Goal: Ask a question: Seek information or help from site administrators or community

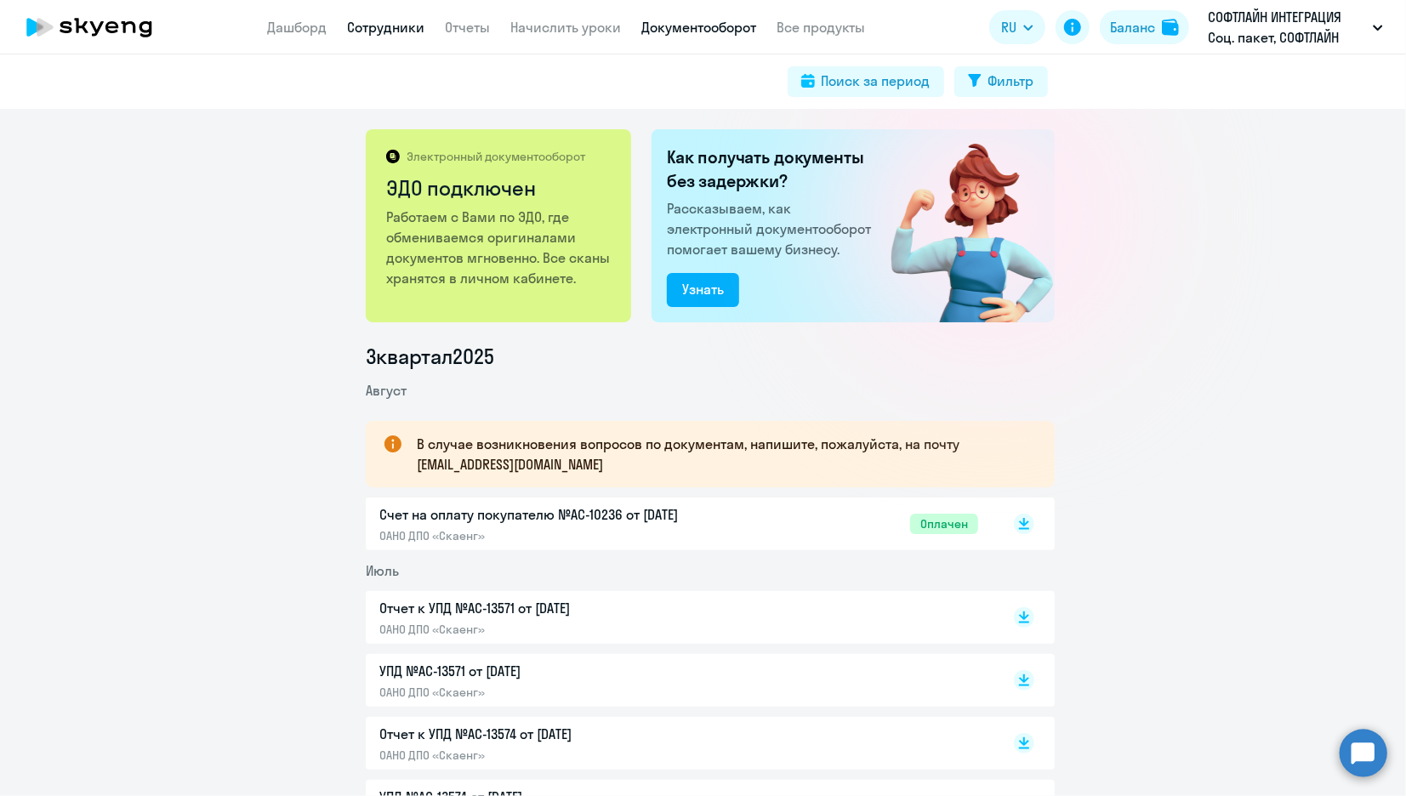
click at [378, 23] on link "Сотрудники" at bounding box center [386, 27] width 77 height 17
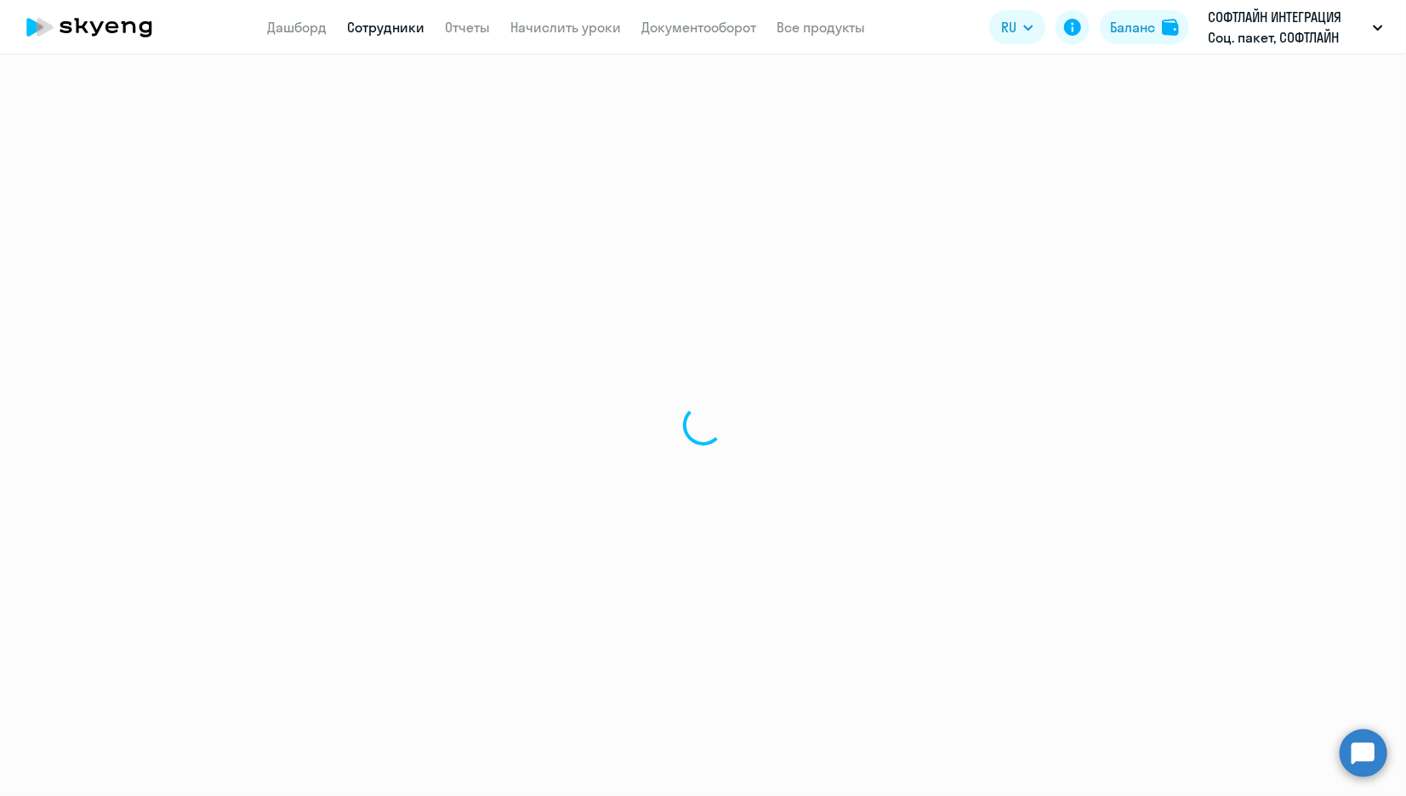
select select "30"
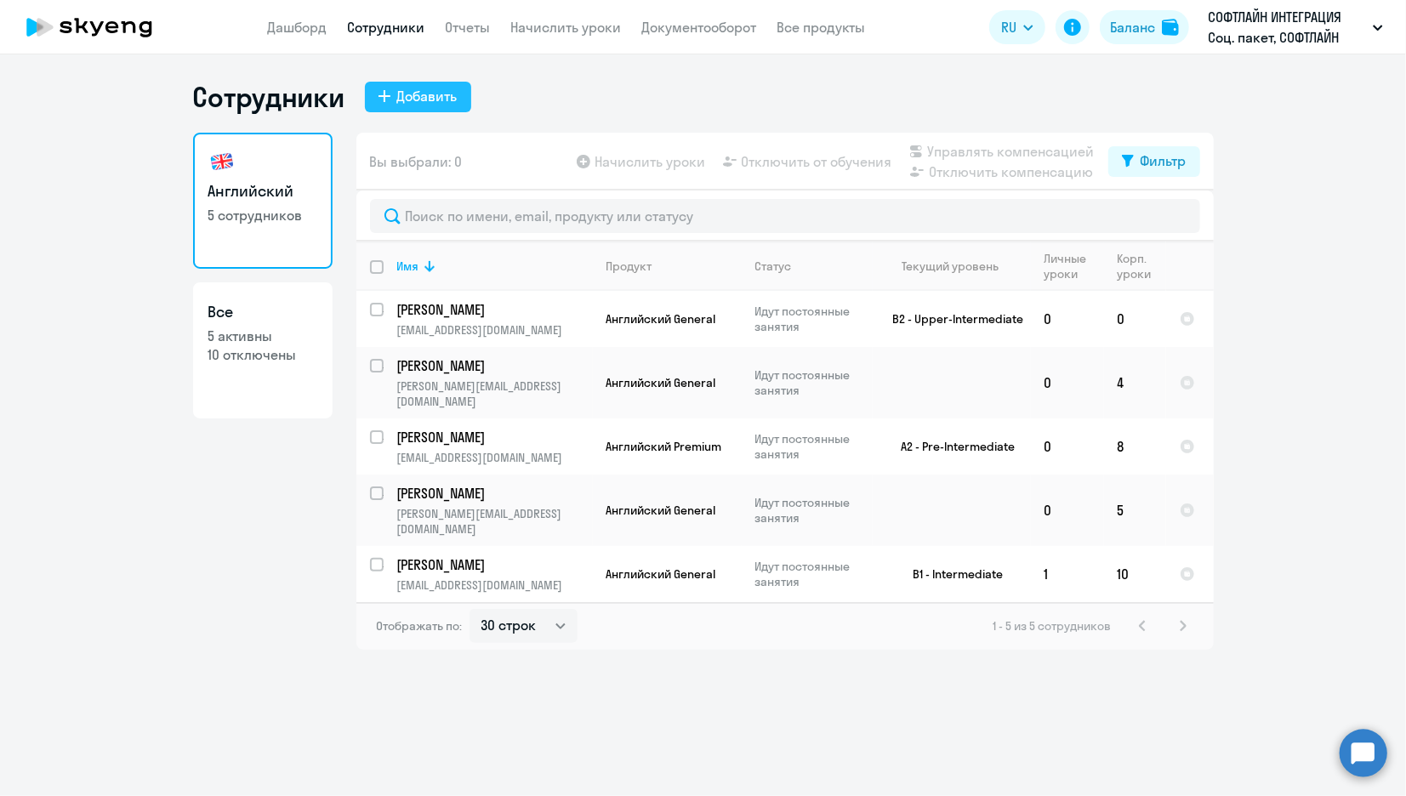
click at [428, 98] on div "Добавить" at bounding box center [427, 96] width 60 height 20
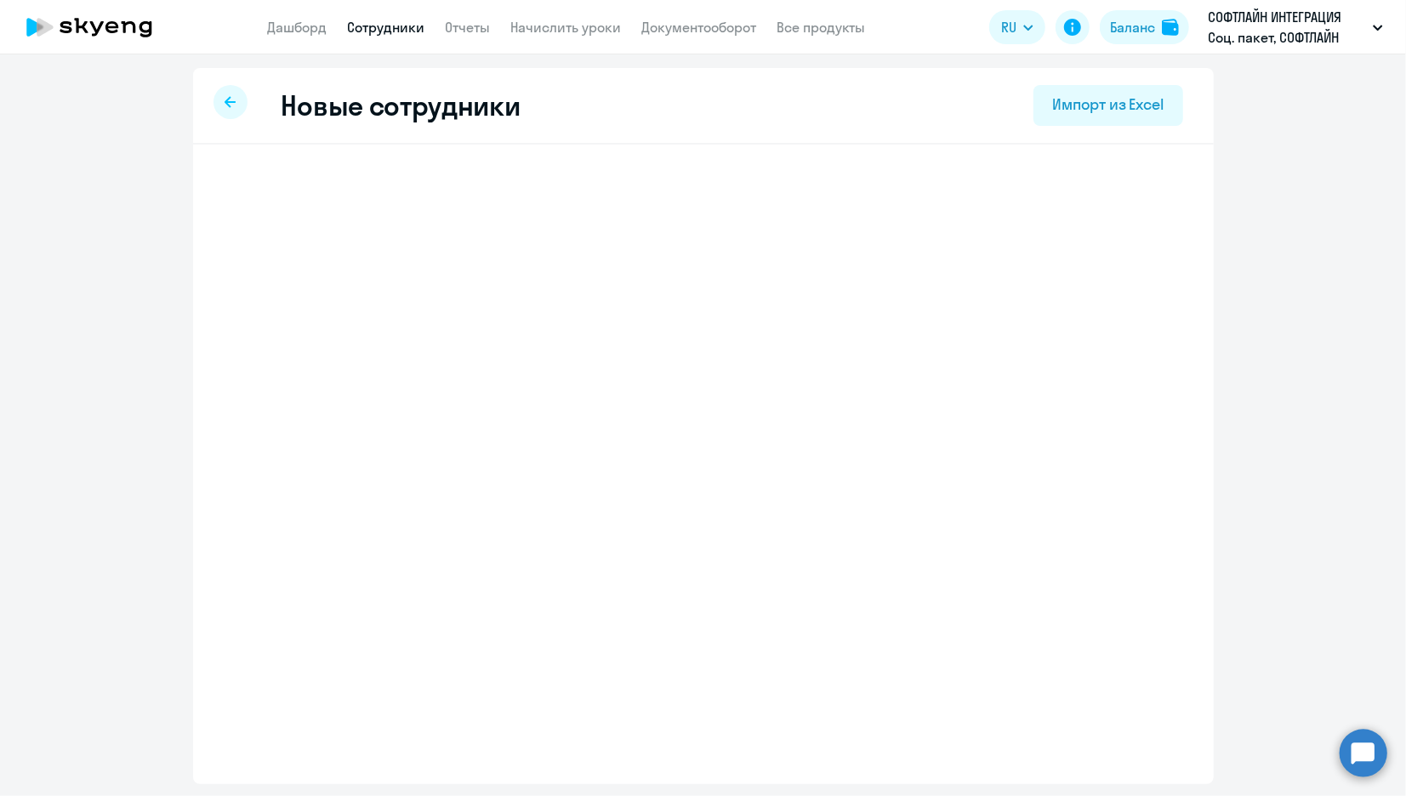
select select "english_adult_not_native_speaker"
select select "3"
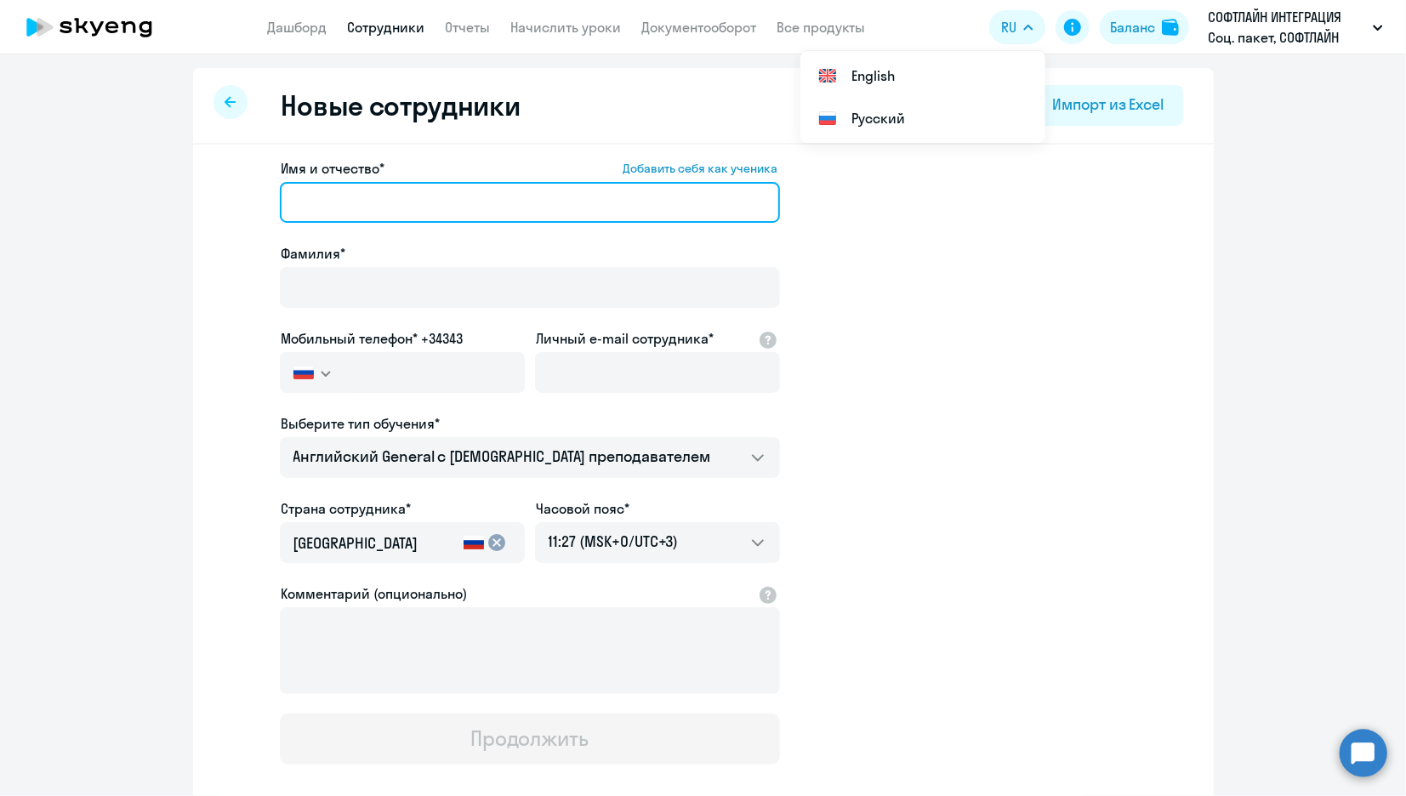
click at [340, 191] on input "Имя и отчество* Добавить себя как ученика" at bounding box center [530, 202] width 500 height 41
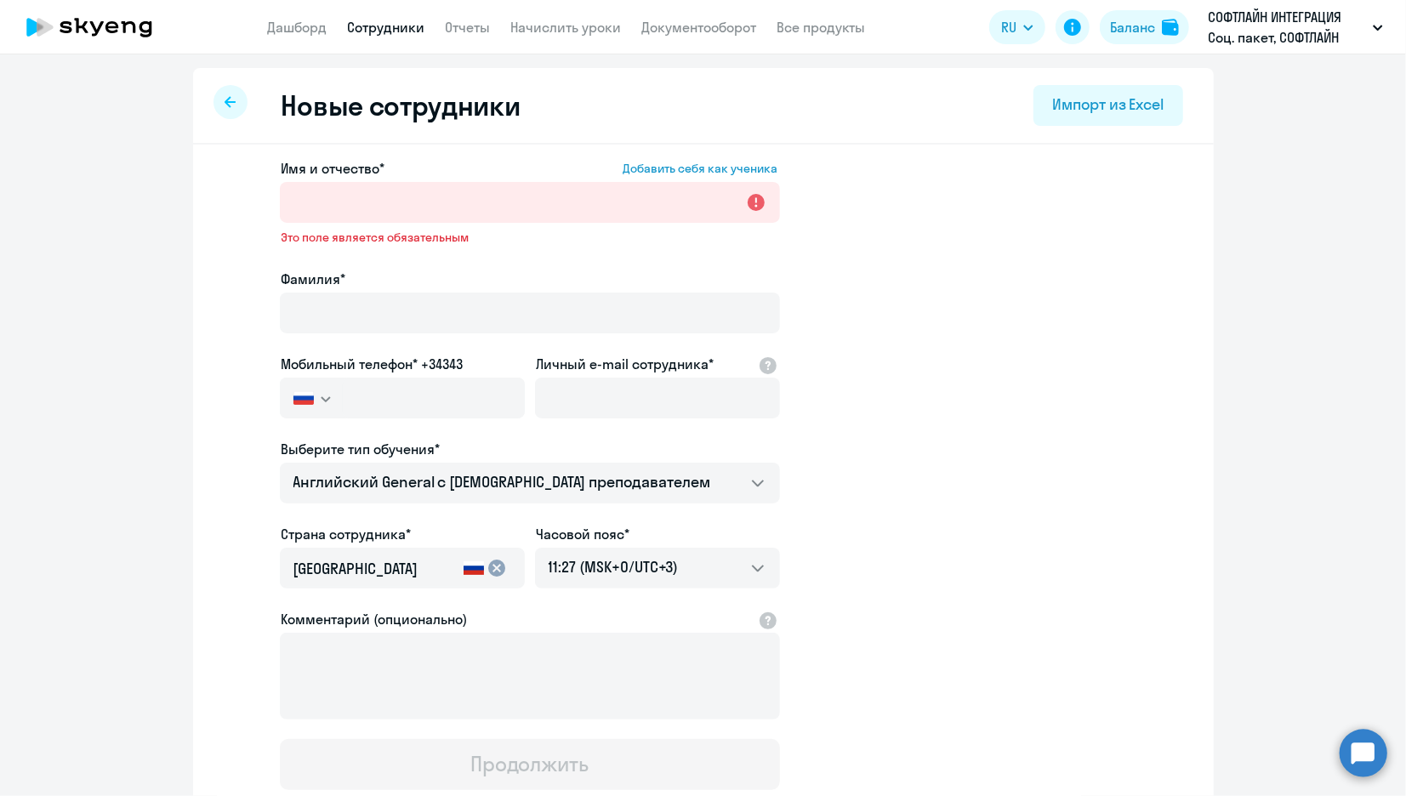
click at [168, 261] on ng-component "Новые сотрудники Импорт из Excel Имя и отчество* Добавить себя как ученика Это …" at bounding box center [703, 493] width 1406 height 850
click at [307, 286] on label "Фамилия*" at bounding box center [313, 279] width 65 height 20
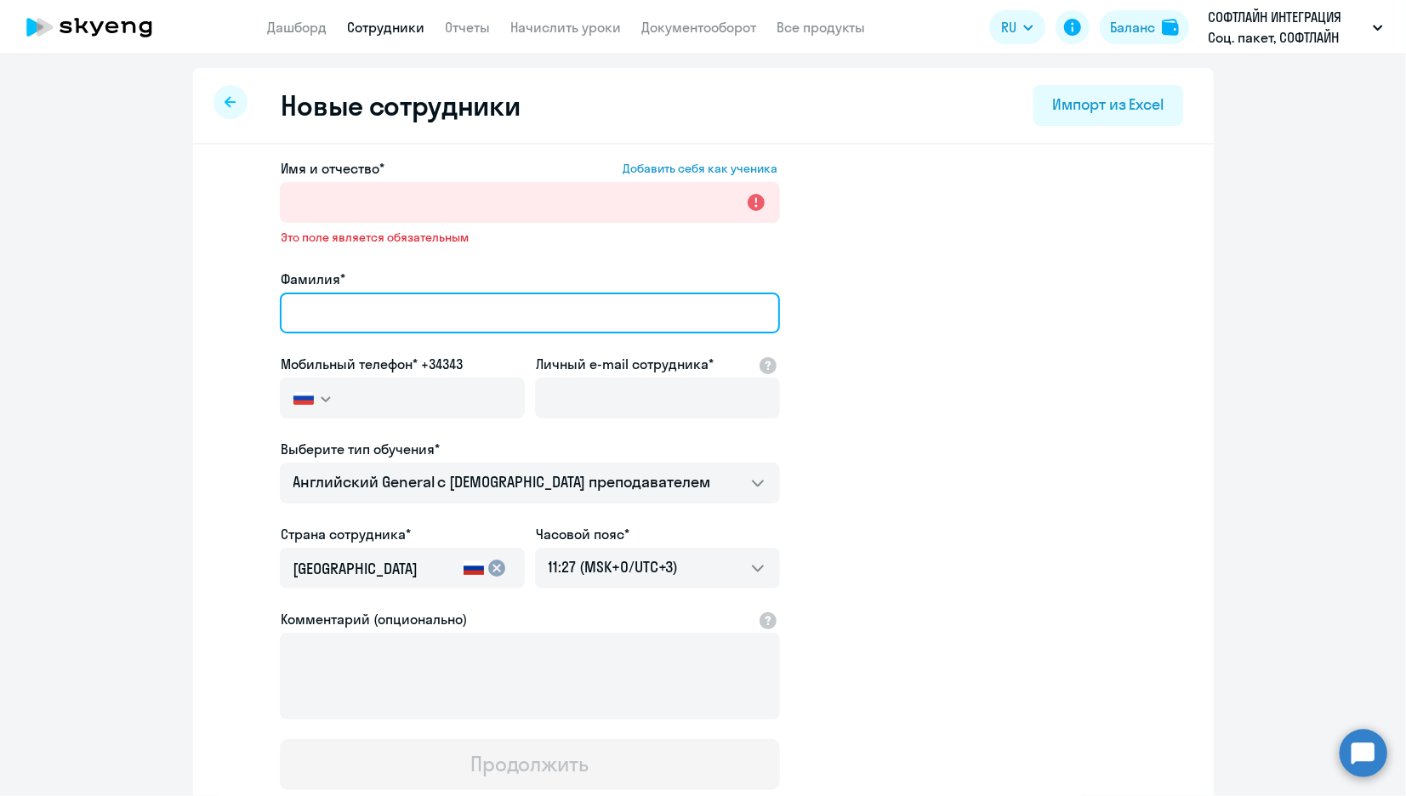
click at [307, 293] on input "Фамилия*" at bounding box center [530, 313] width 500 height 41
click at [307, 302] on input "Фамилия*" at bounding box center [530, 313] width 500 height 41
paste input "[PERSON_NAME]"
type input "[PERSON_NAME]"
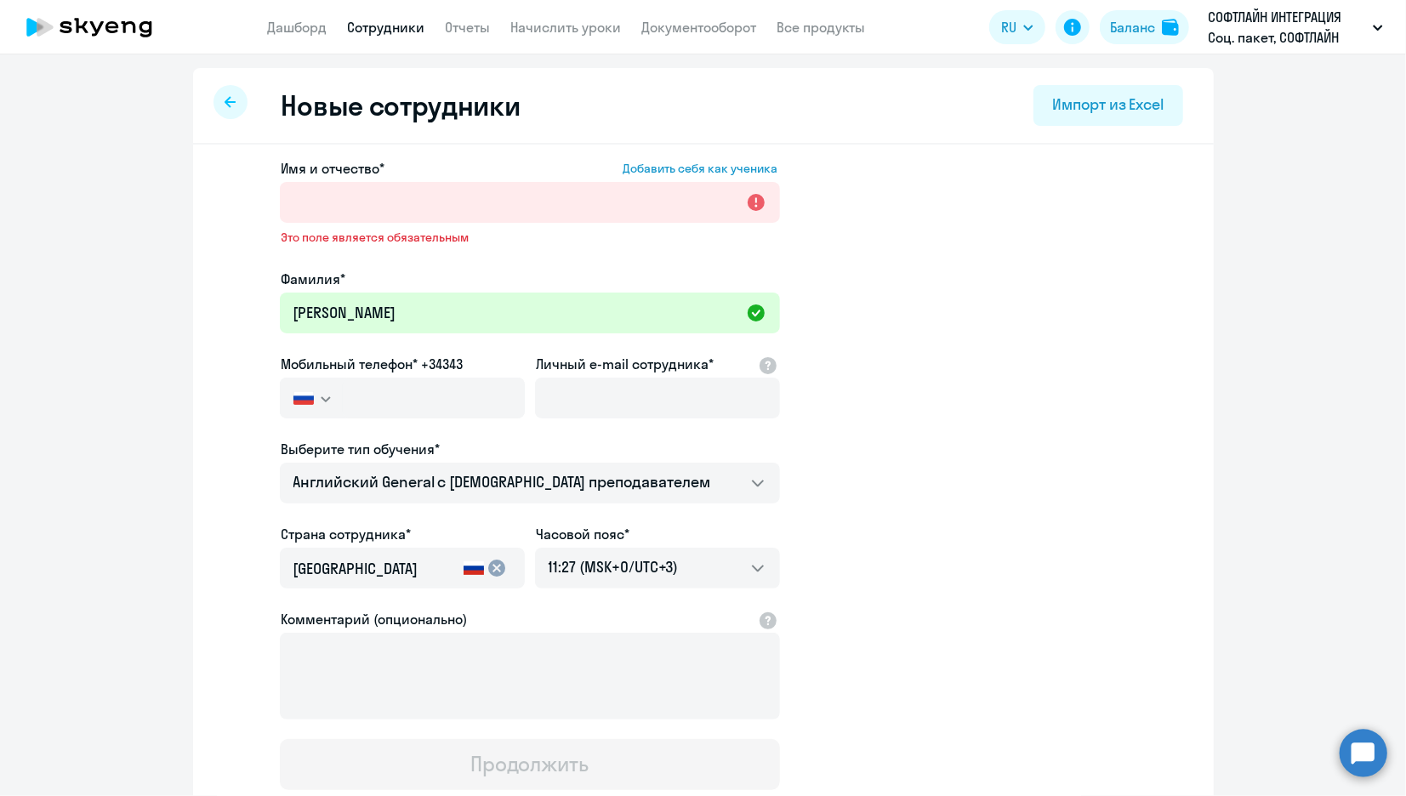
click at [1292, 430] on ng-component "Новые сотрудники Импорт из Excel Имя и отчество* Добавить себя как ученика Это …" at bounding box center [703, 493] width 1406 height 850
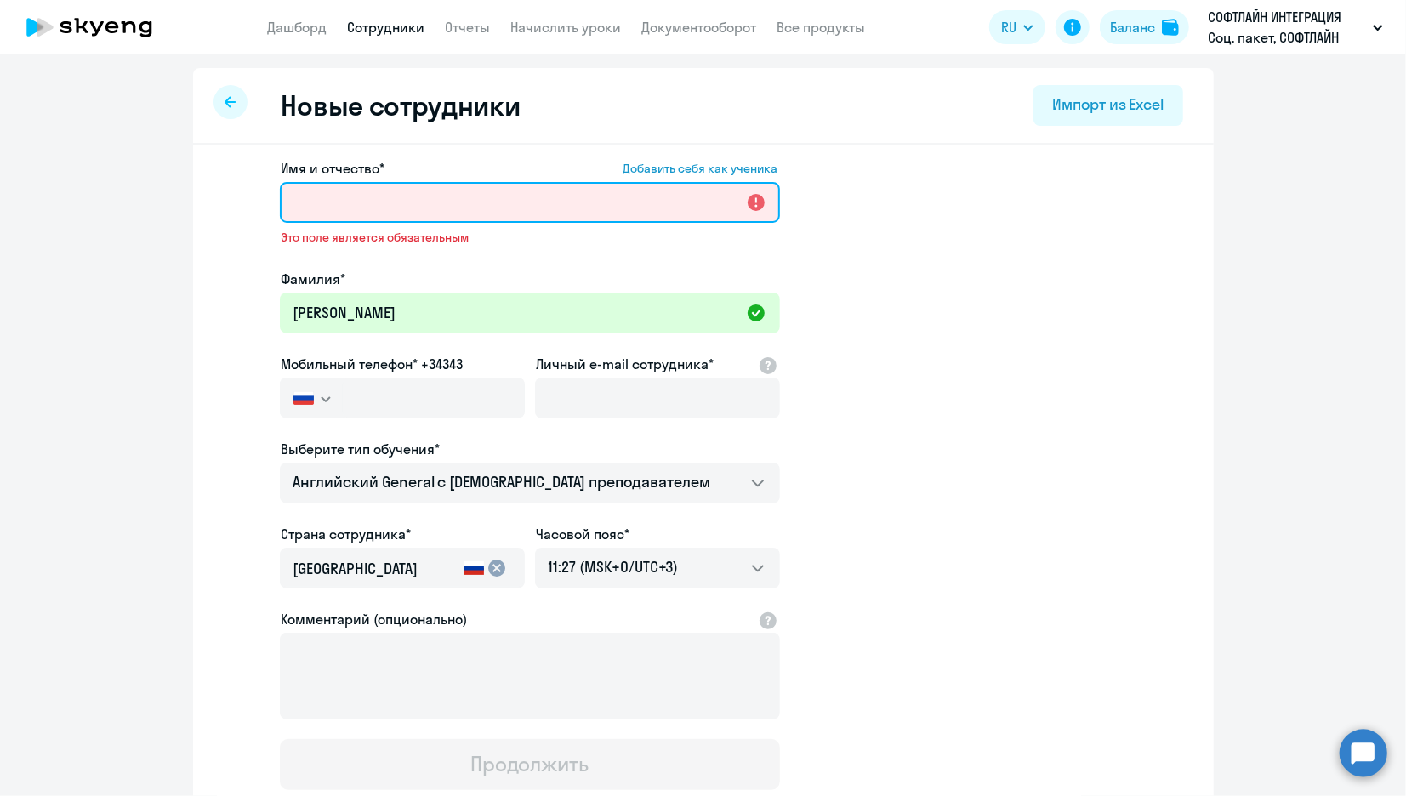
click at [404, 190] on input "Имя и отчество* Добавить себя как ученика" at bounding box center [530, 202] width 500 height 41
paste input "[PERSON_NAME]"
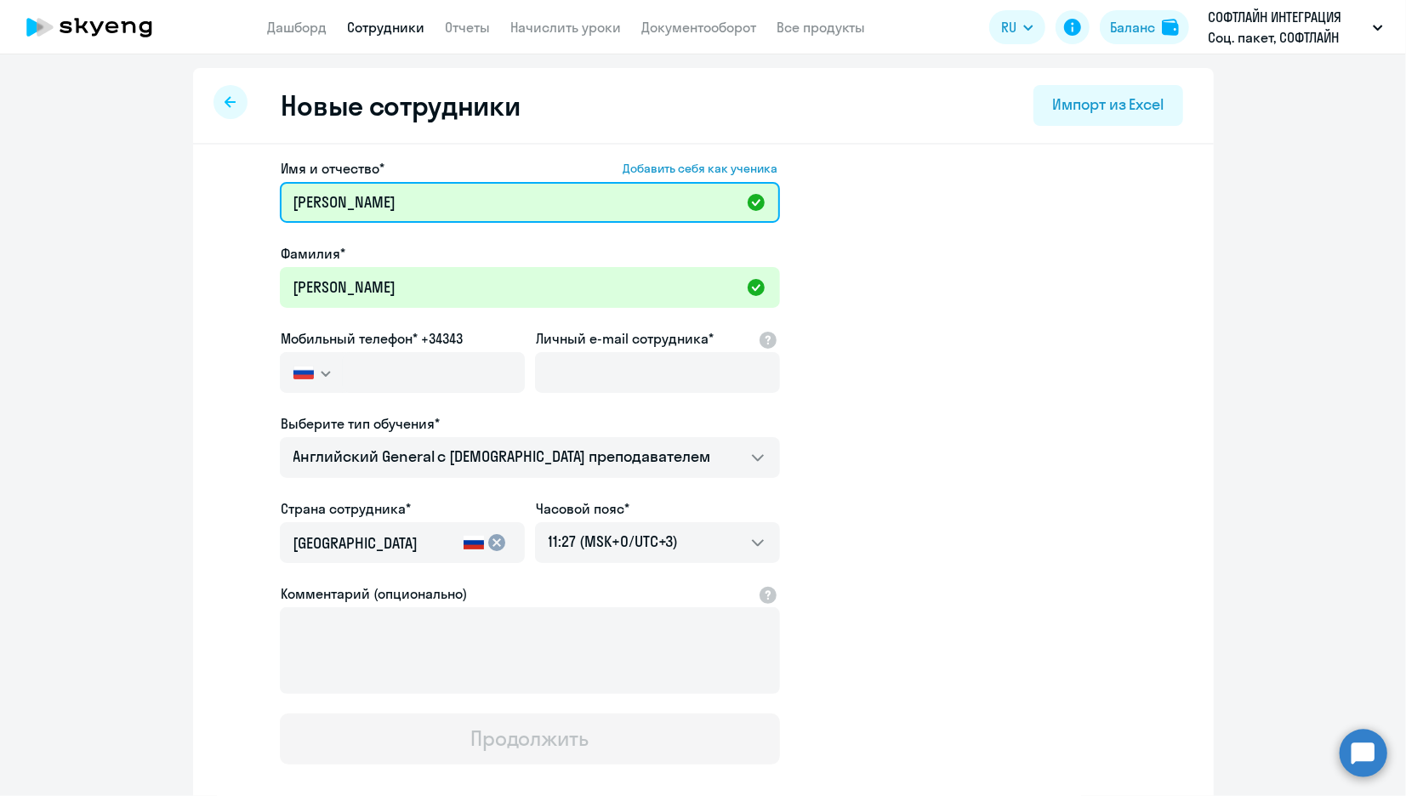
paste input "Владимировна"
type input "[PERSON_NAME]"
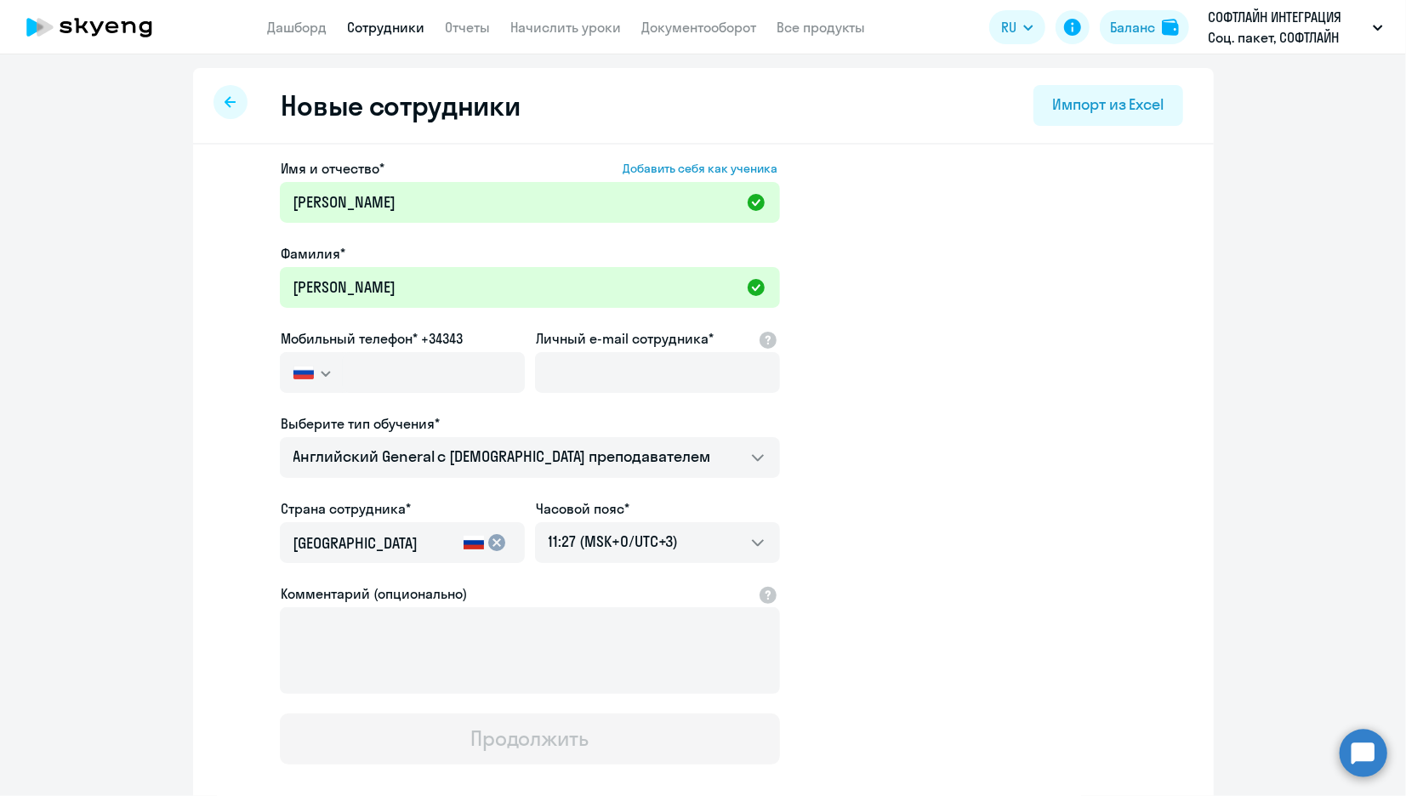
click at [966, 464] on app-new-student-form "Имя и отчество* Добавить себя как ученика [PERSON_NAME]* [PERSON_NAME] Мобильны…" at bounding box center [703, 461] width 966 height 606
click at [394, 364] on input "text" at bounding box center [433, 372] width 181 height 41
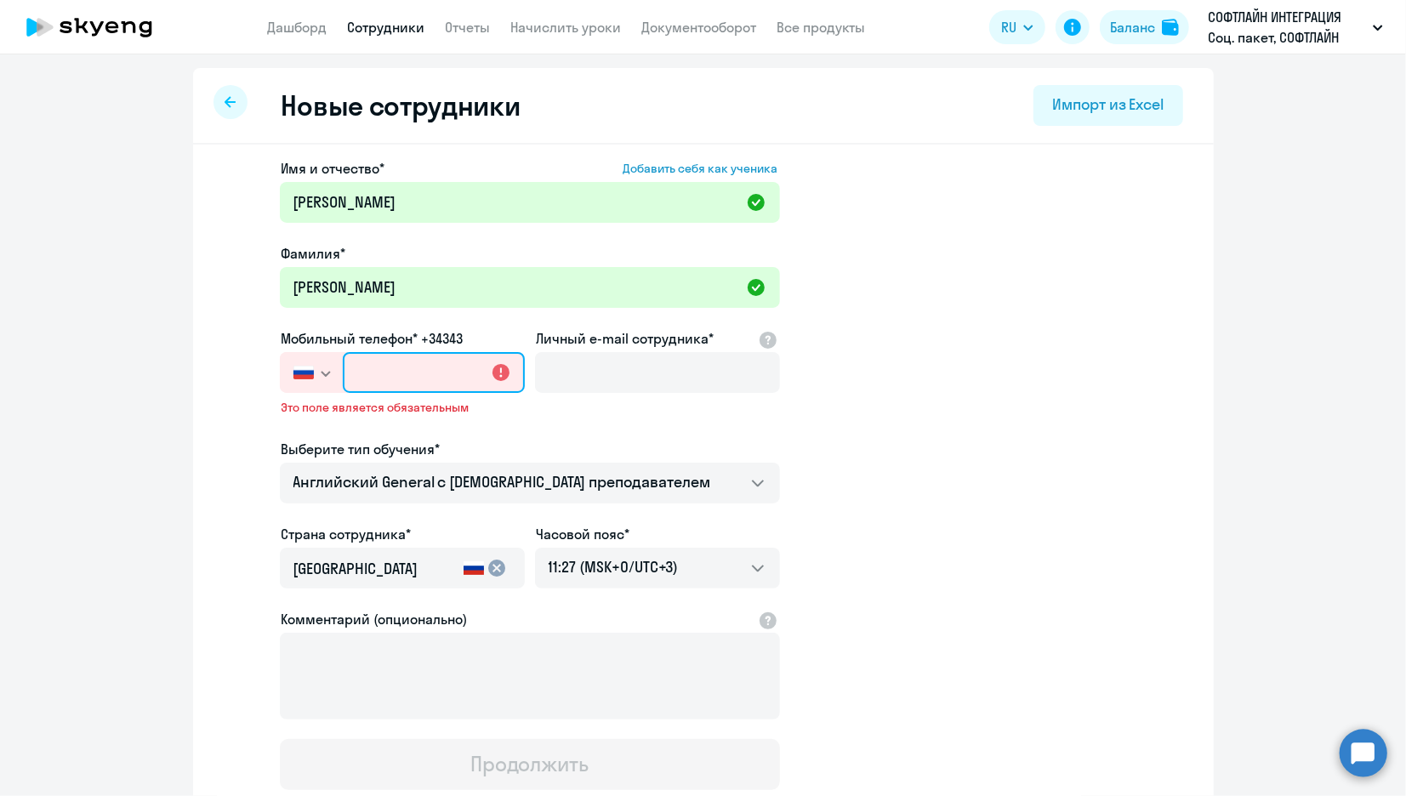
paste input "[PHONE_NUMBER]"
type input "[PHONE_NUMBER]"
click at [984, 440] on app-new-student-form "Имя и отчество* Добавить себя как ученика [PERSON_NAME]* [PERSON_NAME] Мобильны…" at bounding box center [703, 474] width 966 height 632
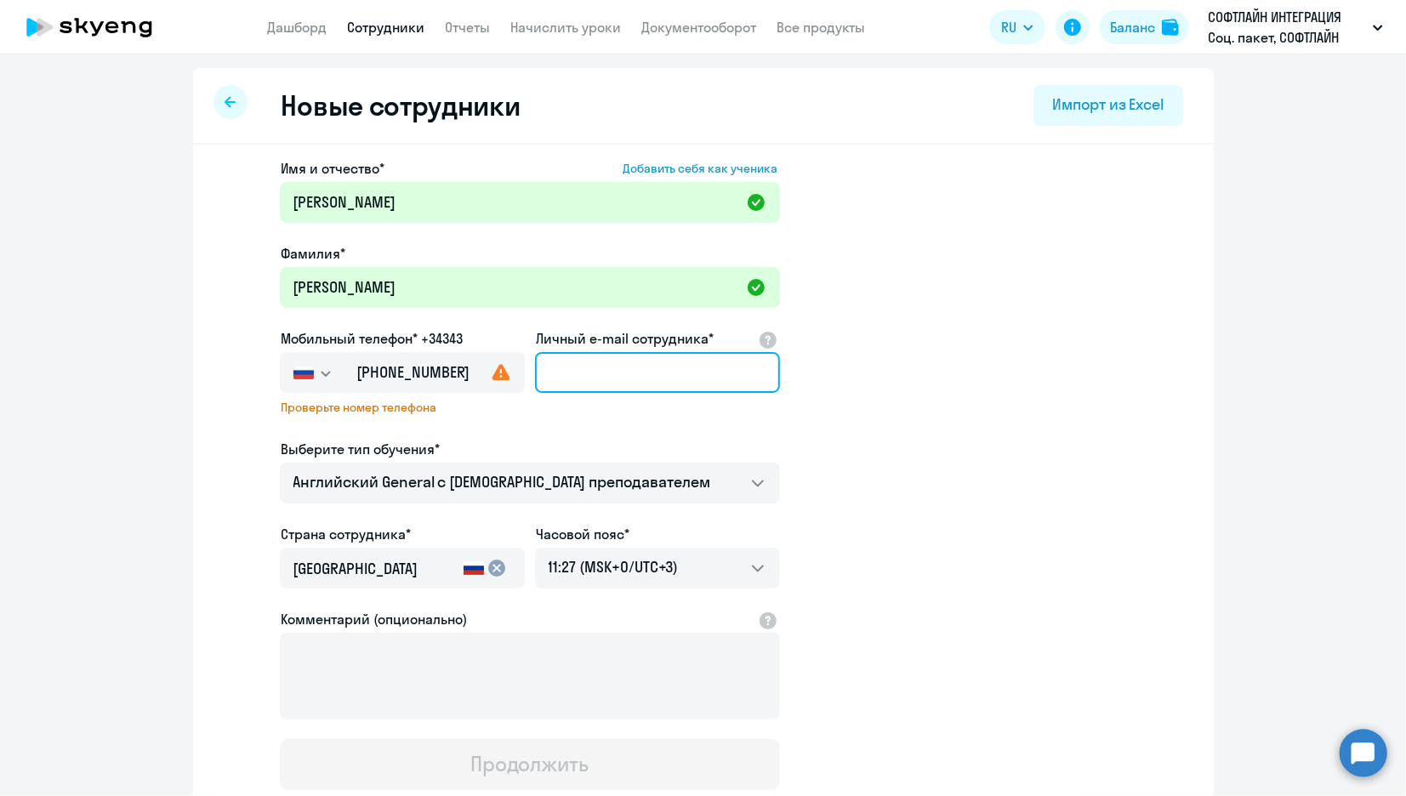
click at [628, 377] on input "Личный e-mail сотрудника*" at bounding box center [657, 372] width 245 height 41
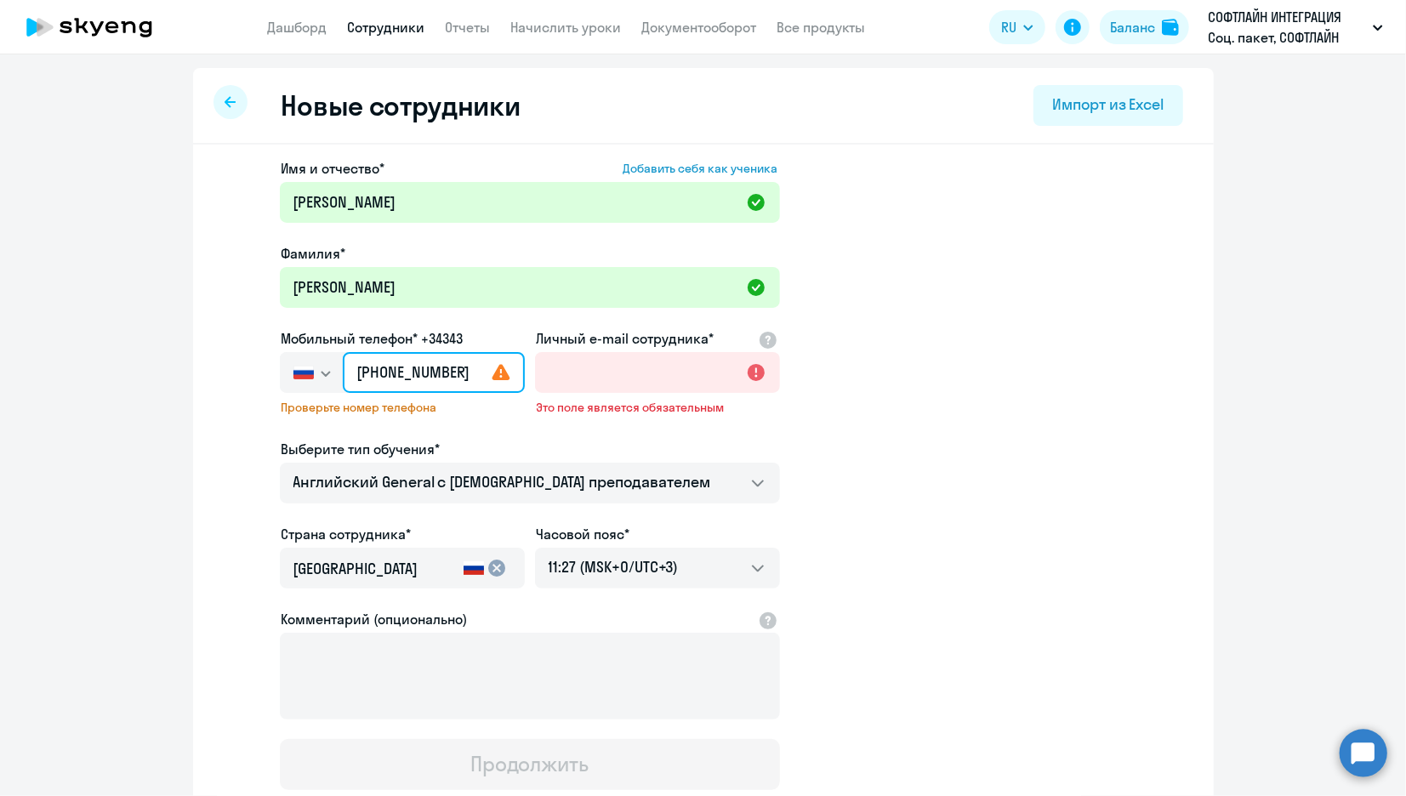
click at [395, 372] on input "[PHONE_NUMBER]" at bounding box center [433, 372] width 181 height 41
click at [590, 381] on input "Личный e-mail сотрудника*" at bounding box center [657, 372] width 245 height 41
paste input "[PERSON_NAME][EMAIL_ADDRESS][DOMAIN_NAME]"
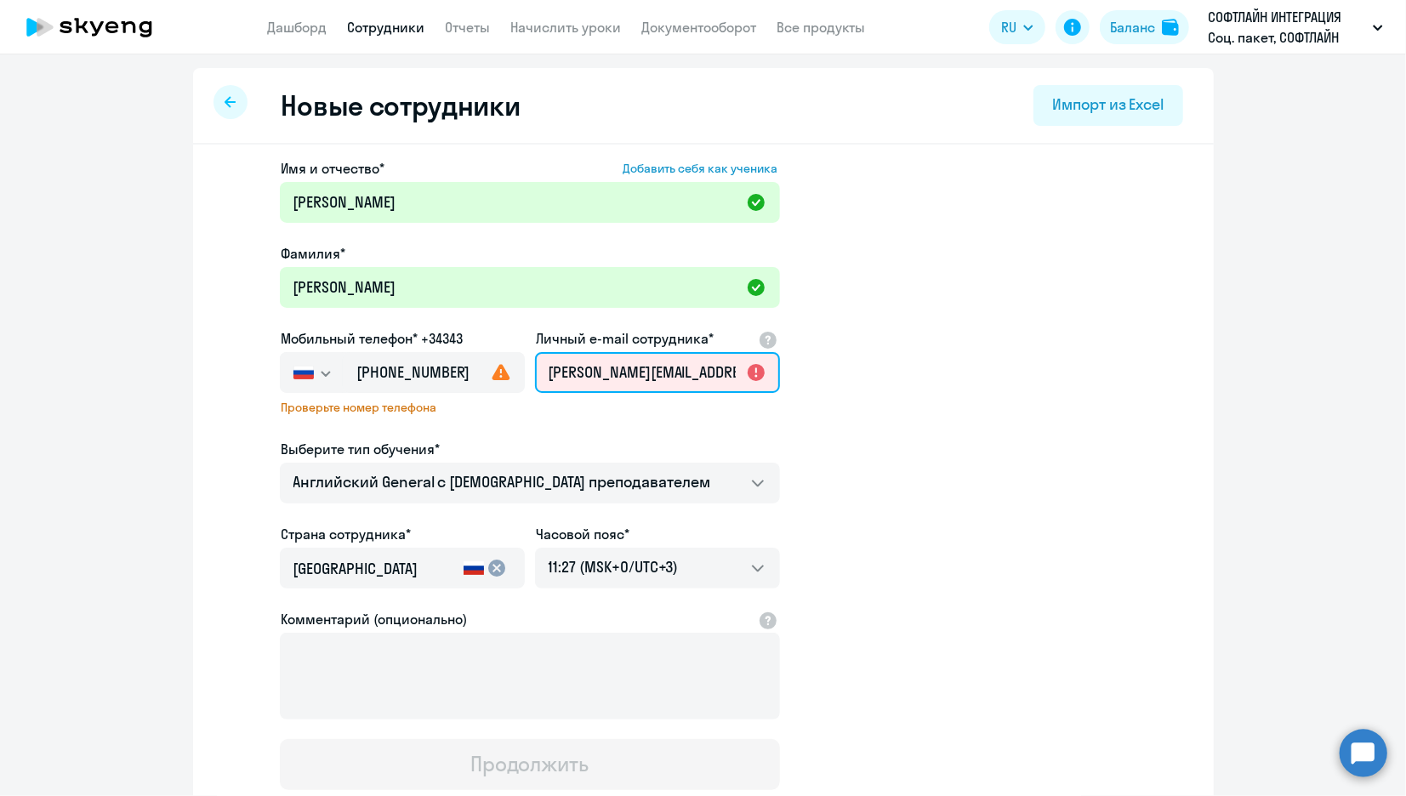
scroll to position [0, 51]
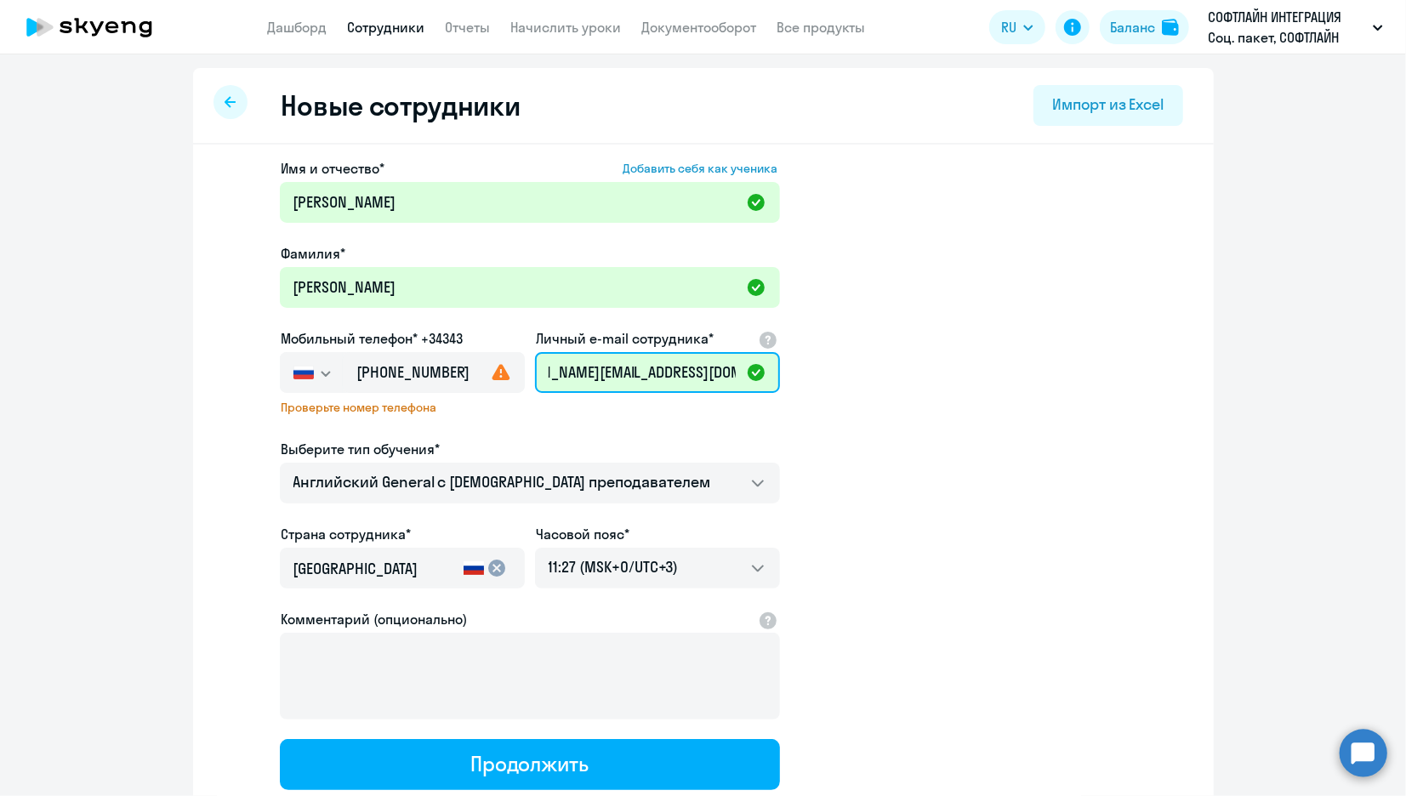
type input "[PERSON_NAME][EMAIL_ADDRESS][DOMAIN_NAME]"
click at [966, 412] on app-new-student-form "Имя и отчество* Добавить себя как ученика [PERSON_NAME]* [PERSON_NAME] Мобильны…" at bounding box center [703, 474] width 966 height 632
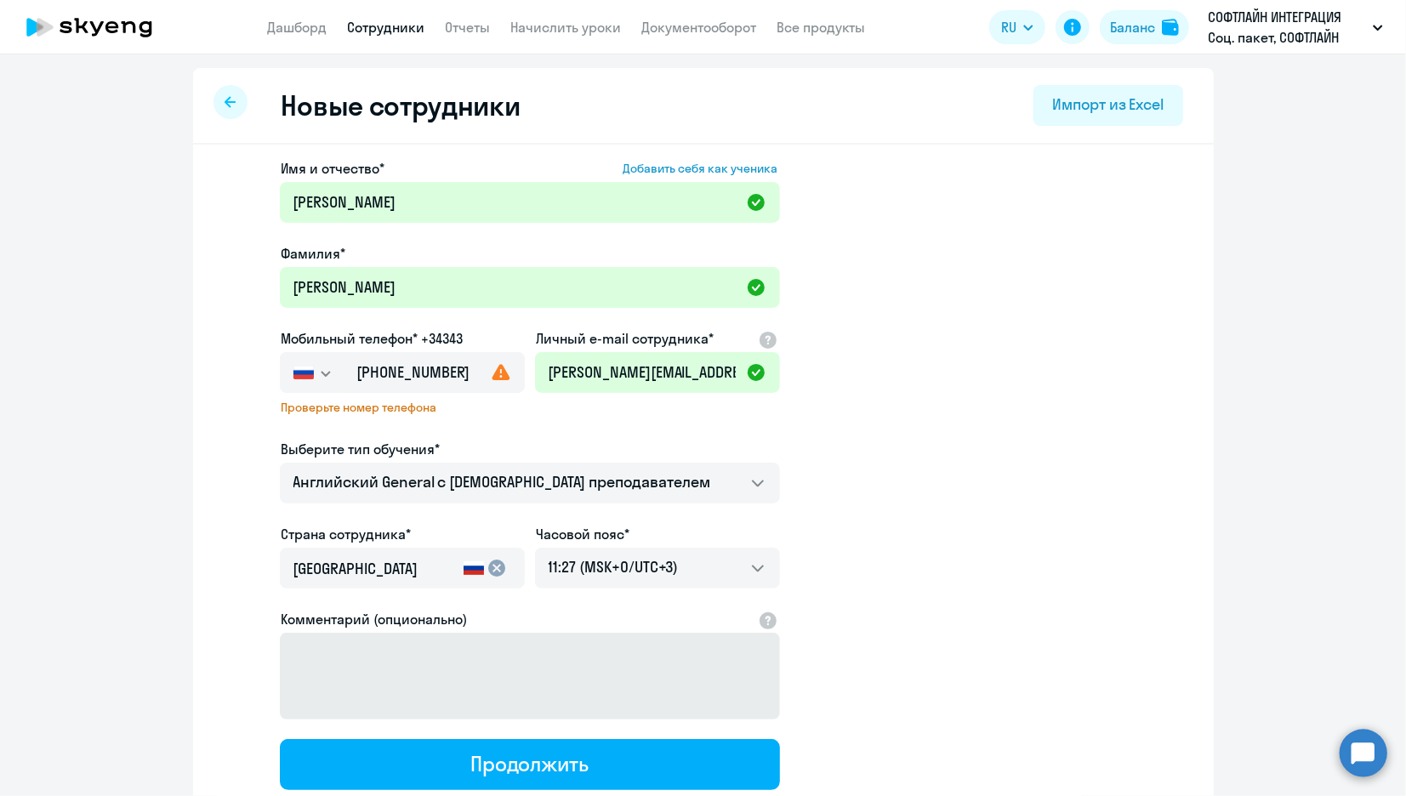
scroll to position [120, 0]
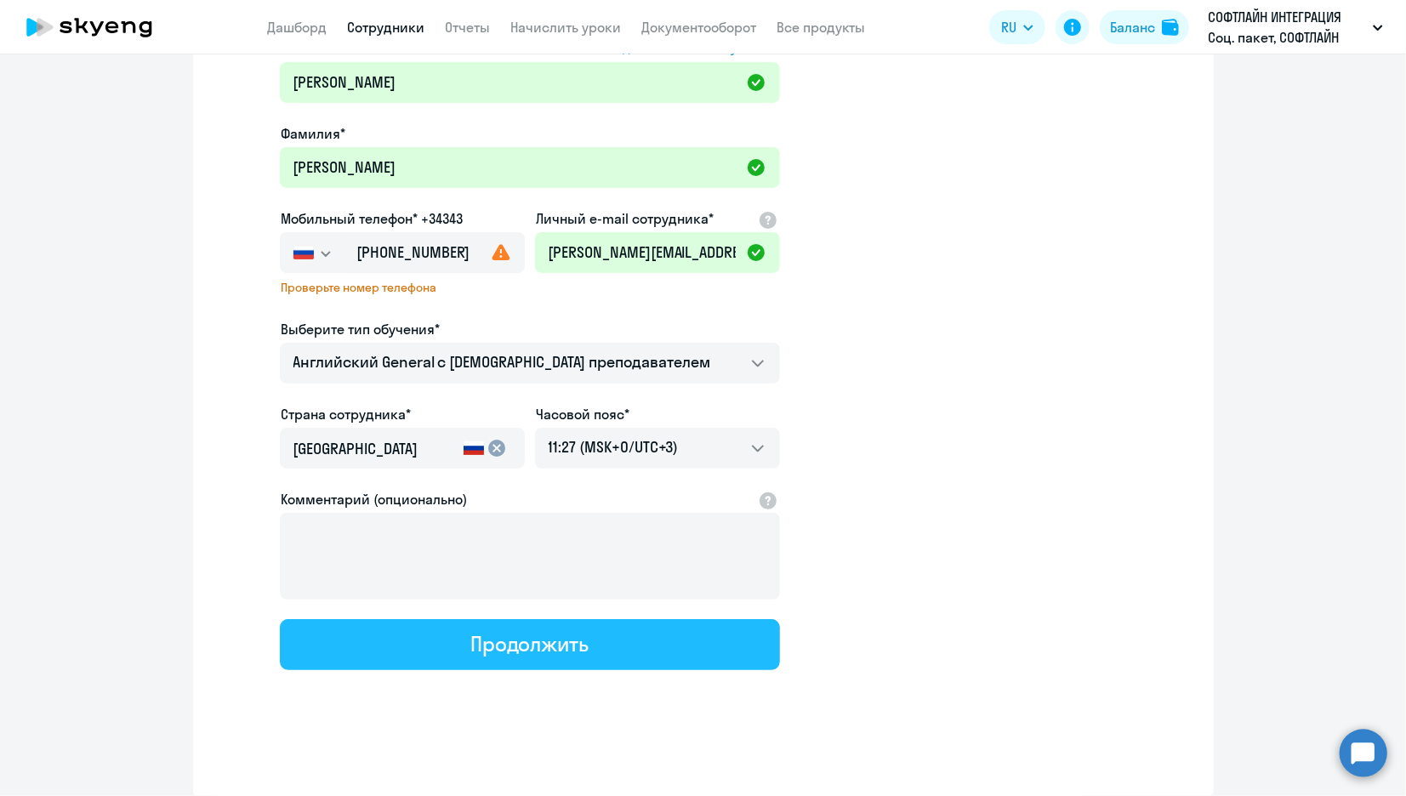
click at [495, 635] on div "Продолжить" at bounding box center [529, 643] width 118 height 27
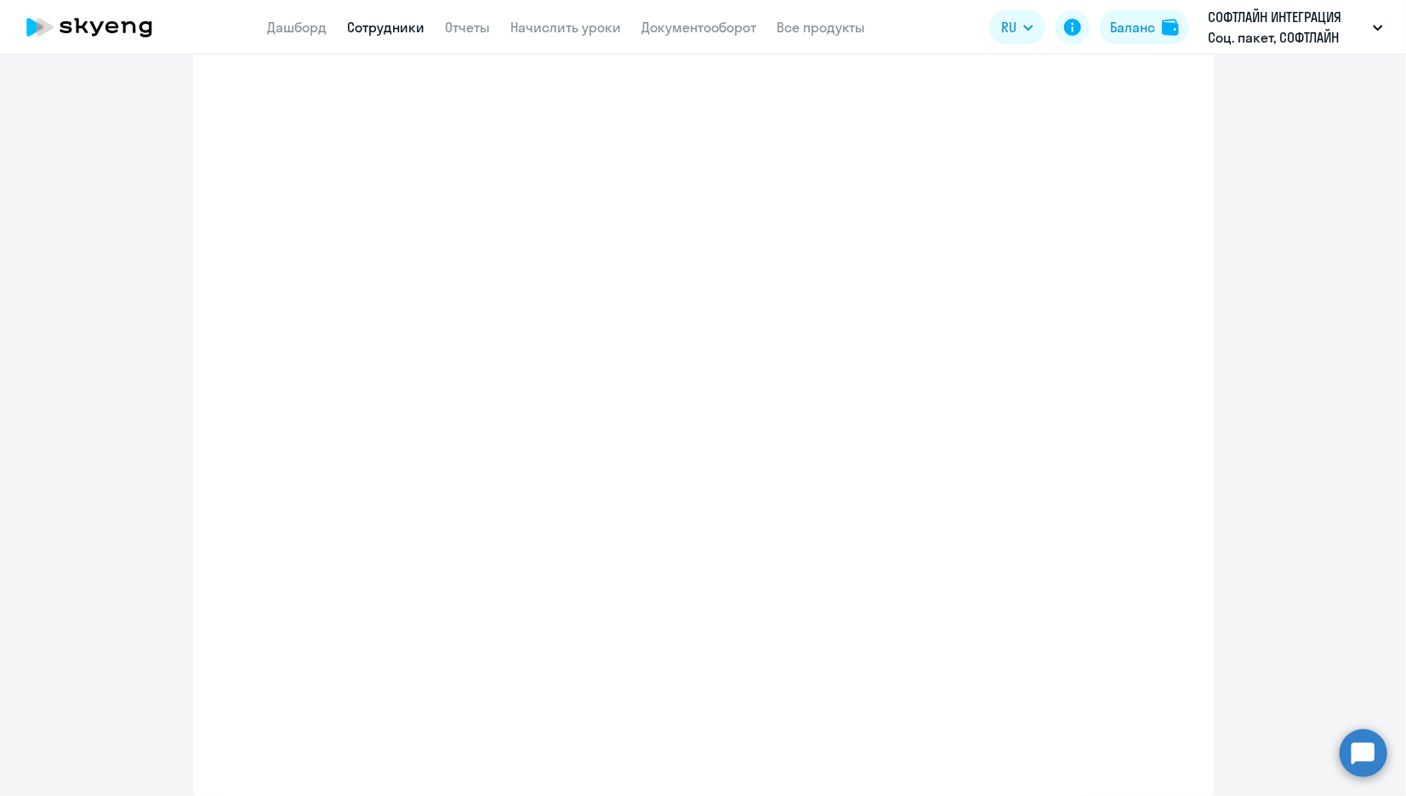
select select "english_adult_not_native_speaker"
select select "3"
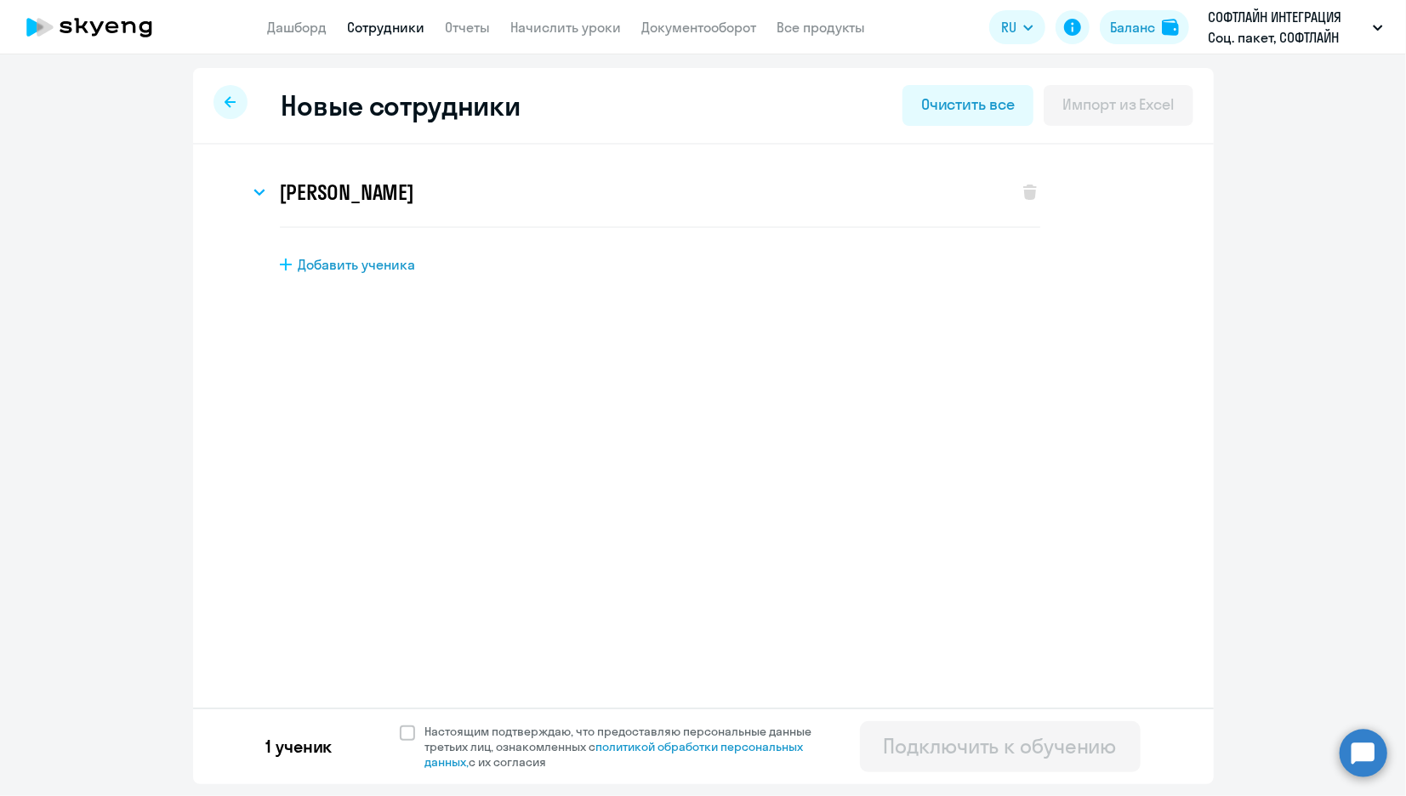
scroll to position [0, 0]
click at [399, 736] on div "1 ученик Настоящим подтверждаю, что предоставляю персональные данные третьих ли…" at bounding box center [703, 746] width 1020 height 77
drag, startPoint x: 399, startPoint y: 736, endPoint x: 408, endPoint y: 739, distance: 9.7
click at [408, 739] on span at bounding box center [407, 732] width 15 height 15
click at [400, 724] on input "Настоящим подтверждаю, что предоставляю персональные данные третьих лиц, ознако…" at bounding box center [399, 723] width 1 height 1
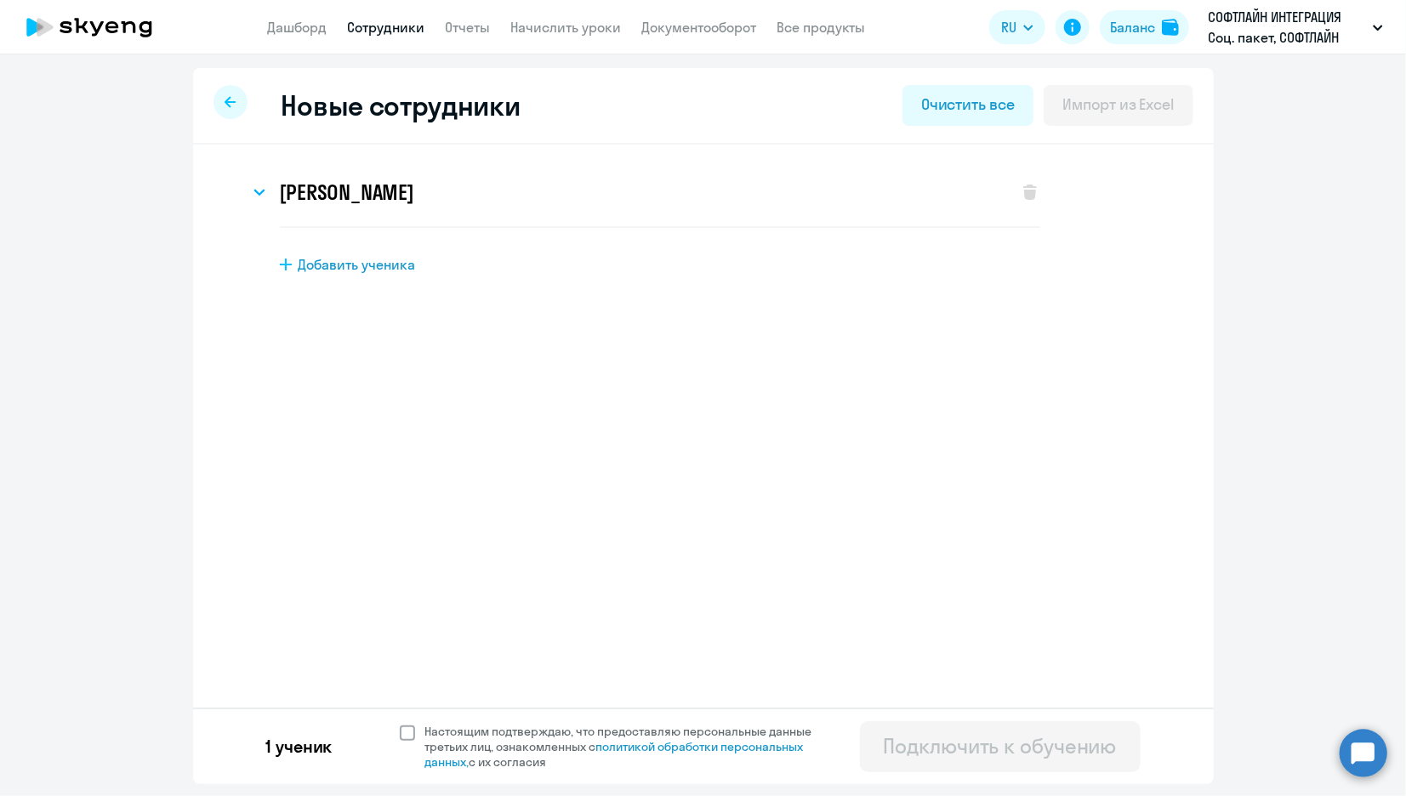
checkbox input "true"
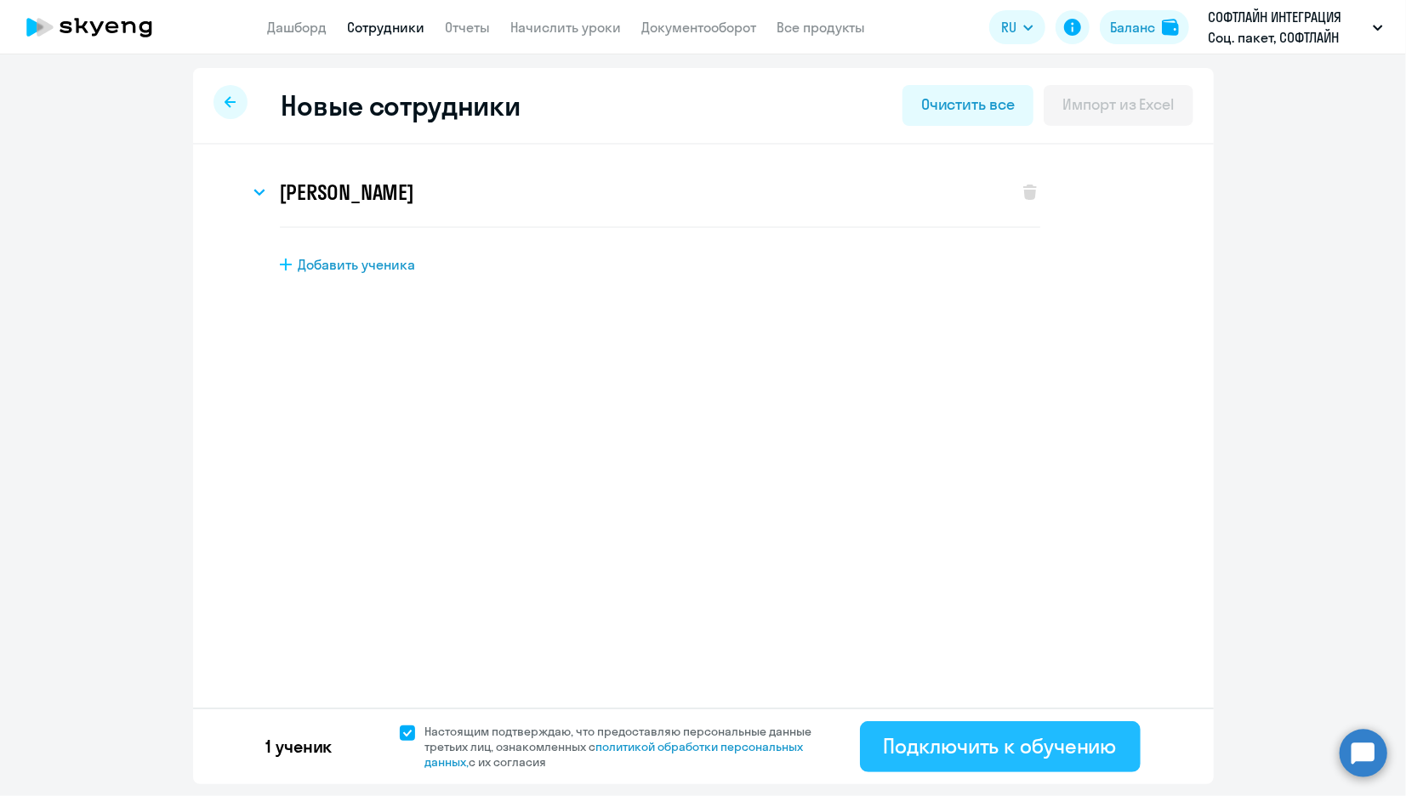
click at [959, 753] on div "Подключить к обучению" at bounding box center [1000, 745] width 233 height 27
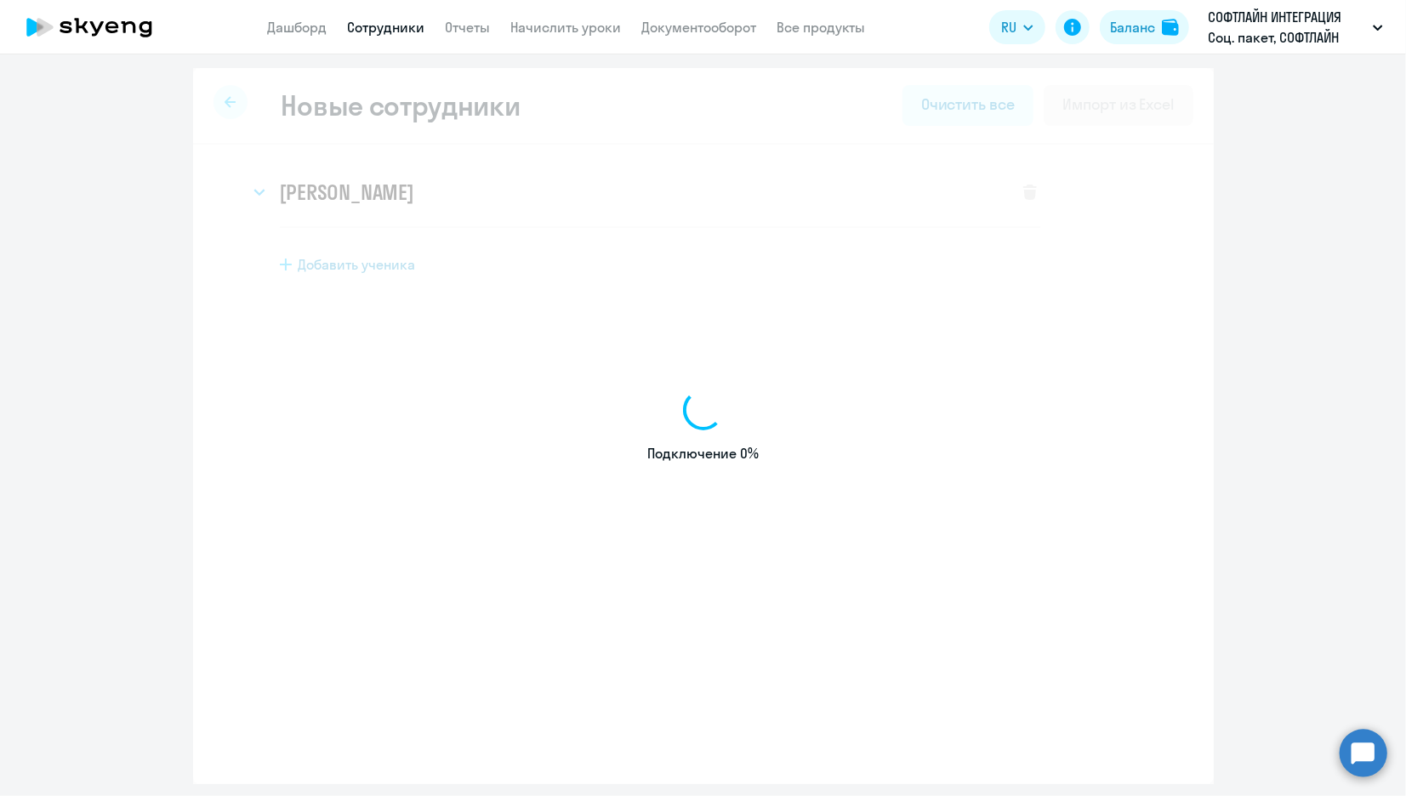
select select "english_adult_not_native_speaker"
select select "3"
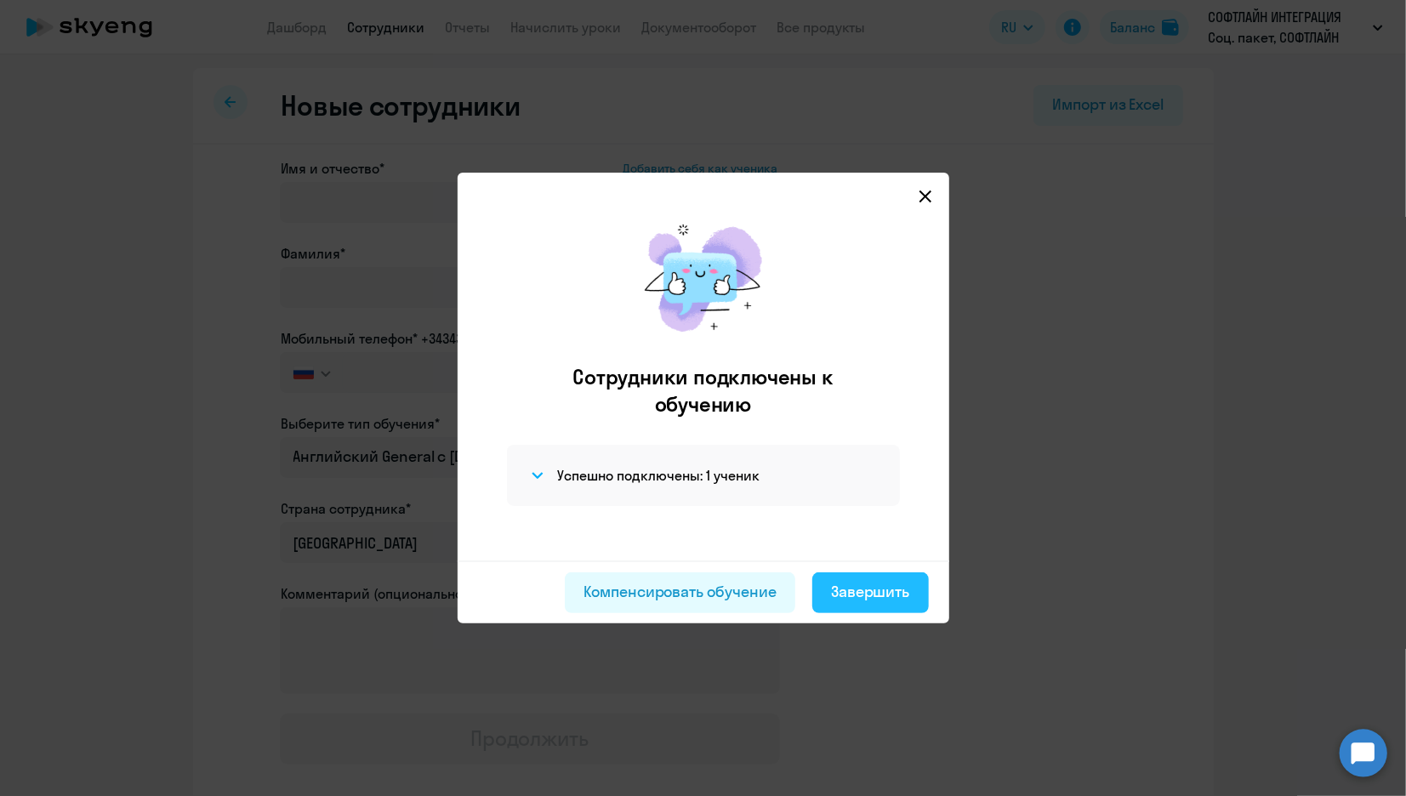
click at [869, 600] on div "Завершить" at bounding box center [870, 592] width 79 height 22
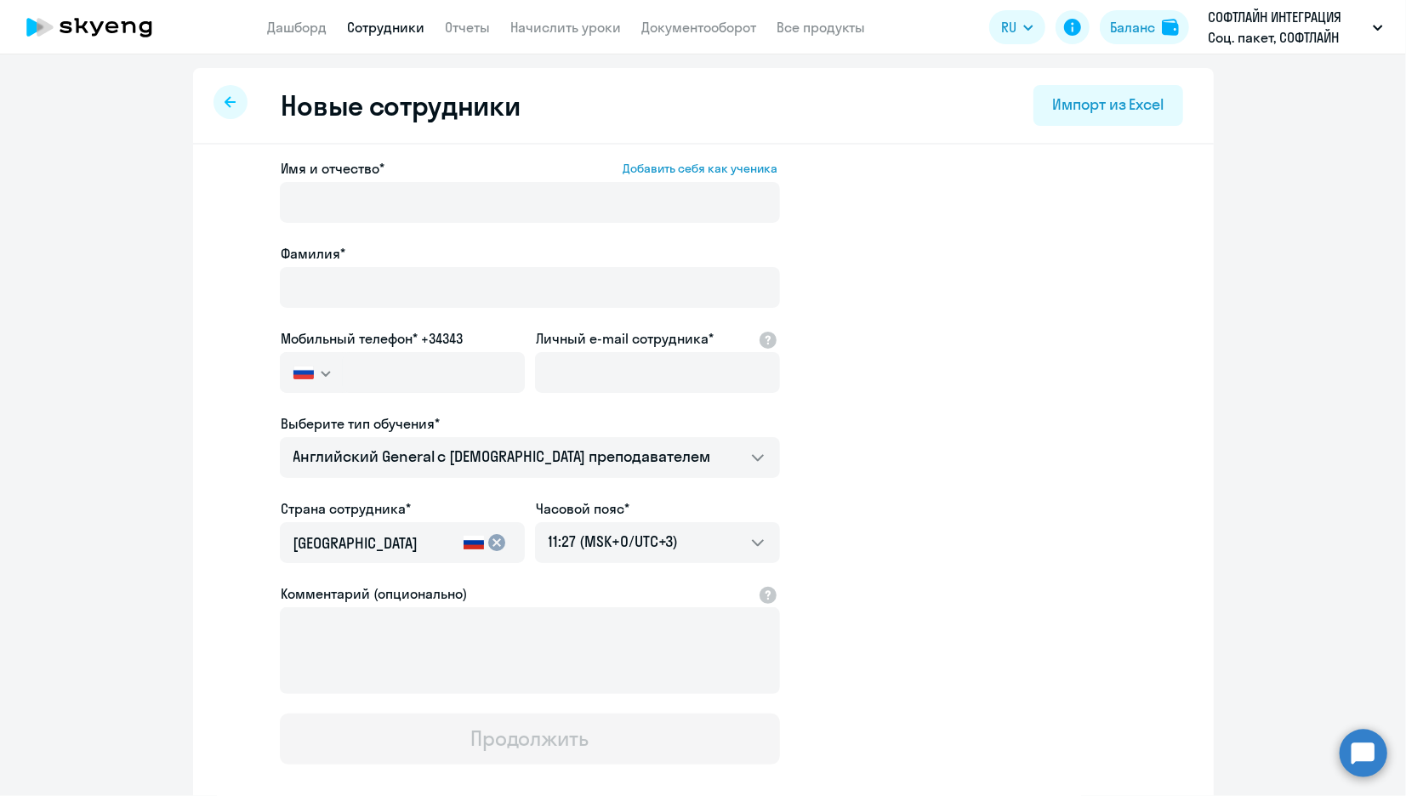
select select "30"
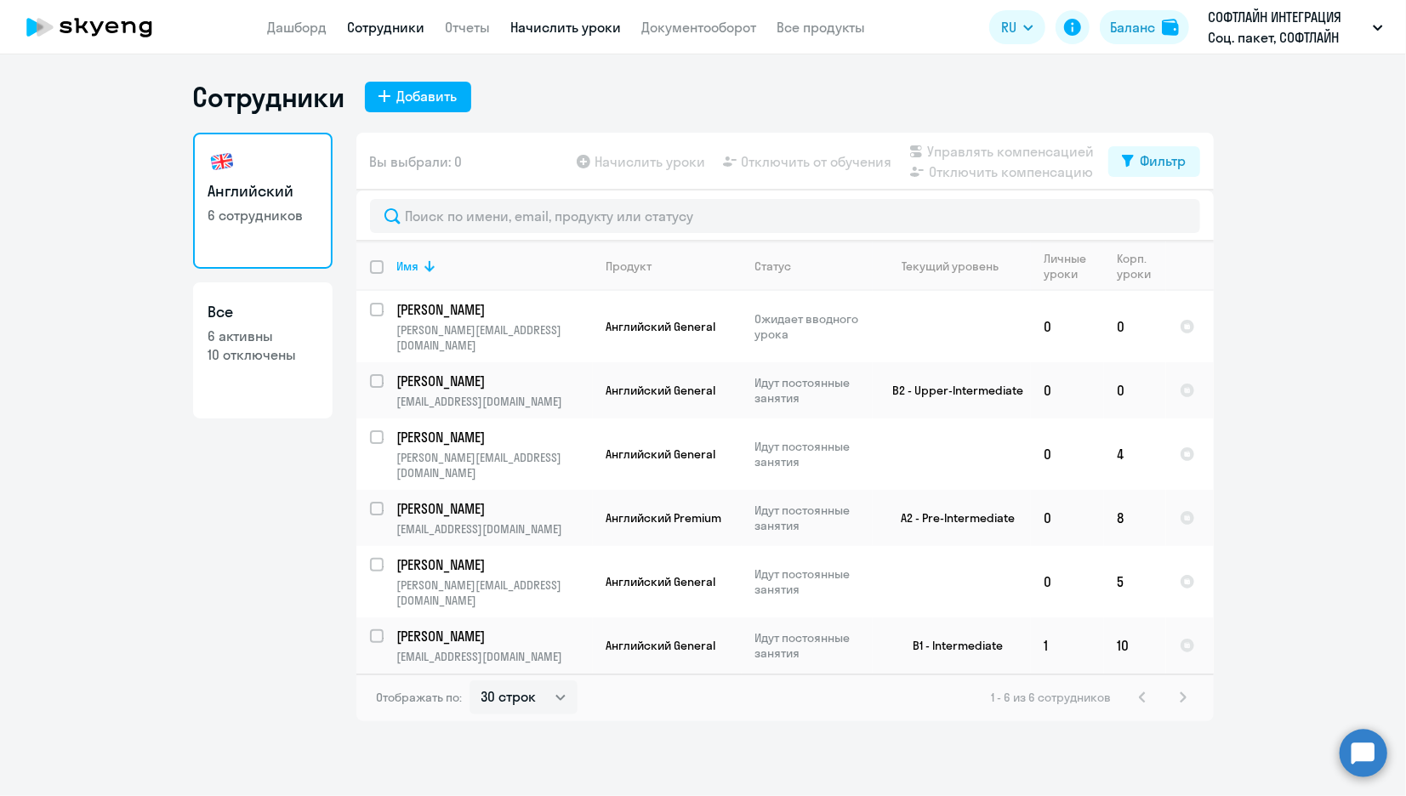
click at [561, 26] on link "Начислить уроки" at bounding box center [566, 27] width 111 height 17
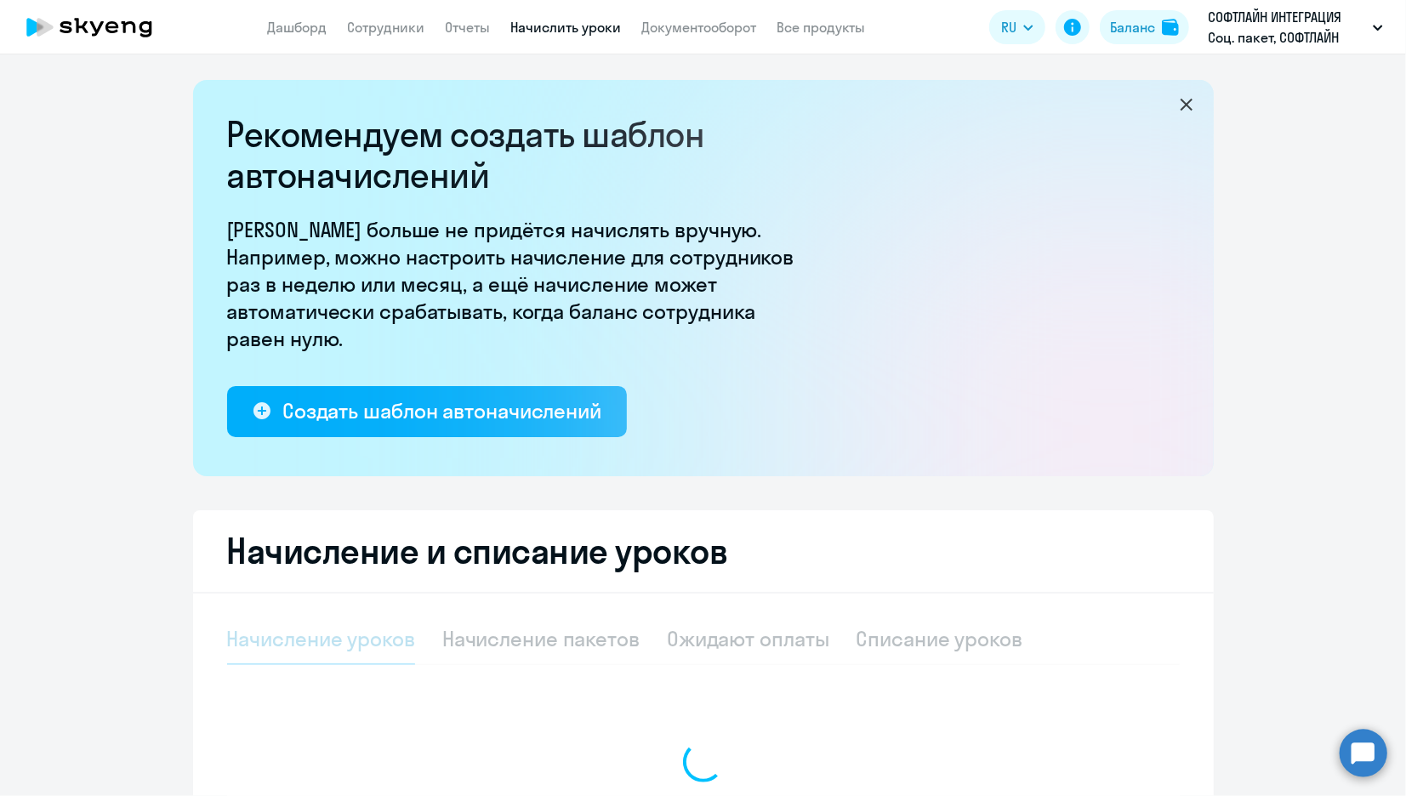
select select "10"
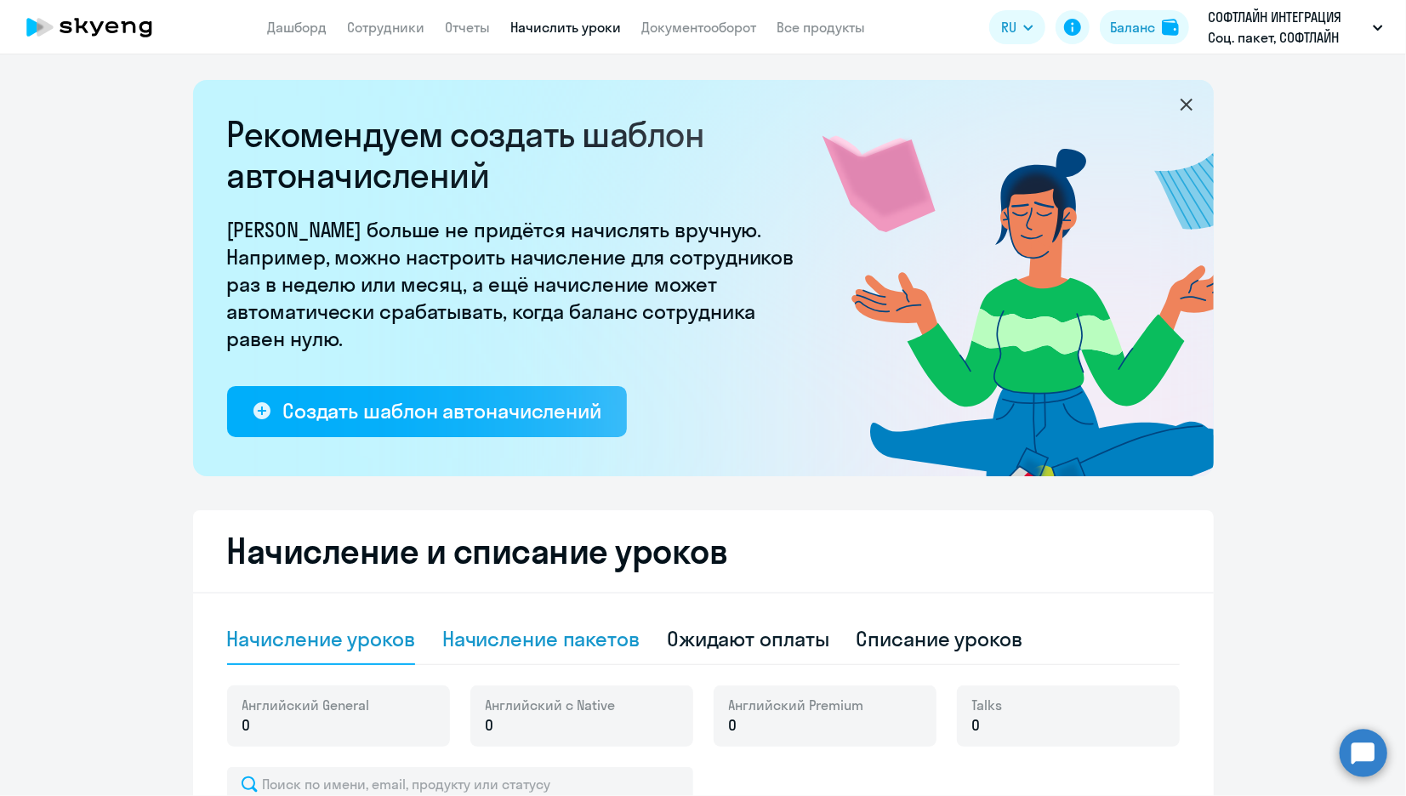
drag, startPoint x: 550, startPoint y: 614, endPoint x: 554, endPoint y: 622, distance: 9.2
click at [552, 620] on div "Начисление пакетов" at bounding box center [540, 639] width 197 height 51
select select "10"
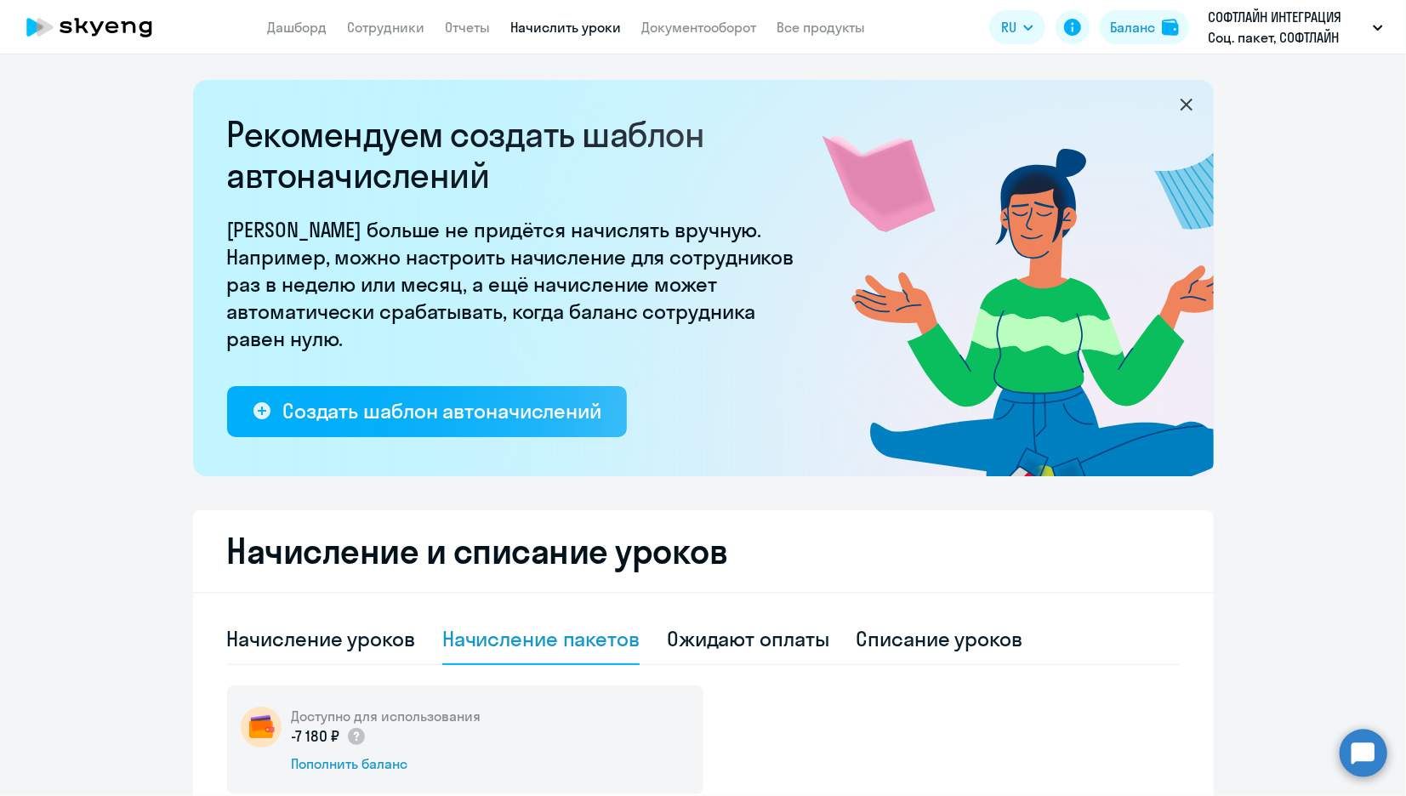
scroll to position [566, 0]
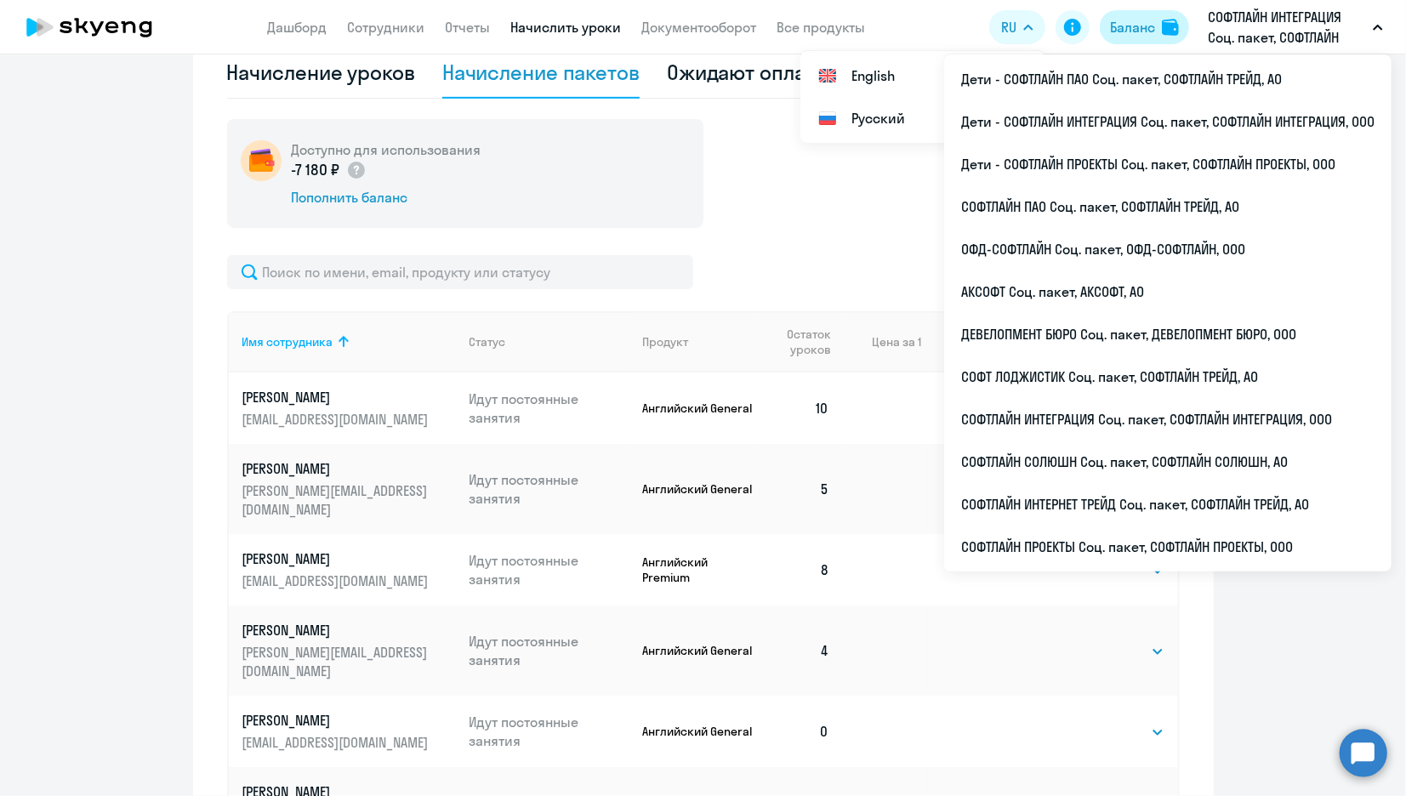
click at [1131, 24] on div "Баланс" at bounding box center [1132, 27] width 45 height 20
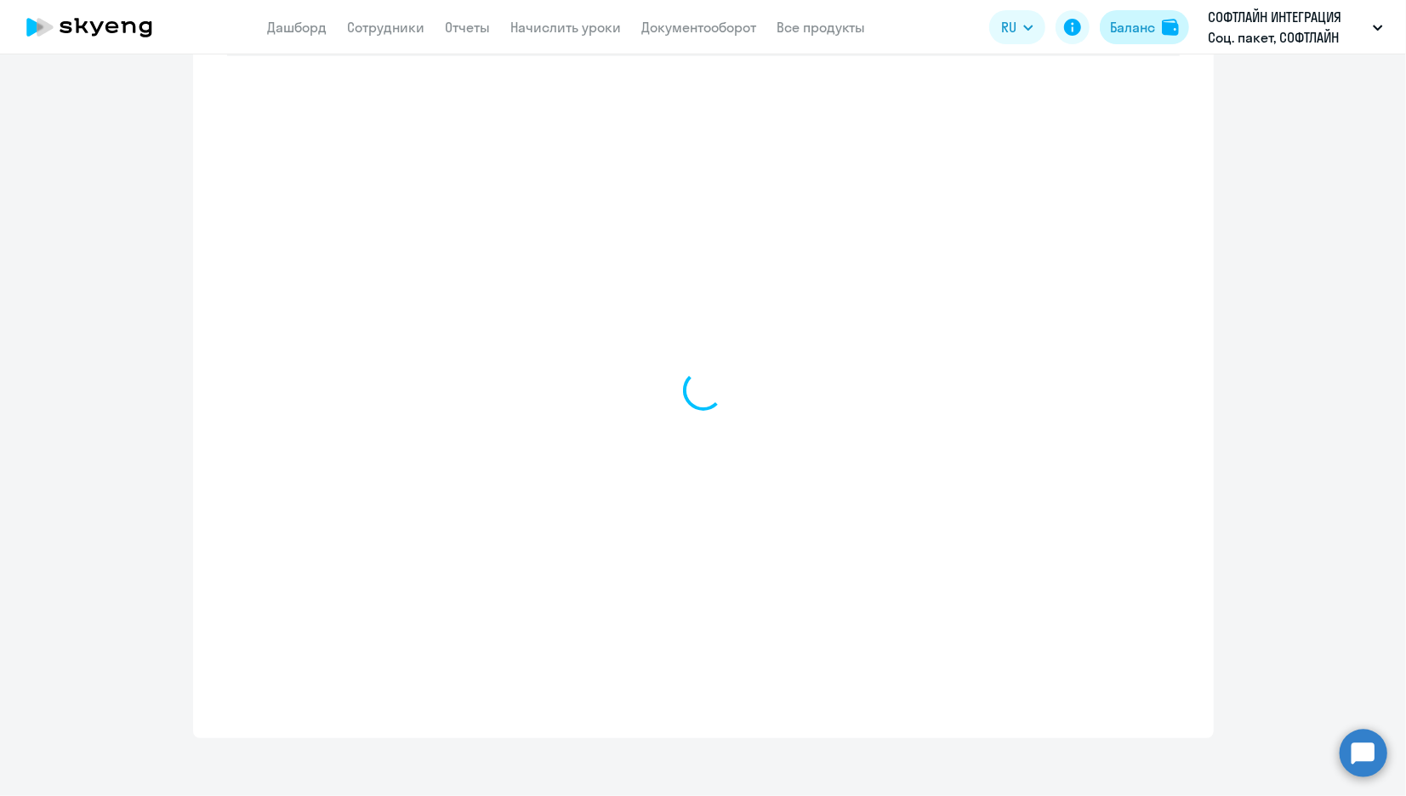
select select "english_adult_not_native_speaker"
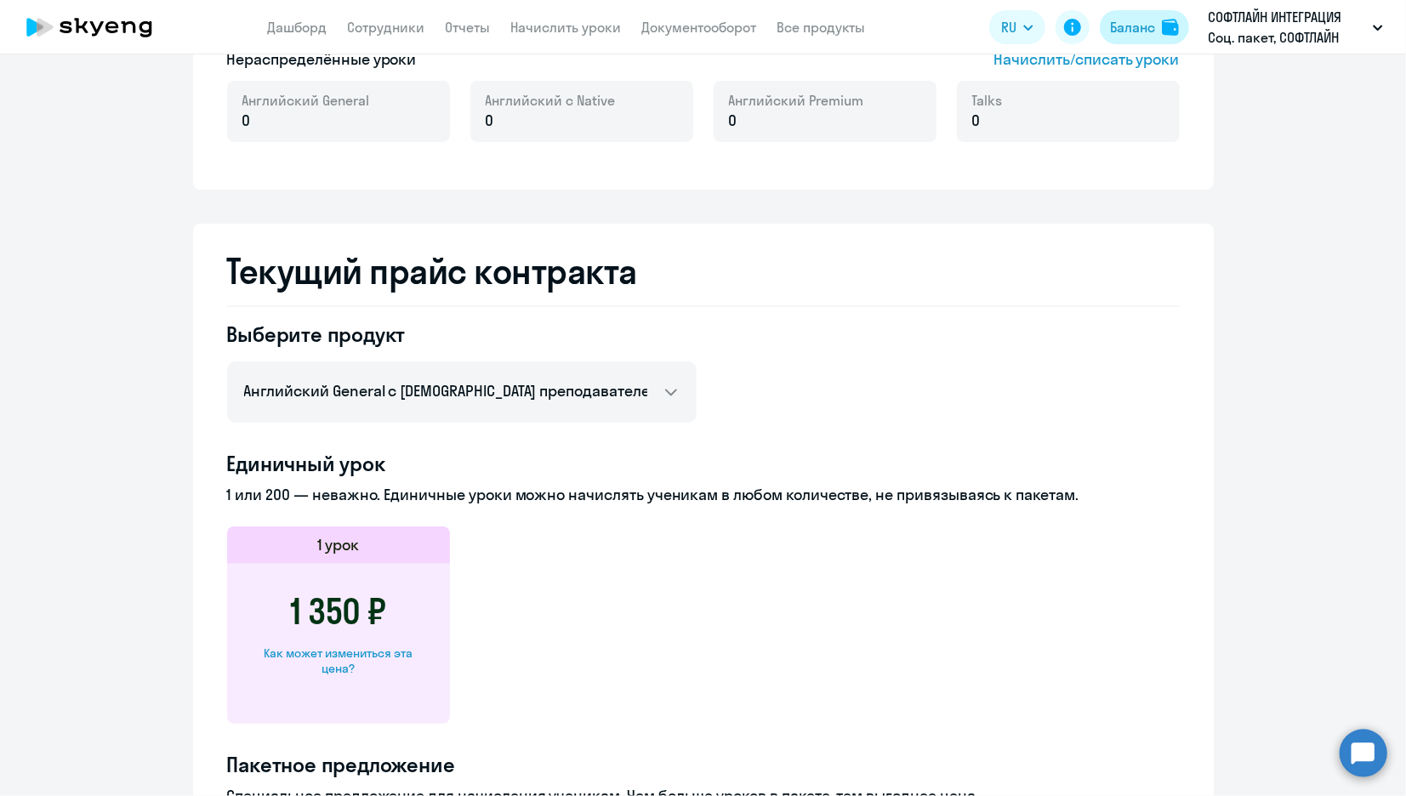
scroll to position [735, 0]
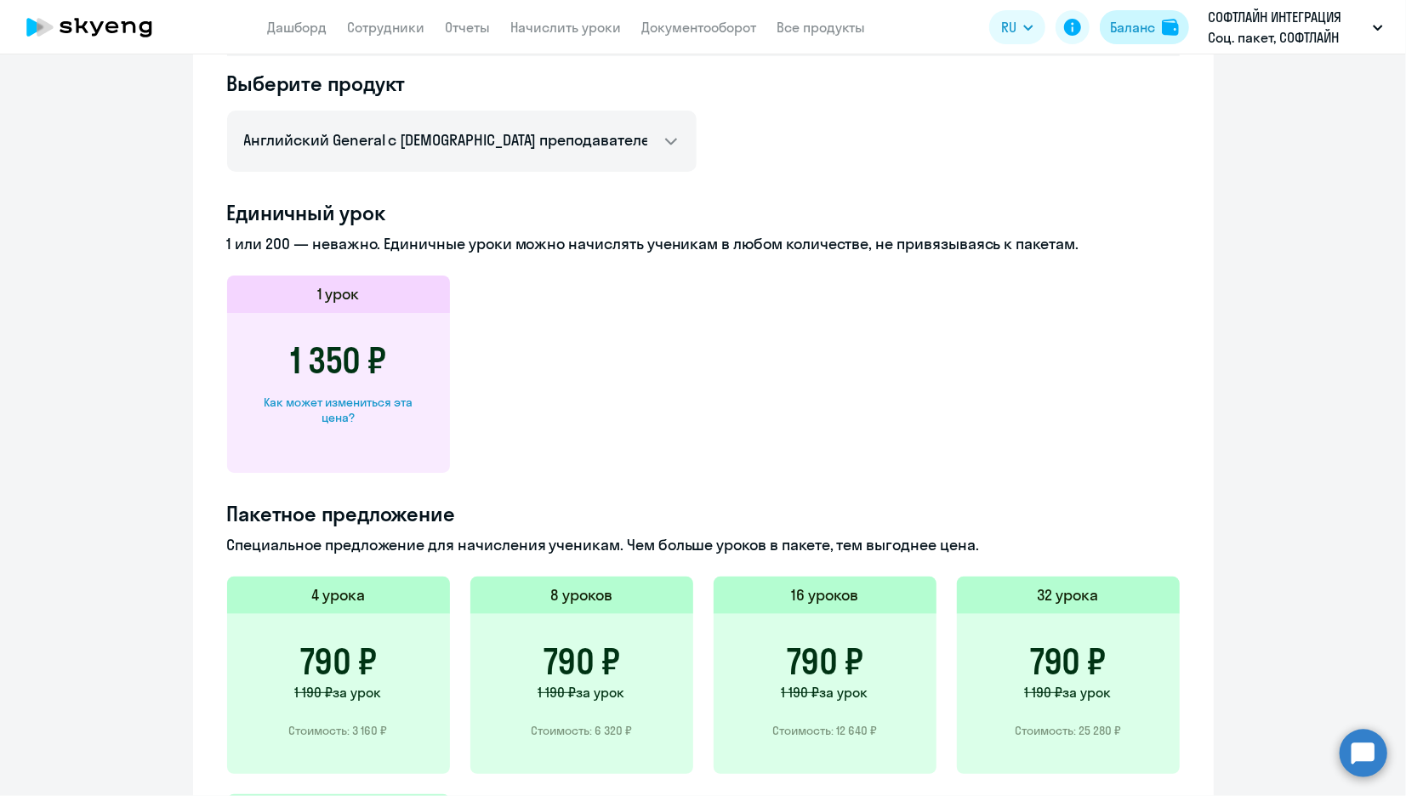
click at [1157, 41] on button "Баланс" at bounding box center [1144, 27] width 89 height 34
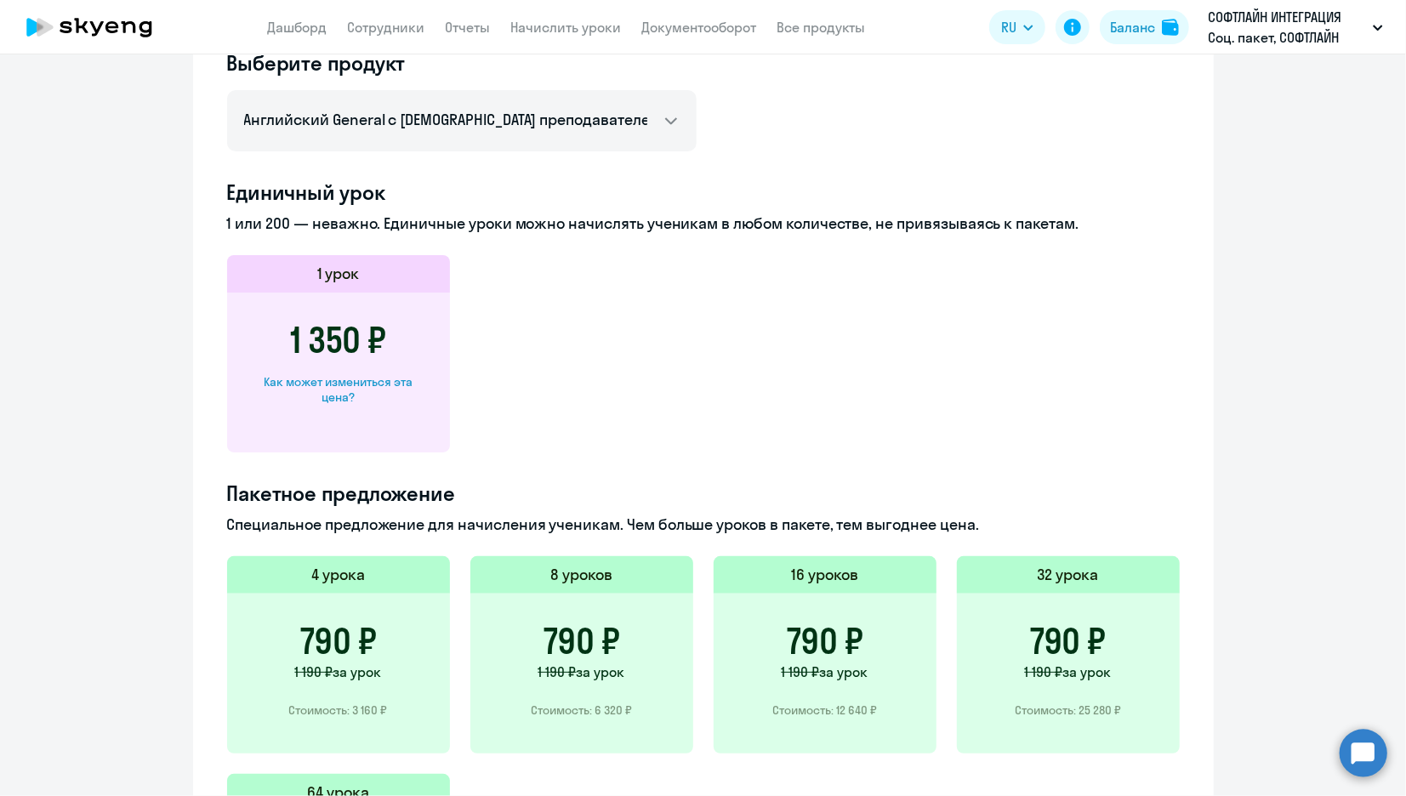
scroll to position [1035, 0]
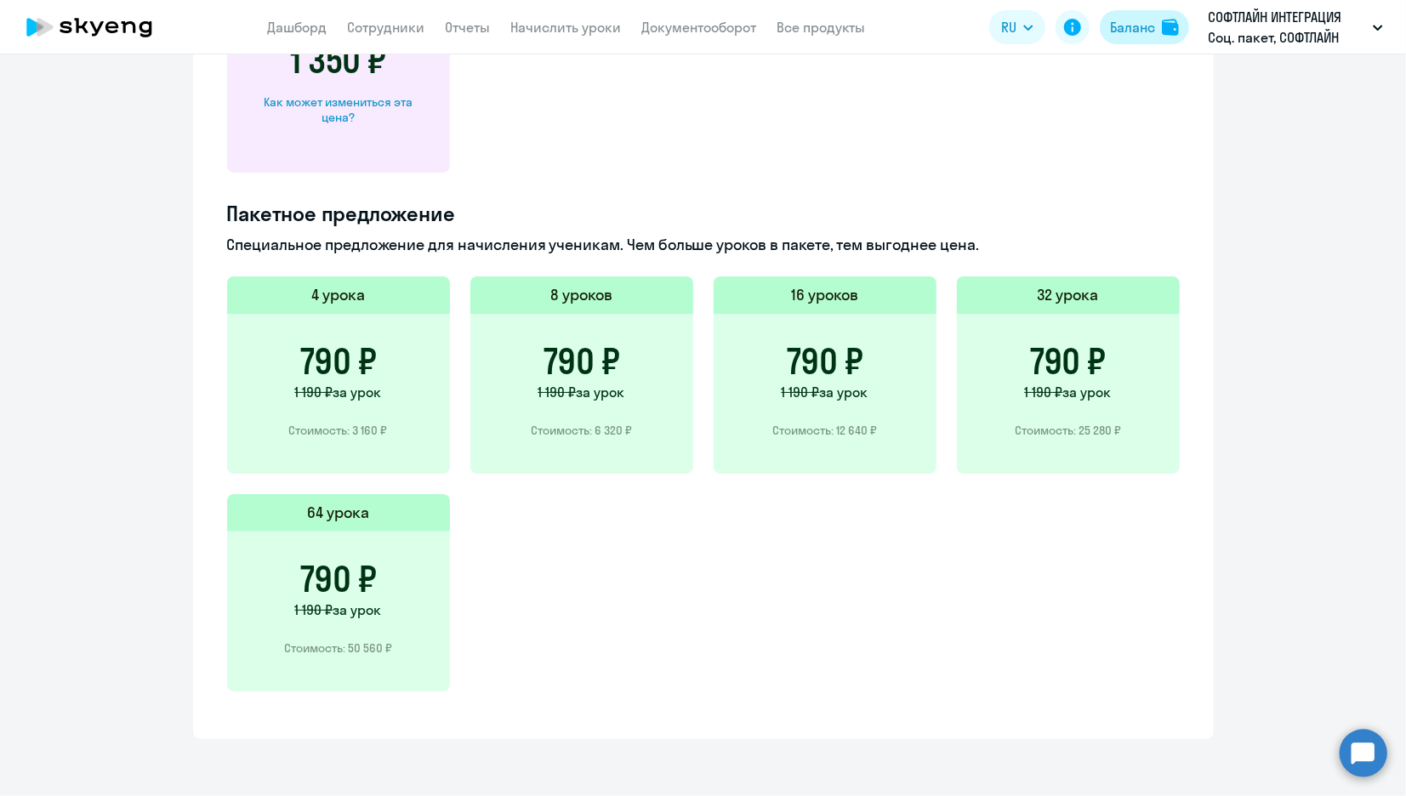
click at [1128, 31] on div "Баланс" at bounding box center [1132, 27] width 45 height 20
click at [1143, 20] on div "Баланс" at bounding box center [1132, 27] width 45 height 20
click at [1066, 21] on icon at bounding box center [1072, 27] width 17 height 17
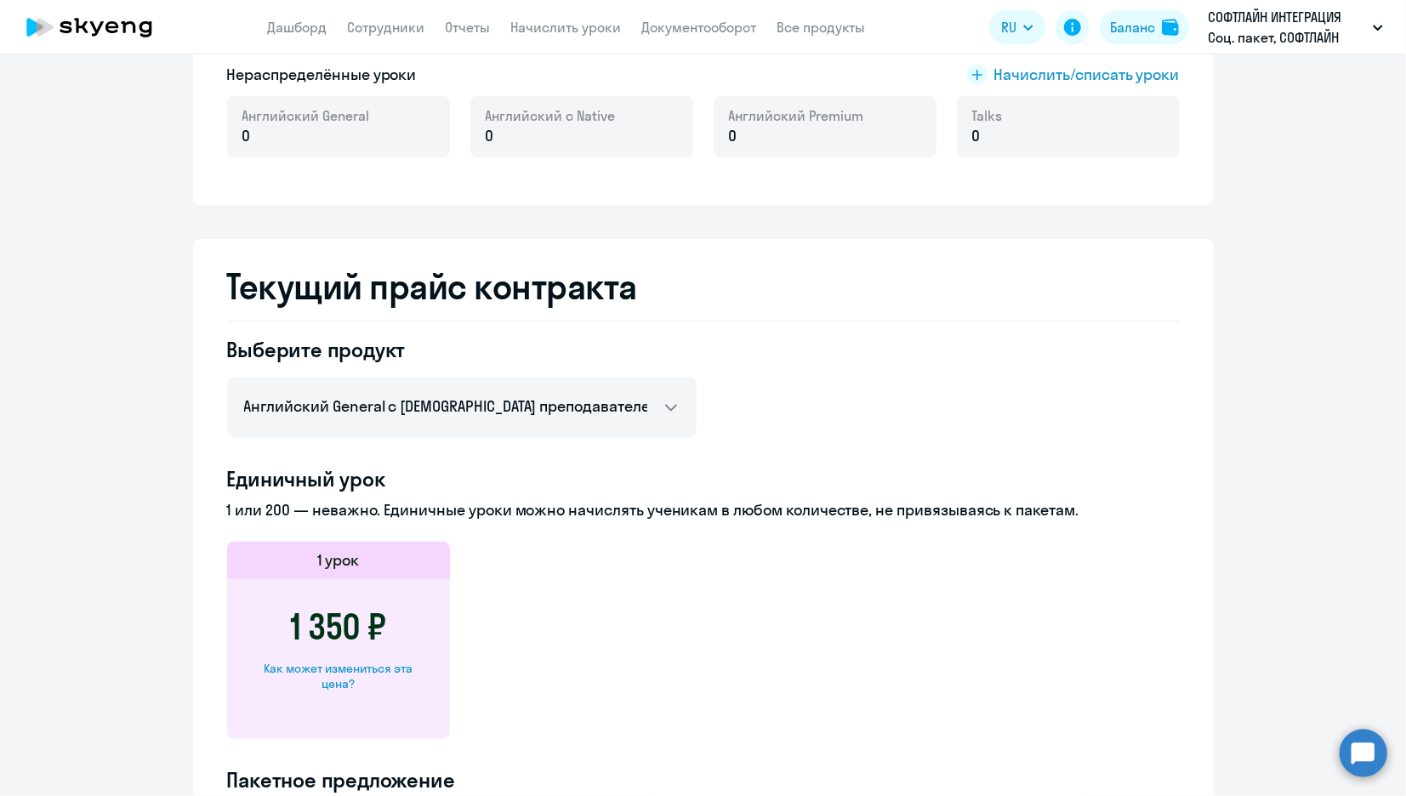
scroll to position [0, 0]
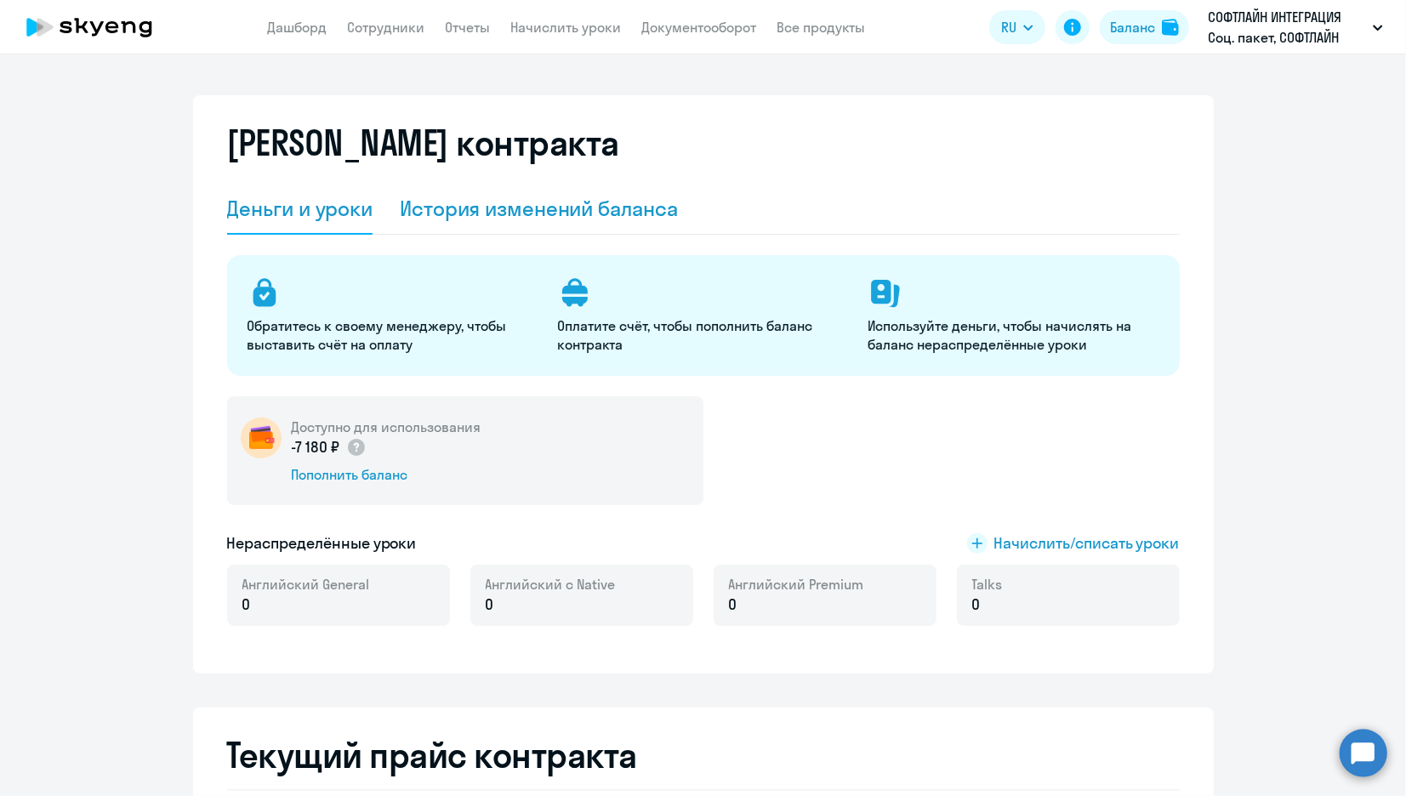
click at [658, 227] on div "История изменений баланса" at bounding box center [539, 209] width 278 height 51
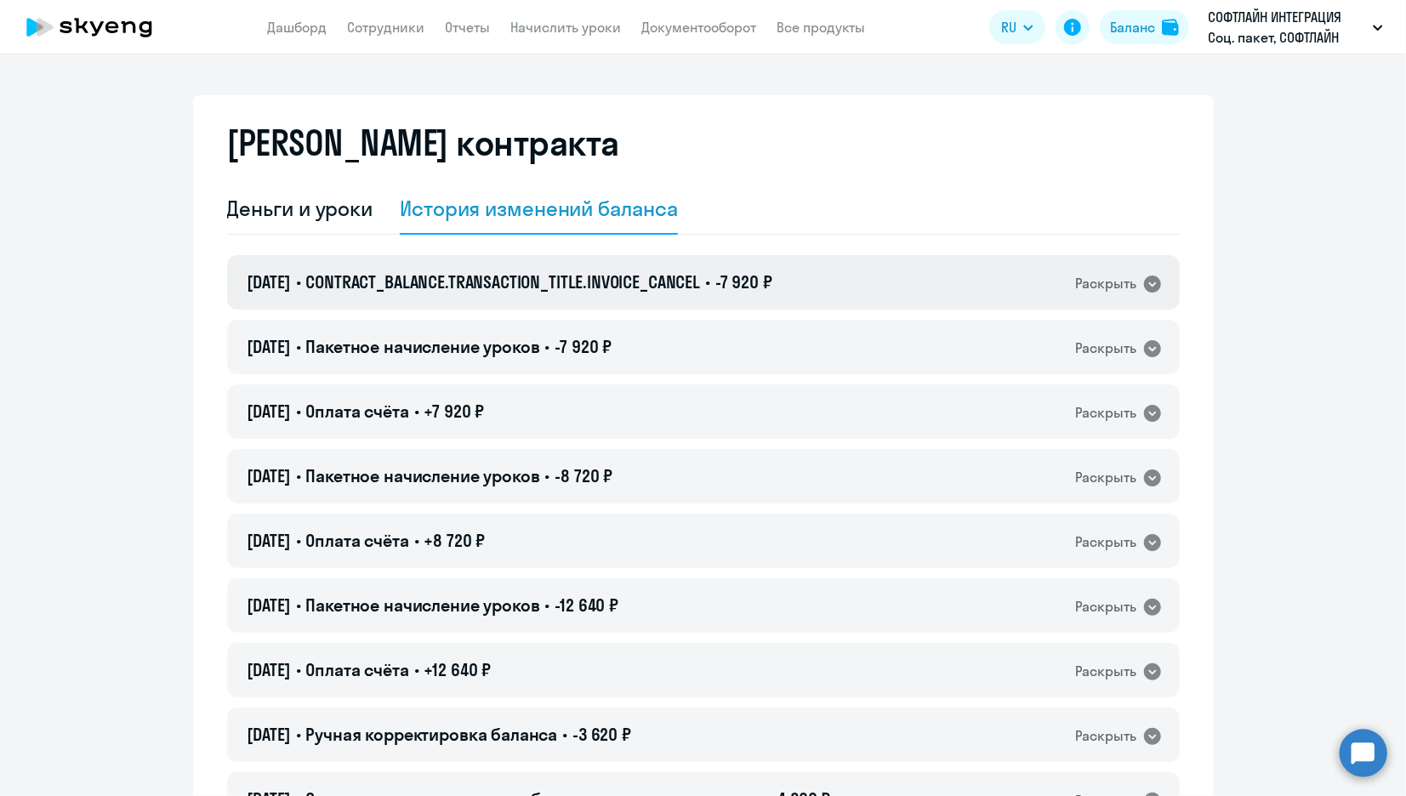
click at [772, 283] on span "-7 920 ₽" at bounding box center [743, 281] width 57 height 21
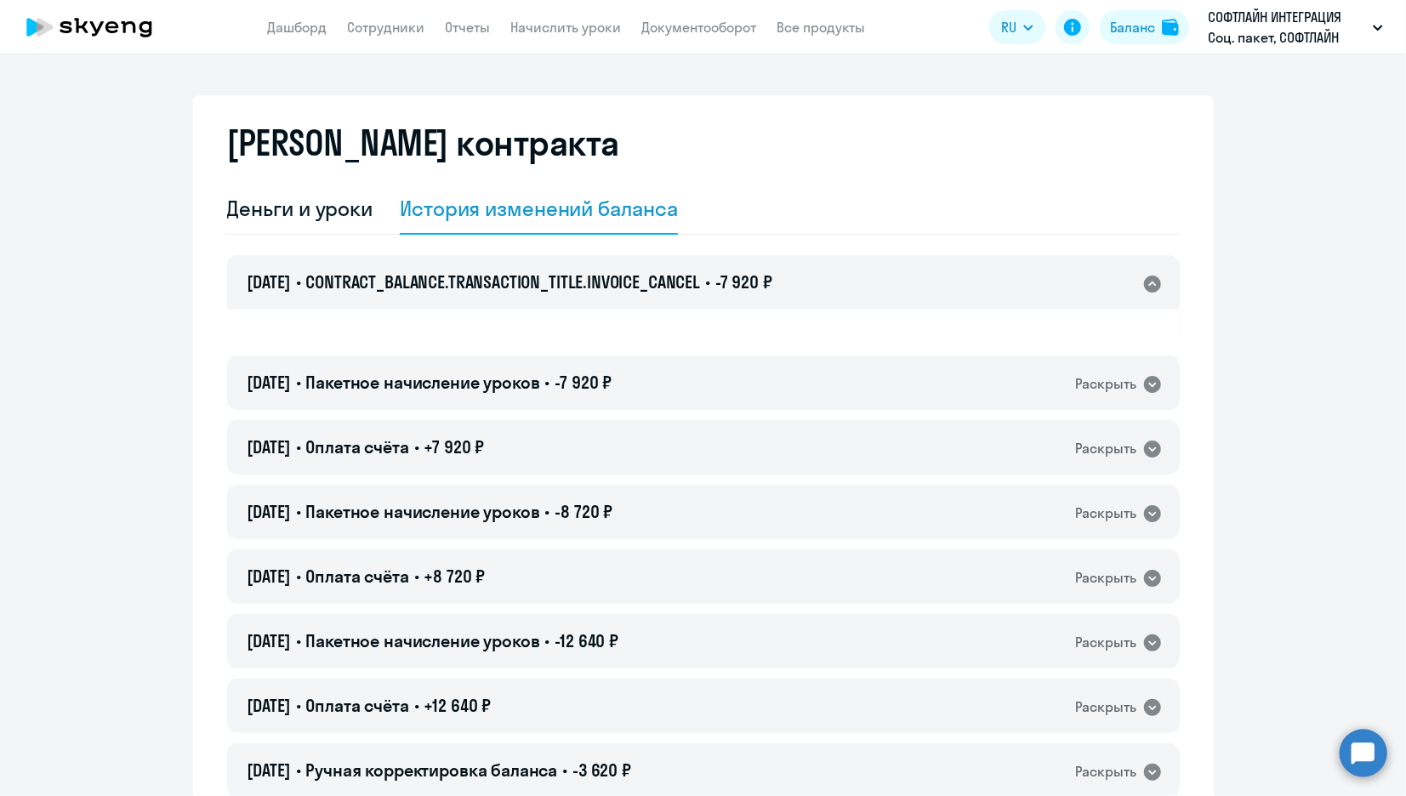
click at [964, 283] on div "[DATE] • CONTRACT_BALANCE.TRANSACTION_TITLE.INVOICE_CANCEL • -7 920 ₽ Раскрыть" at bounding box center [703, 282] width 952 height 54
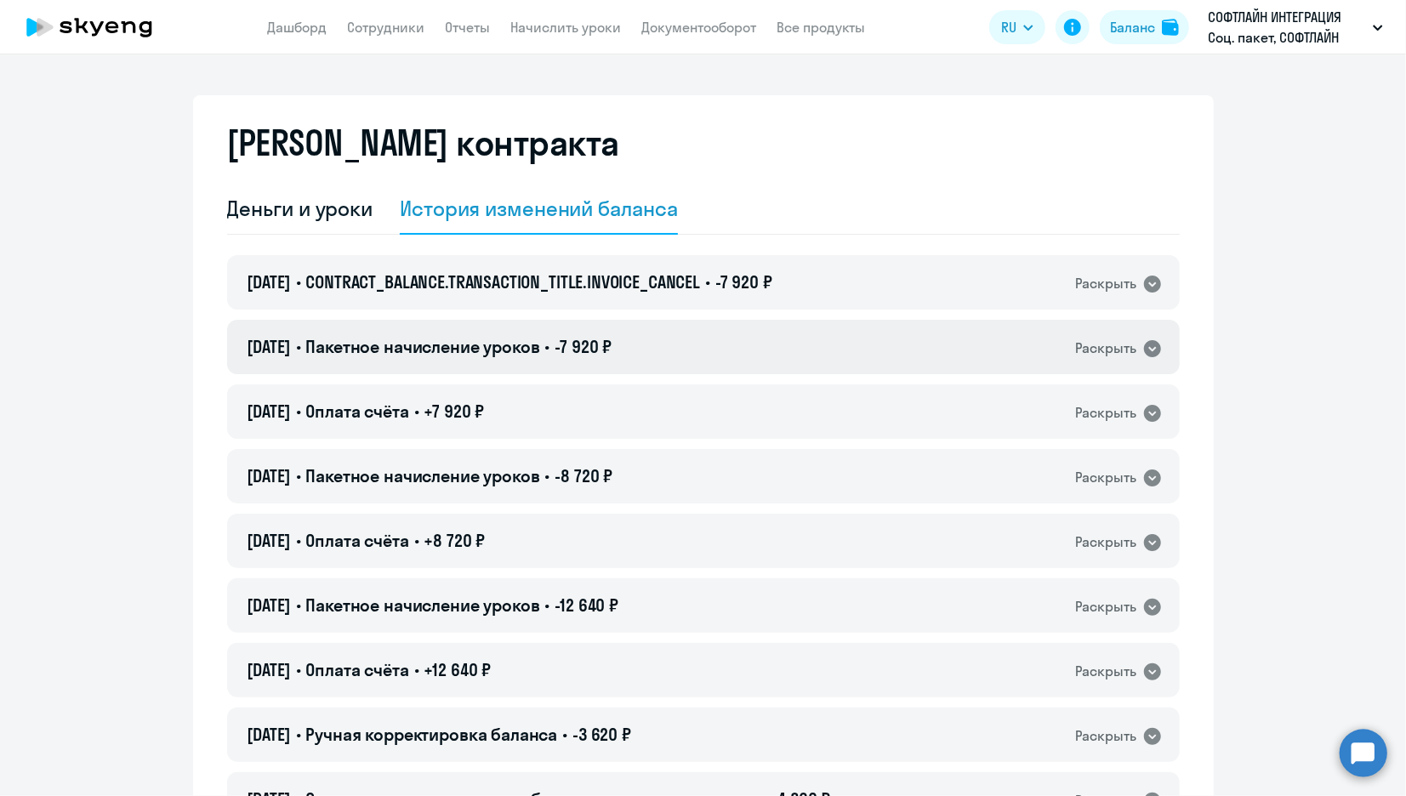
click at [789, 350] on div "[DATE] • Пакетное начисление уроков • -7 920 ₽ Раскрыть" at bounding box center [703, 347] width 952 height 54
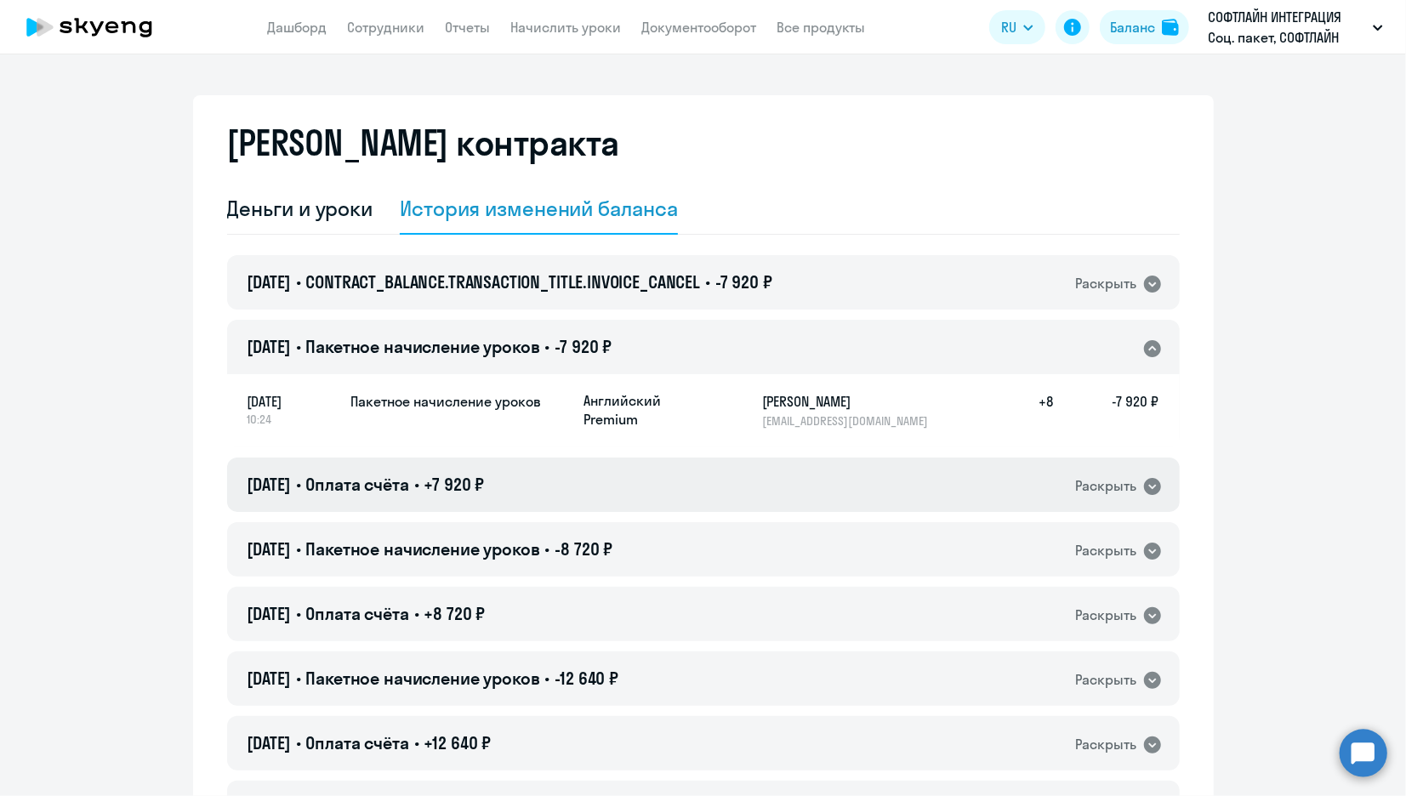
click at [718, 471] on div "[DATE] • Оплата счёта • +7 920 ₽ Раскрыть" at bounding box center [703, 484] width 952 height 54
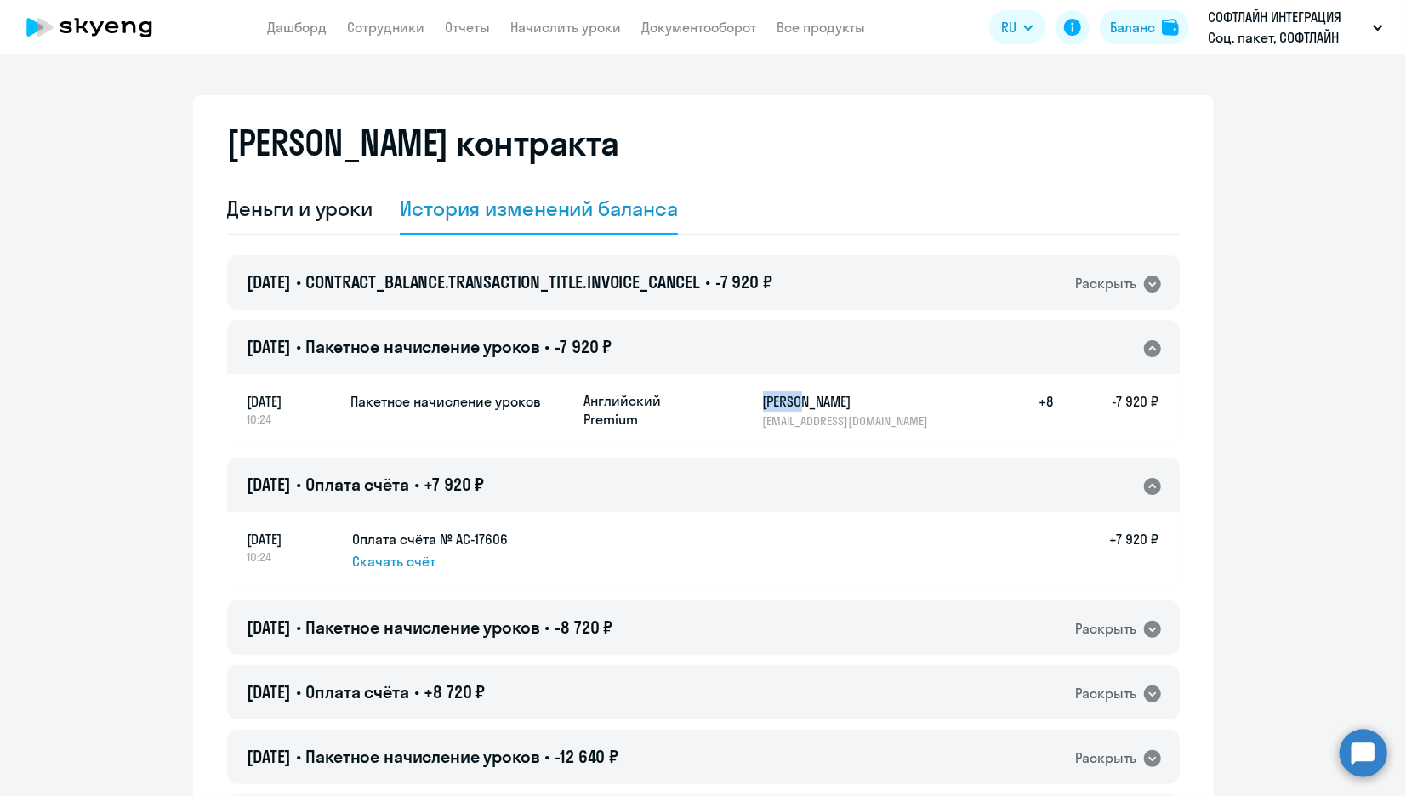
drag, startPoint x: 748, startPoint y: 403, endPoint x: 802, endPoint y: 399, distance: 53.7
click at [802, 399] on div "Английский Premium Дубина Екатерина [EMAIL_ADDRESS][DOMAIN_NAME] +8 -7 920 ₽" at bounding box center [871, 409] width 575 height 37
drag, startPoint x: 802, startPoint y: 399, endPoint x: 782, endPoint y: 398, distance: 19.6
copy h5 "Дубина"
click at [1368, 753] on circle at bounding box center [1363, 753] width 48 height 48
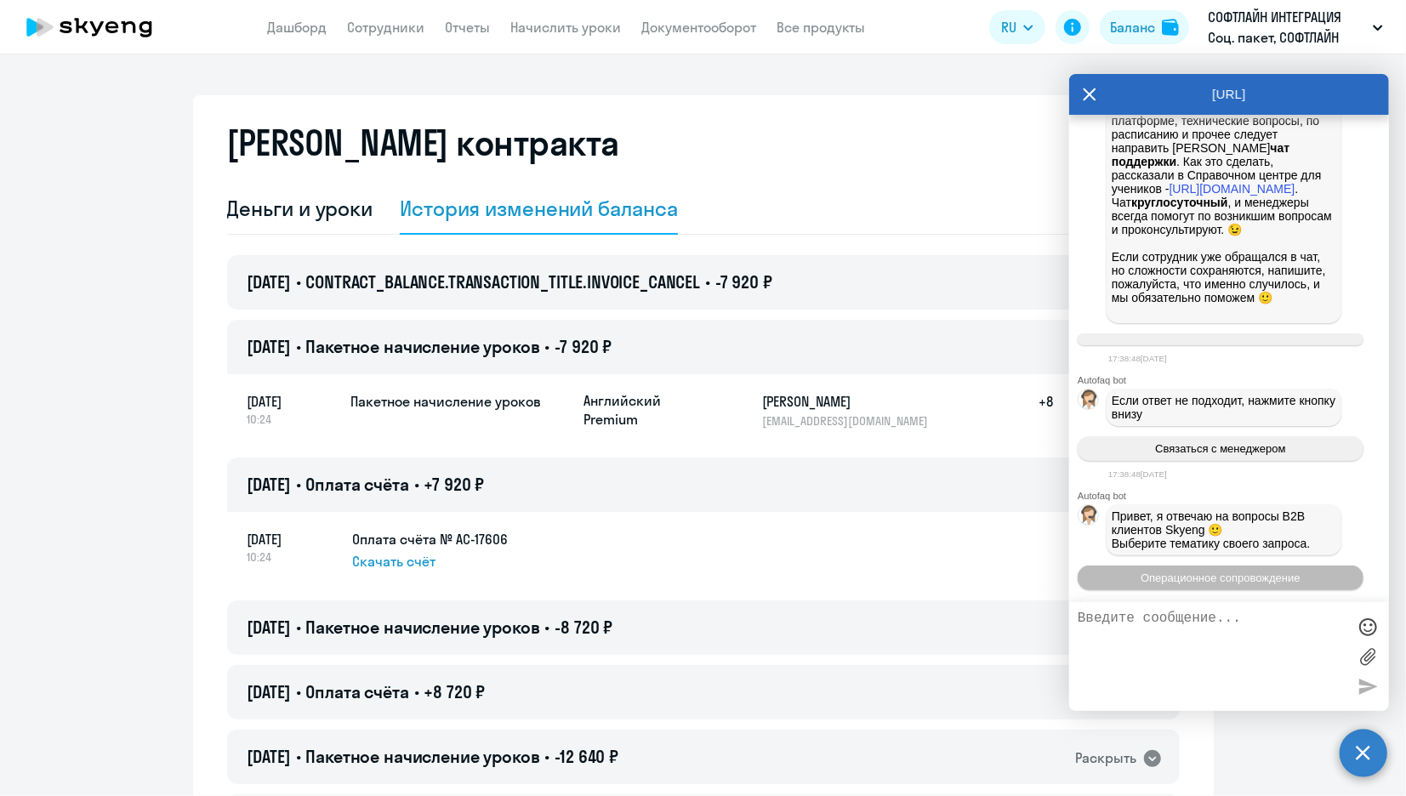
scroll to position [1065, 0]
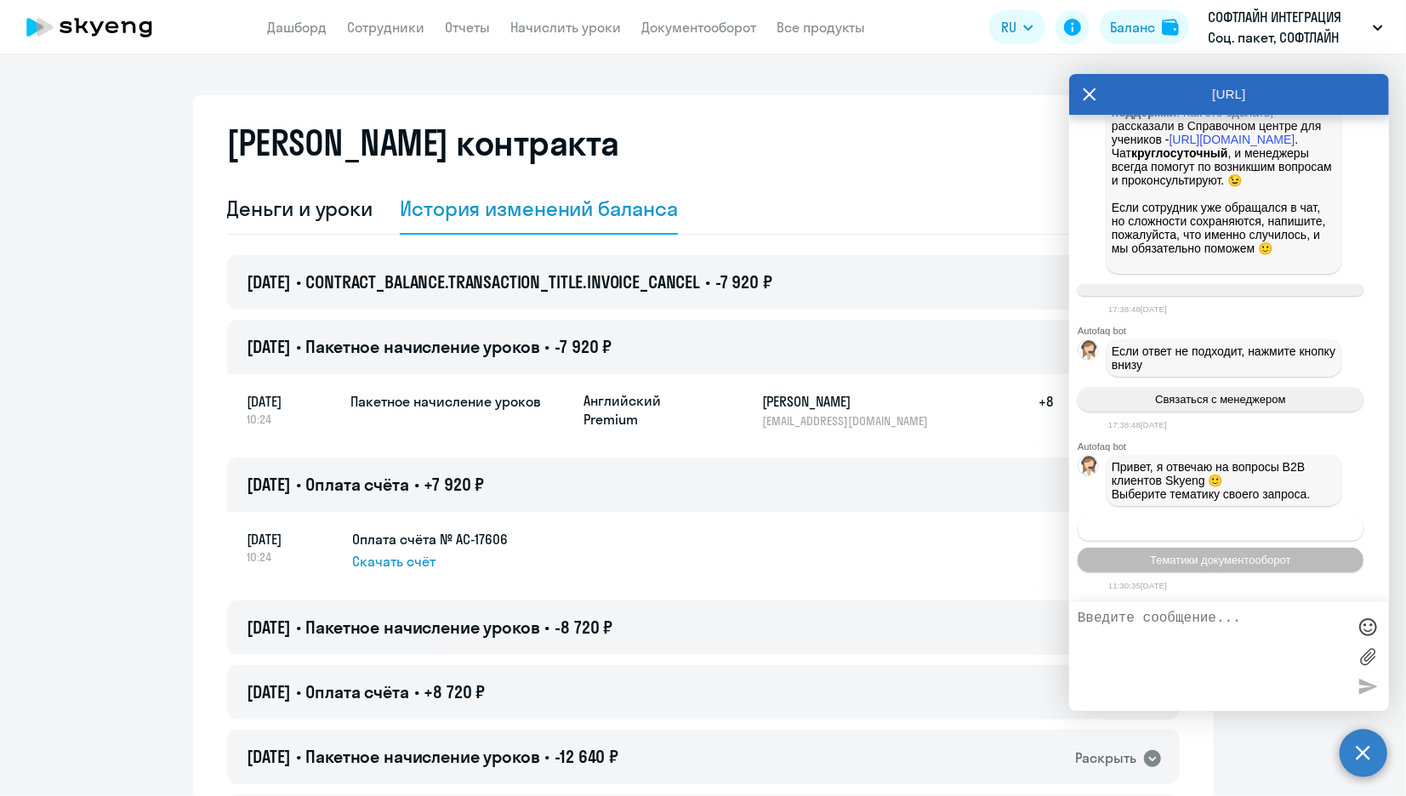
click at [1263, 534] on span "Операционное сопровождение" at bounding box center [1220, 528] width 160 height 13
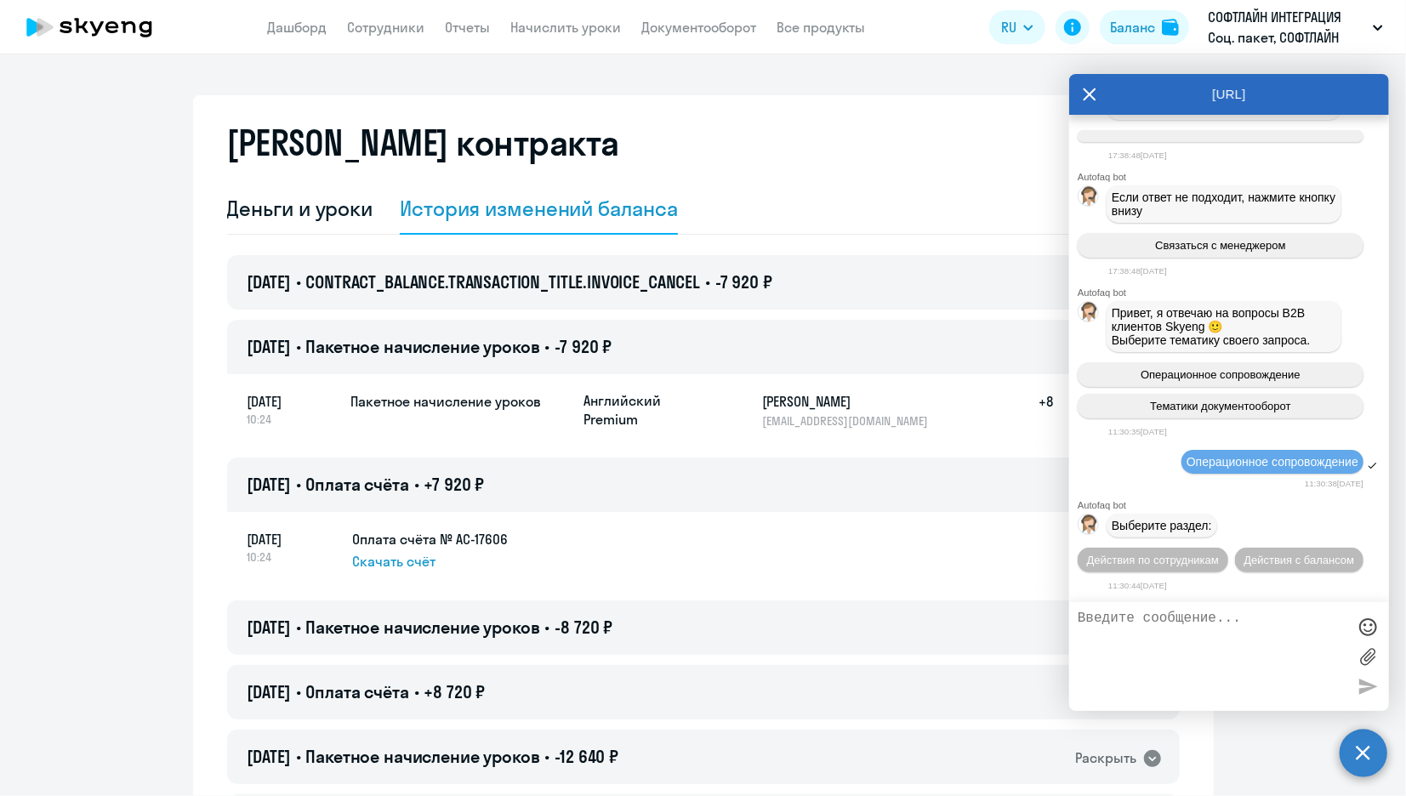
scroll to position [1249, 0]
click at [1243, 560] on span "Действия с балансом" at bounding box center [1298, 560] width 111 height 13
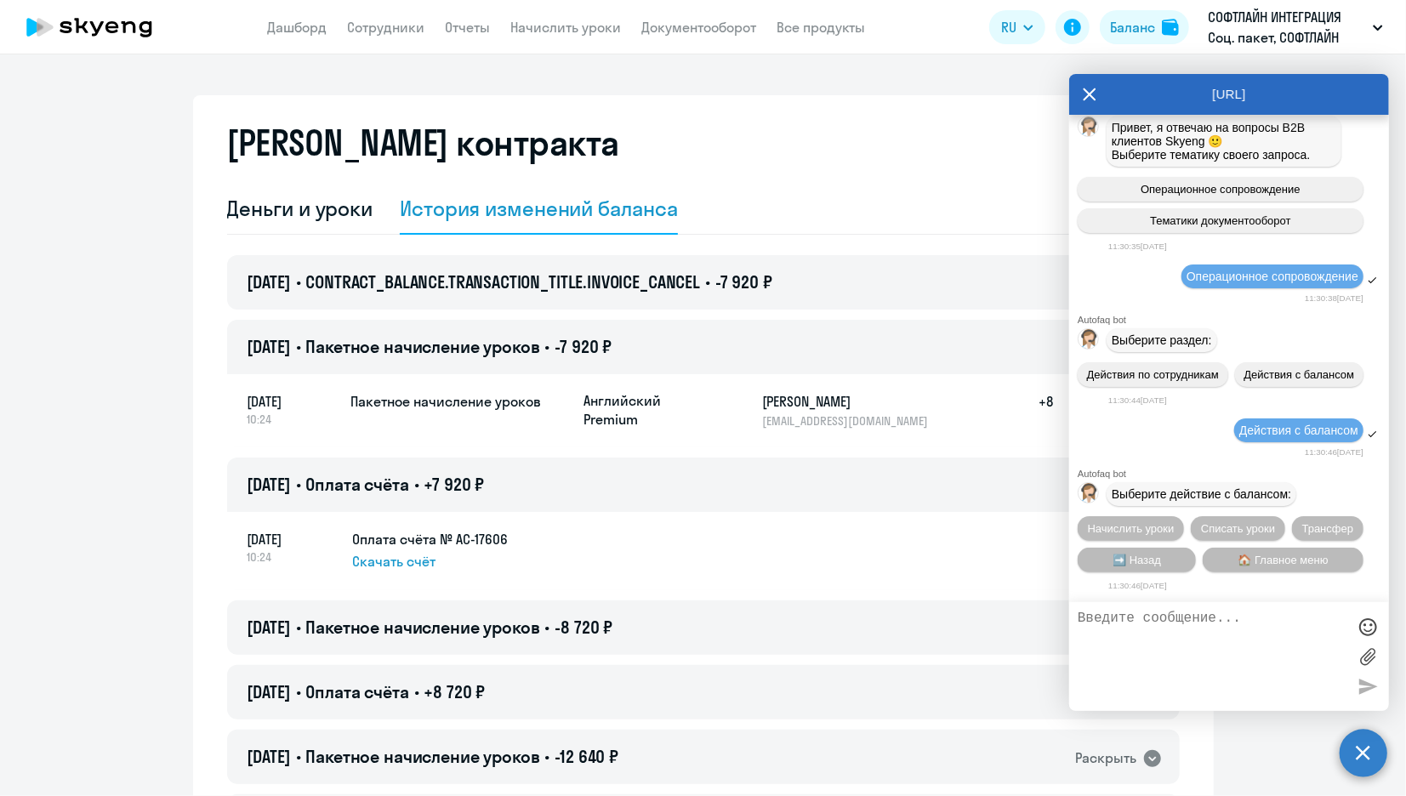
scroll to position [1435, 0]
click at [1316, 528] on span "Трансфер" at bounding box center [1328, 528] width 52 height 13
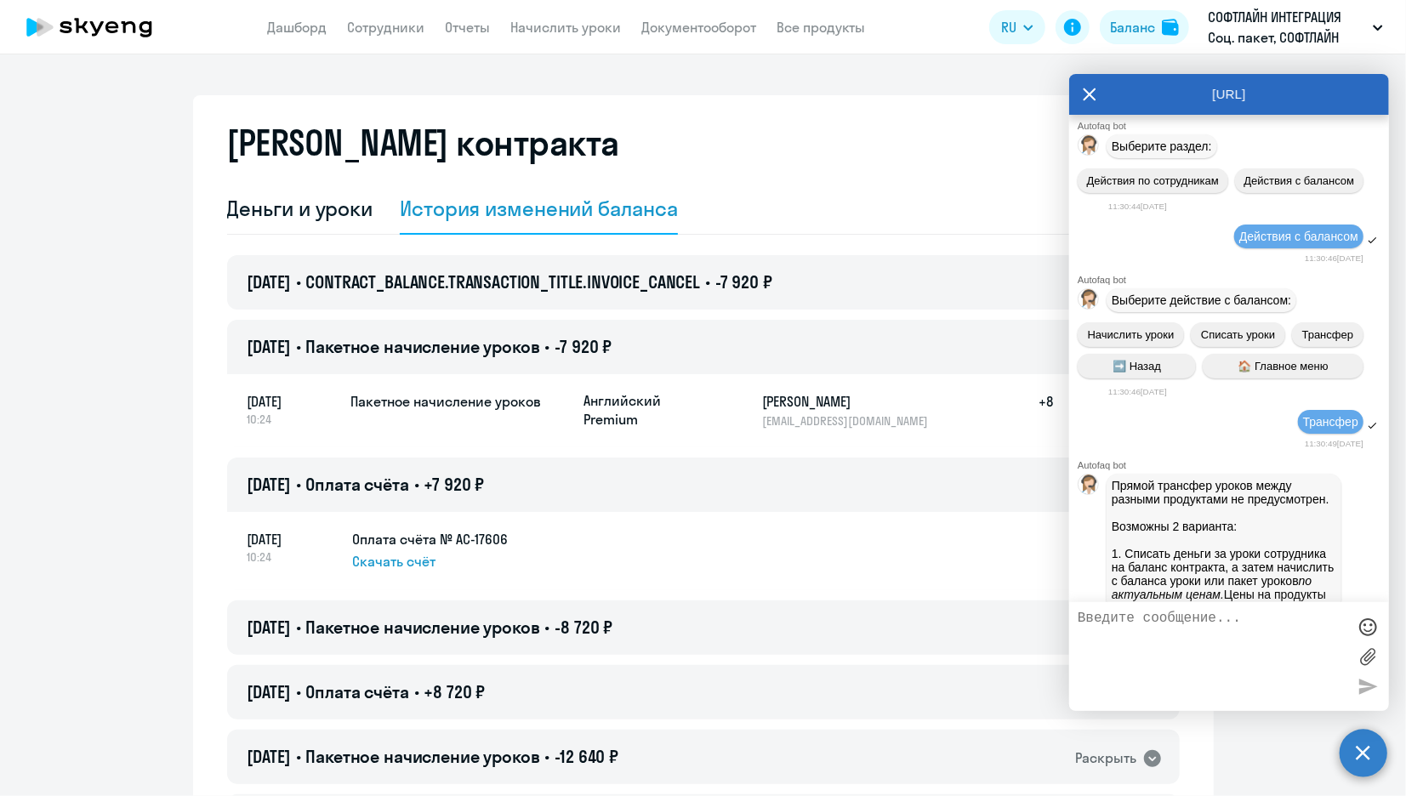
scroll to position [2061, 0]
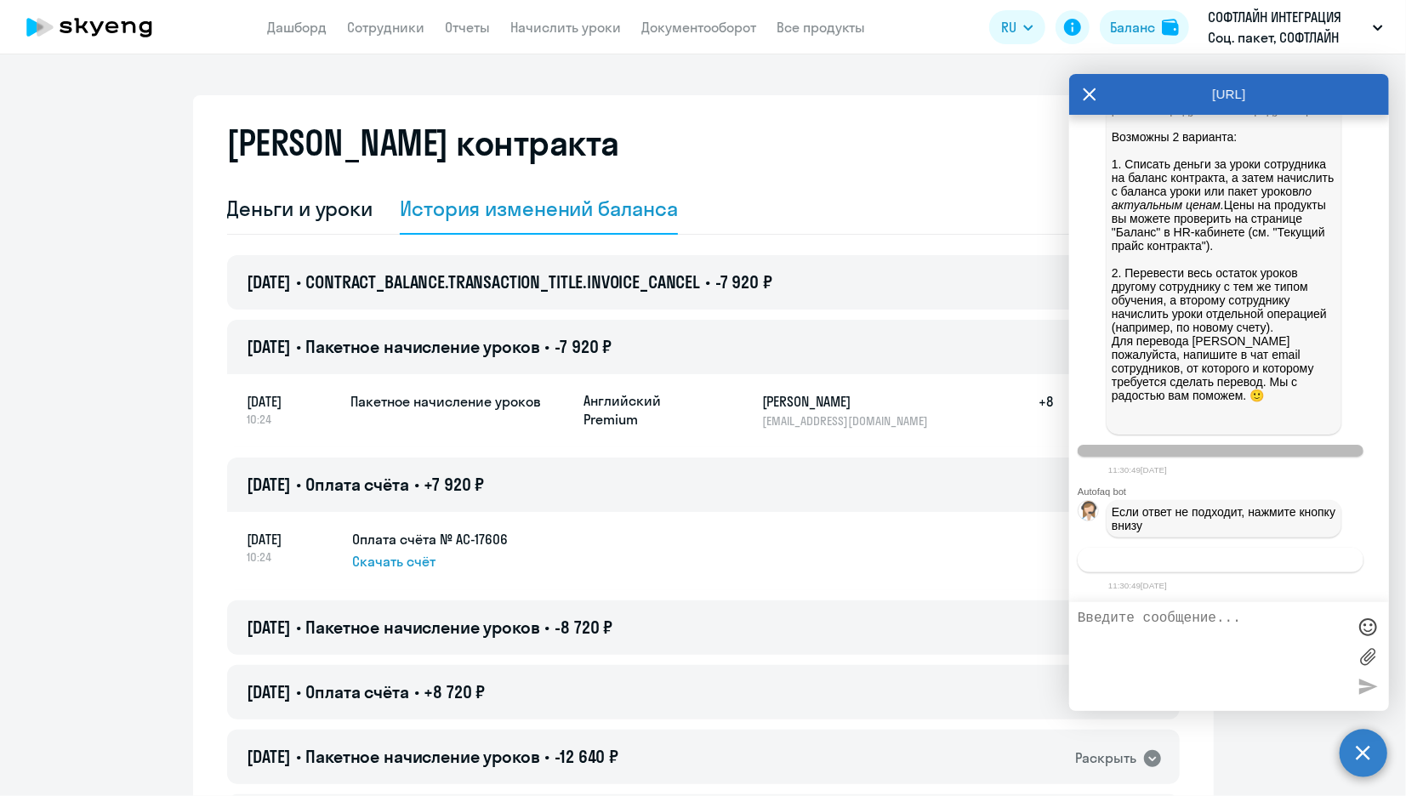
click at [1285, 560] on button "Связаться с менеджером" at bounding box center [1220, 560] width 286 height 25
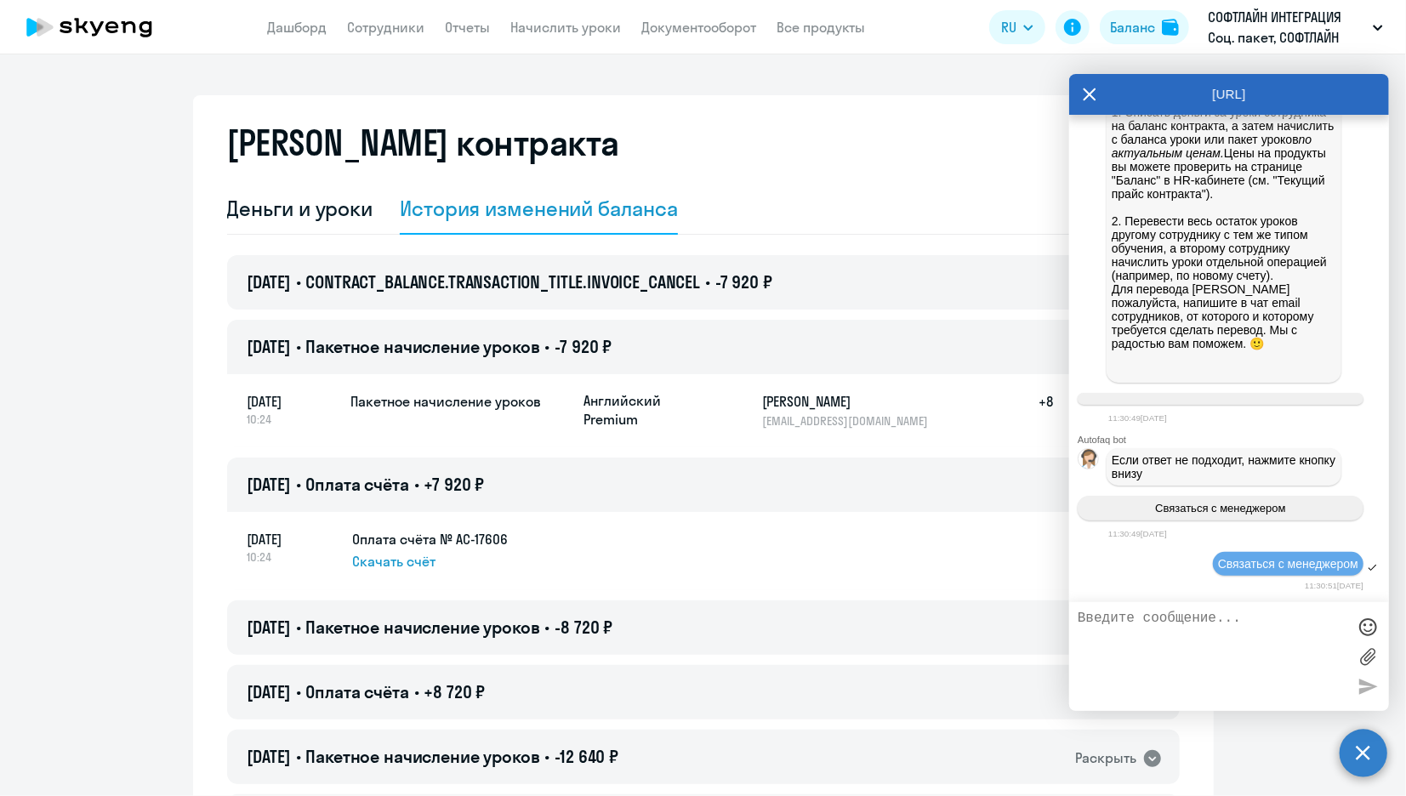
click at [1076, 92] on div "[URL]" at bounding box center [1229, 94] width 320 height 41
click at [1088, 92] on icon at bounding box center [1090, 94] width 14 height 41
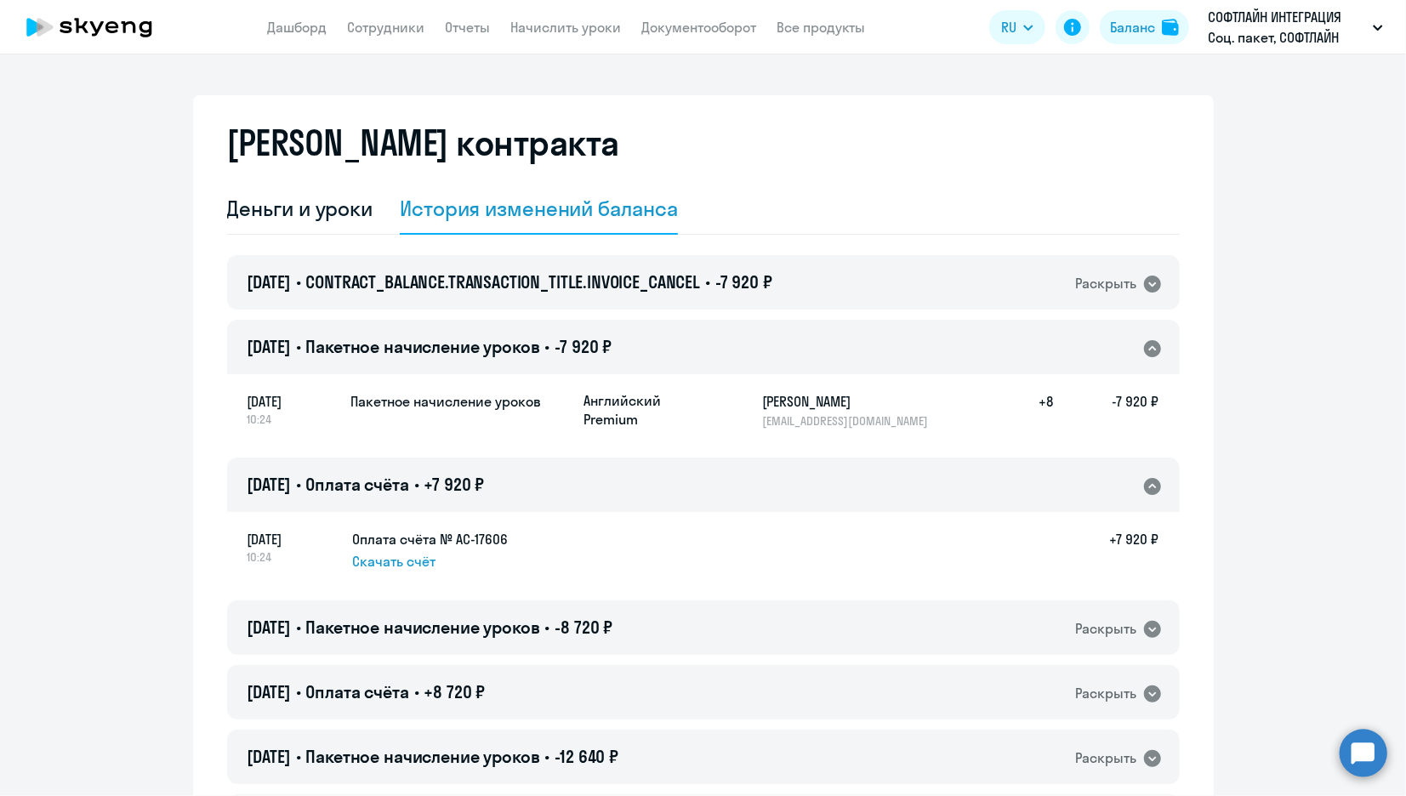
click at [1347, 753] on circle at bounding box center [1363, 753] width 48 height 48
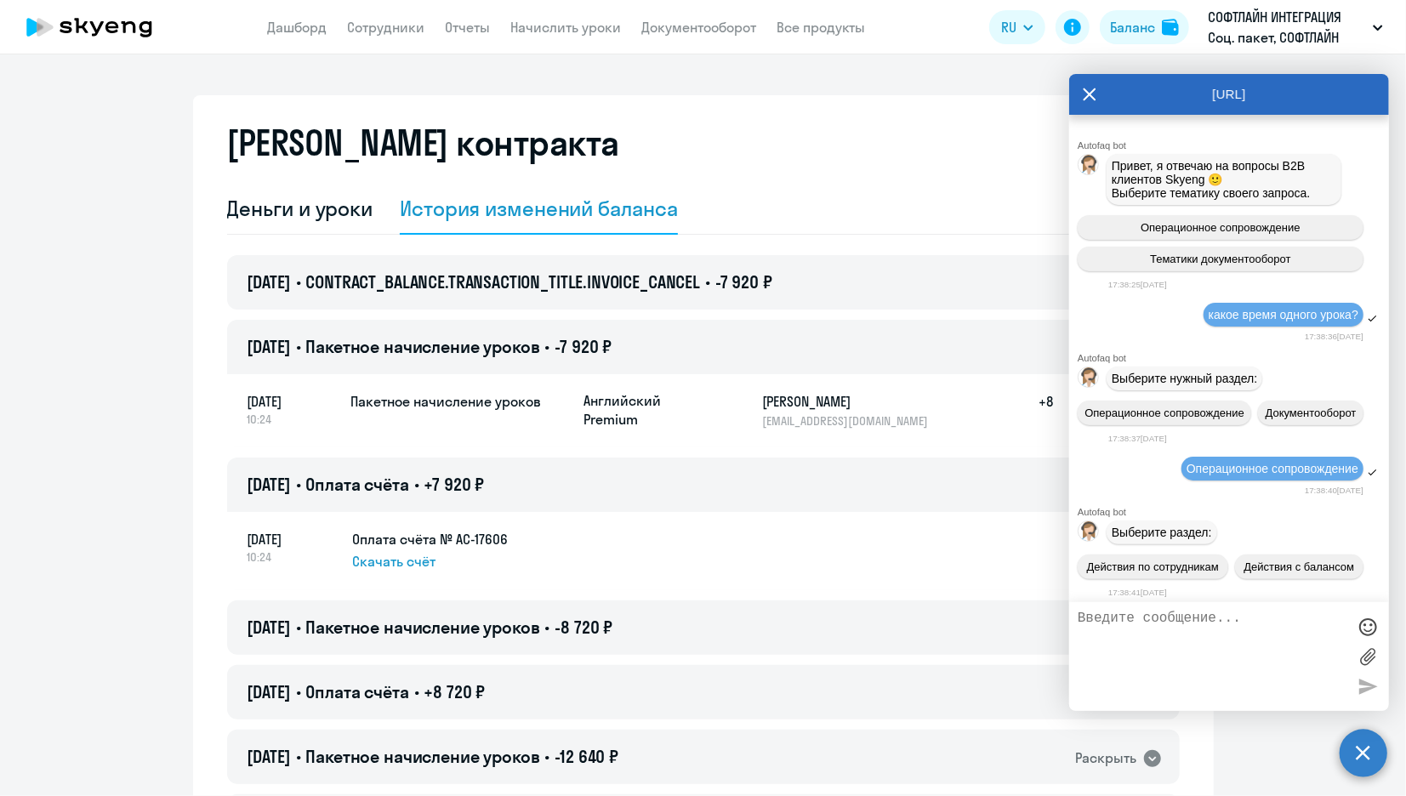
scroll to position [2106, 0]
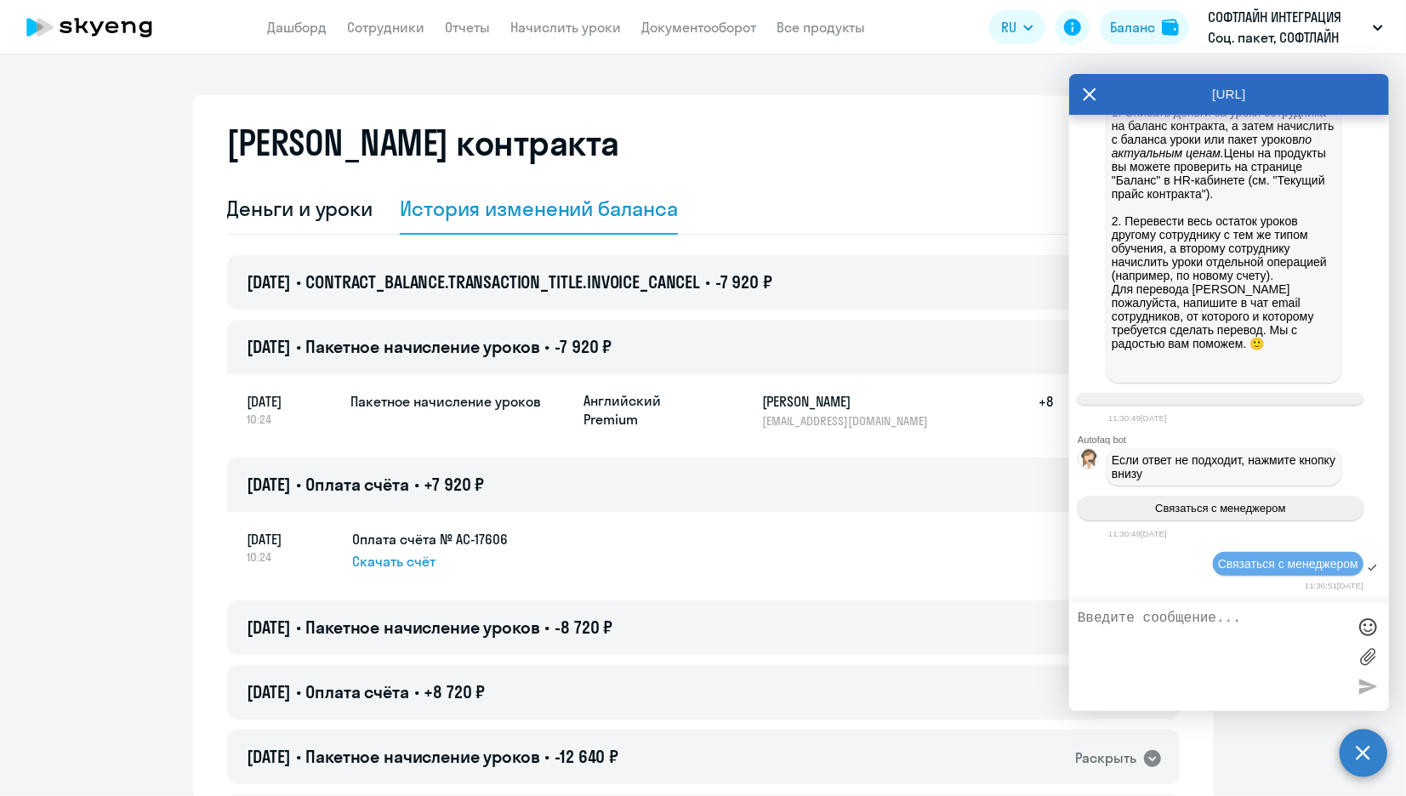
click at [1204, 625] on textarea at bounding box center [1211, 657] width 269 height 92
click at [1151, 635] on textarea "Добрый день! Подскажите, пожалуйст, почему сумма была списана на баланс контрак…" at bounding box center [1211, 657] width 269 height 92
type textarea "Добрый день! Подскажите, пожалуйста, почему сумма была списана на баланс контра…"
click at [1312, 644] on textarea "Добрый день! Подскажите, пожалуйста, почему сумма была списана на баланс контра…" at bounding box center [1211, 657] width 269 height 92
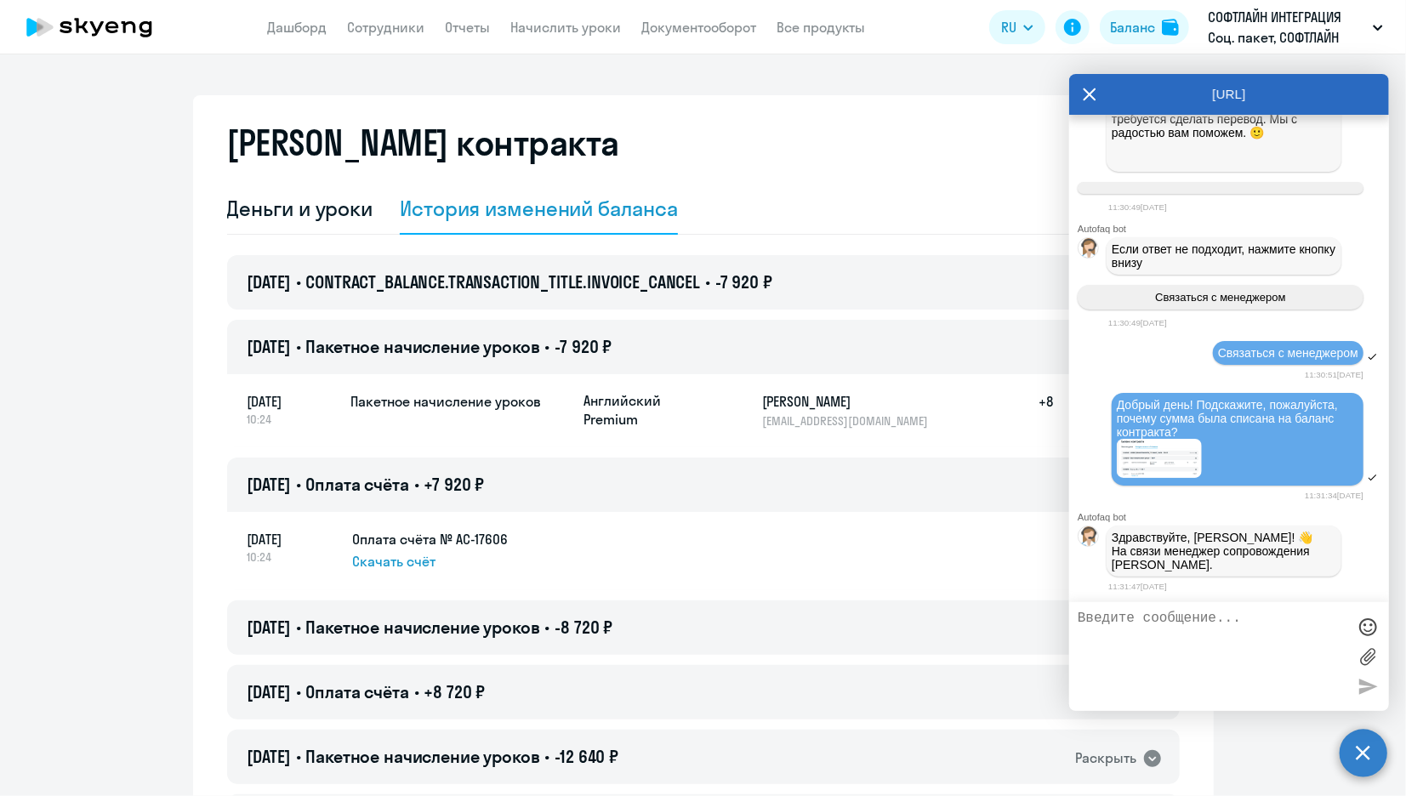
scroll to position [2404, 0]
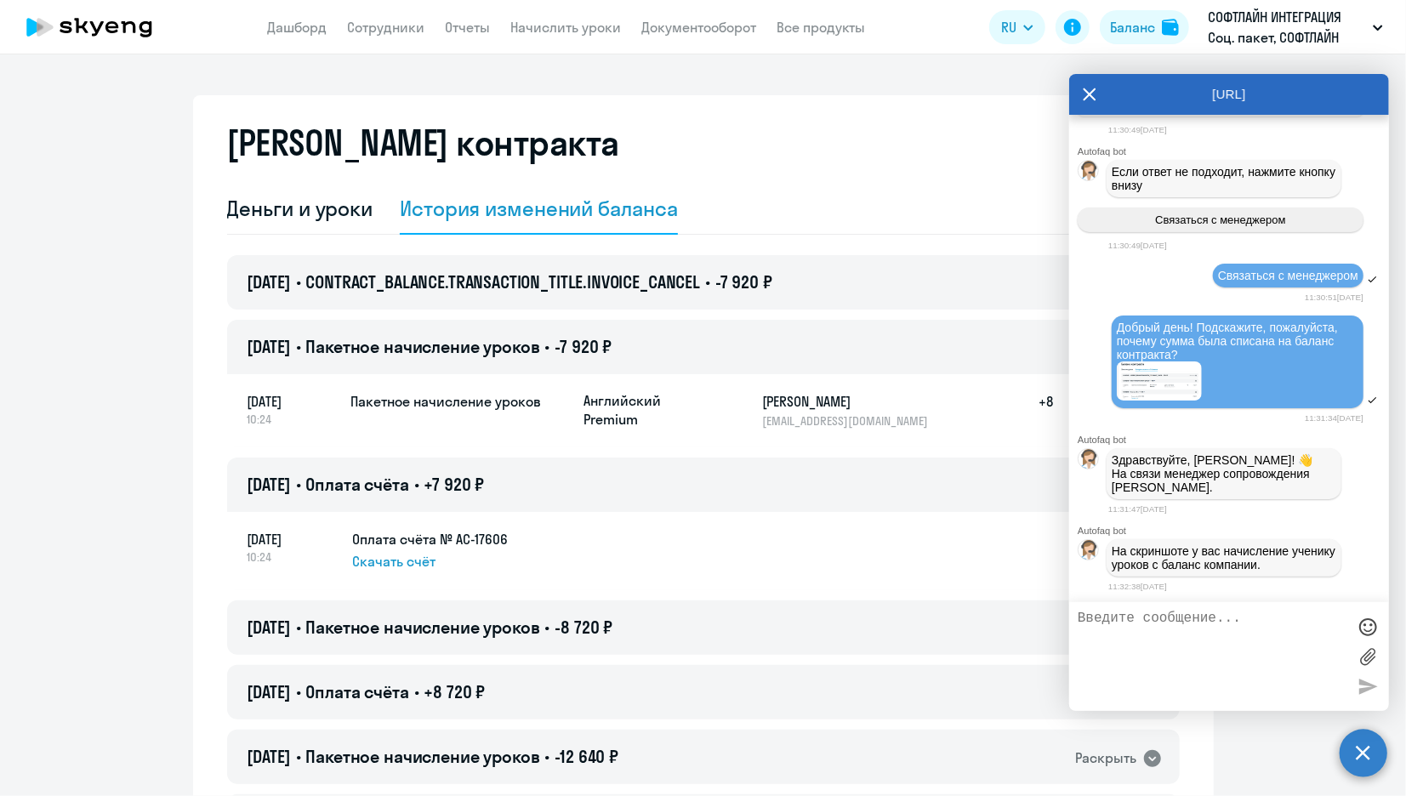
click at [1082, 93] on div "[URL]" at bounding box center [1229, 94] width 320 height 41
drag, startPoint x: 1082, startPoint y: 94, endPoint x: 852, endPoint y: 135, distance: 233.4
click at [852, 135] on div "[PERSON_NAME] контракта" at bounding box center [703, 152] width 952 height 61
click at [1083, 94] on icon at bounding box center [1090, 94] width 14 height 41
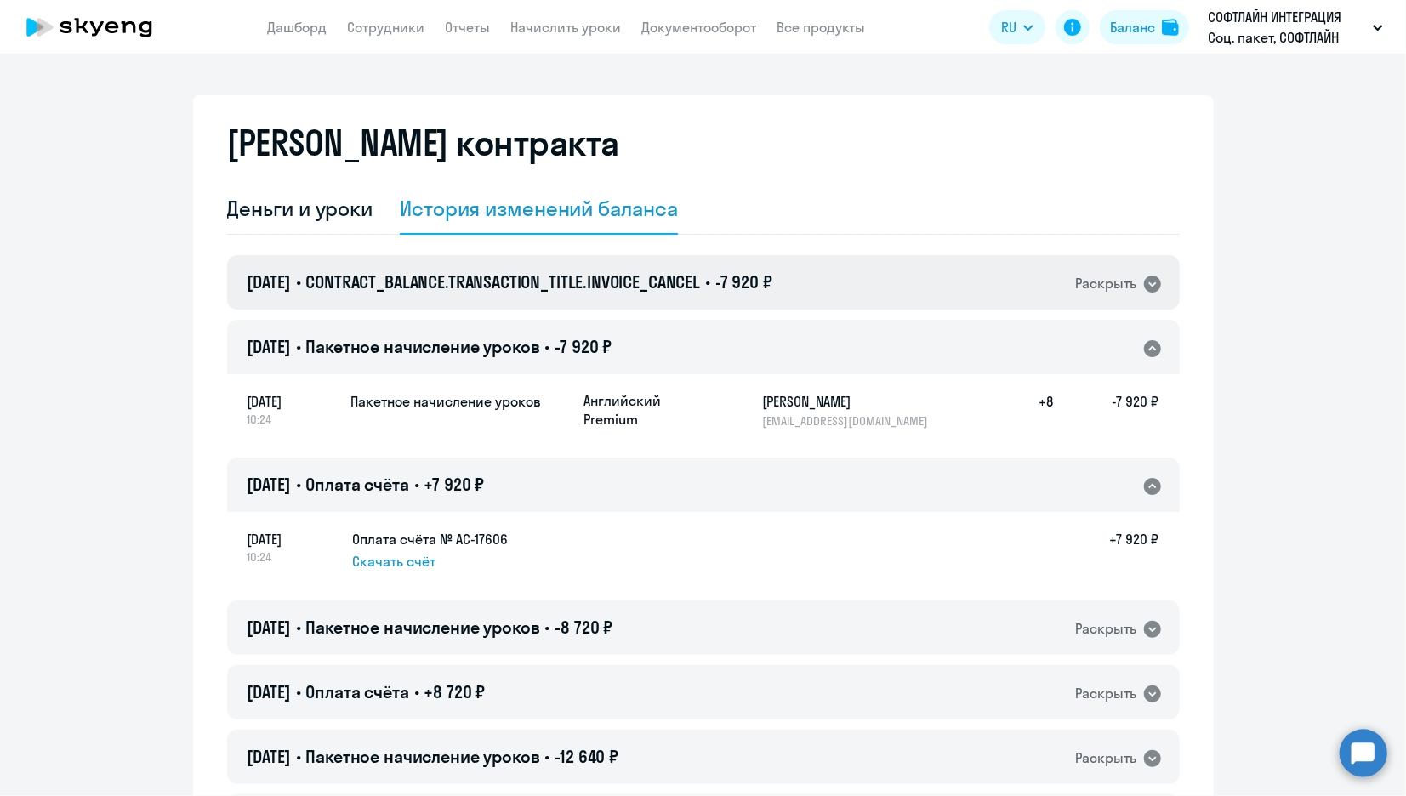
click at [653, 282] on span "CONTRACT_BALANCE.TRANSACTION_TITLE.INVOICE_CANCEL" at bounding box center [502, 281] width 395 height 21
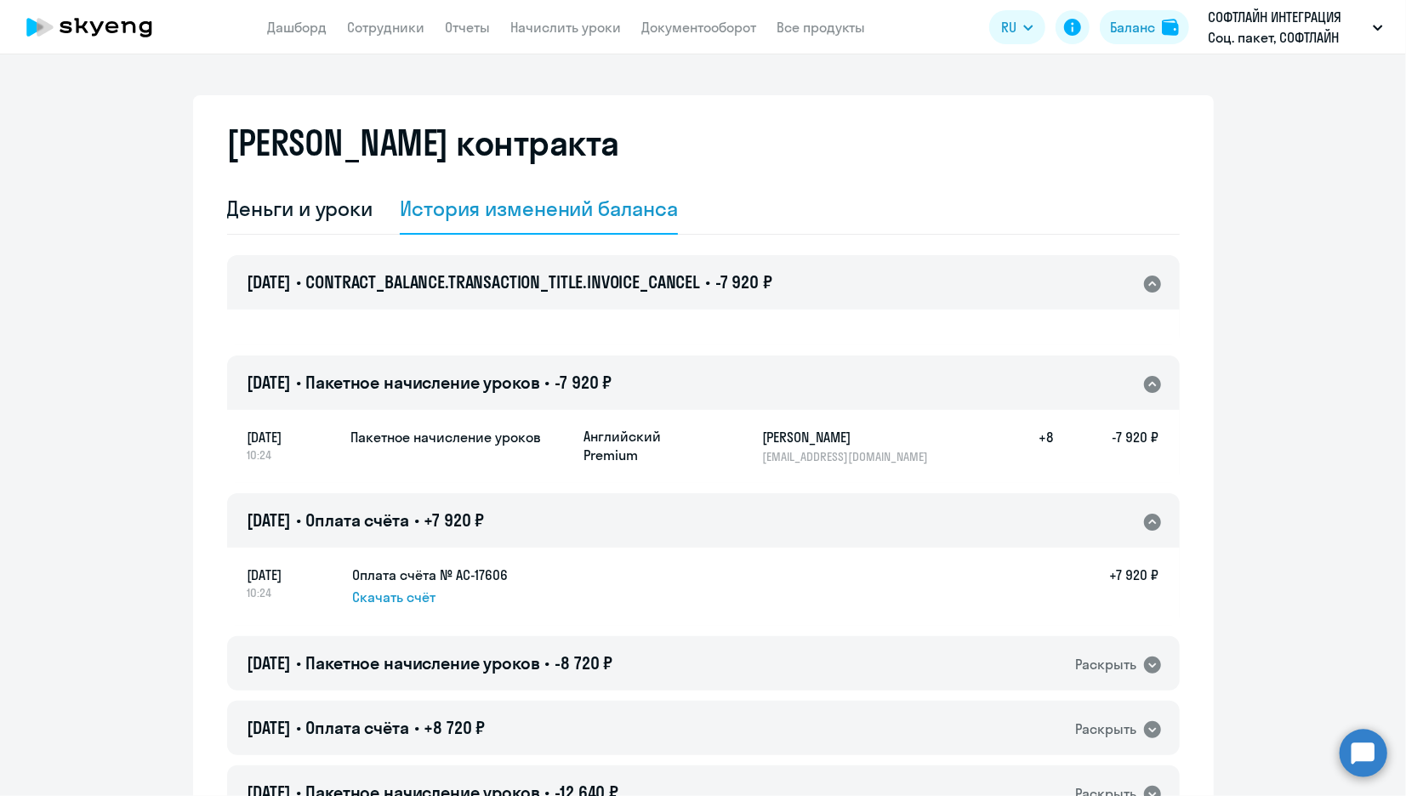
click at [1370, 769] on circle at bounding box center [1363, 753] width 48 height 48
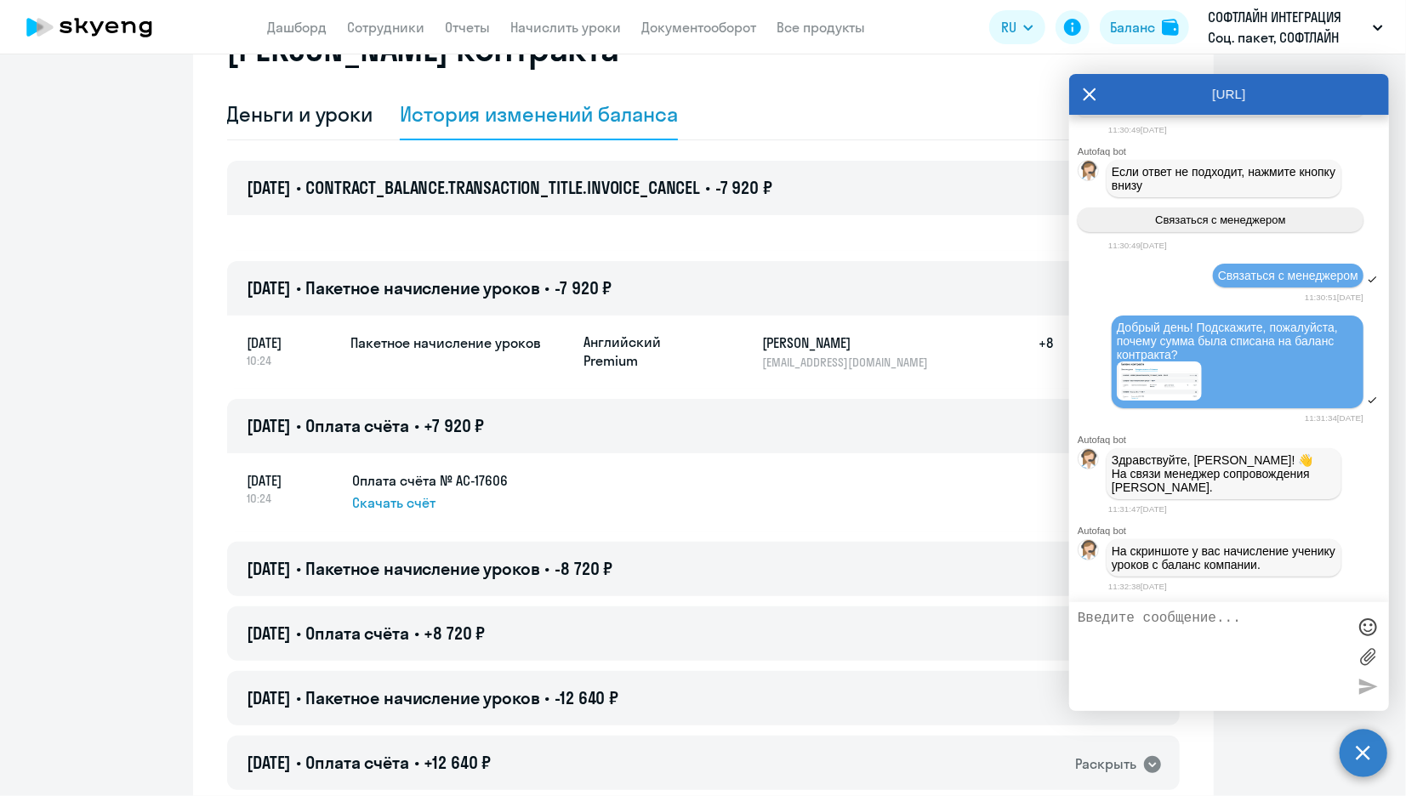
scroll to position [0, 0]
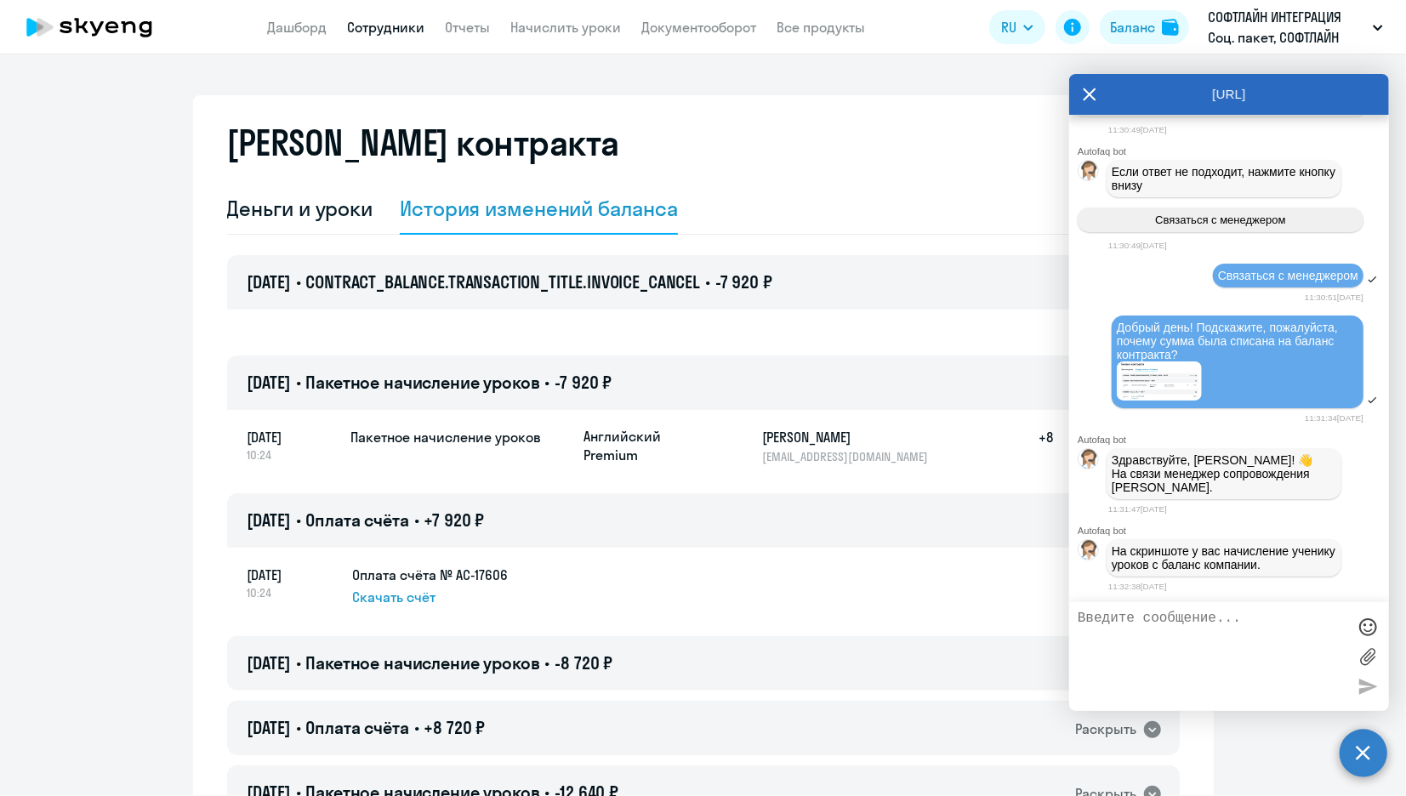
click at [374, 23] on link "Сотрудники" at bounding box center [386, 27] width 77 height 17
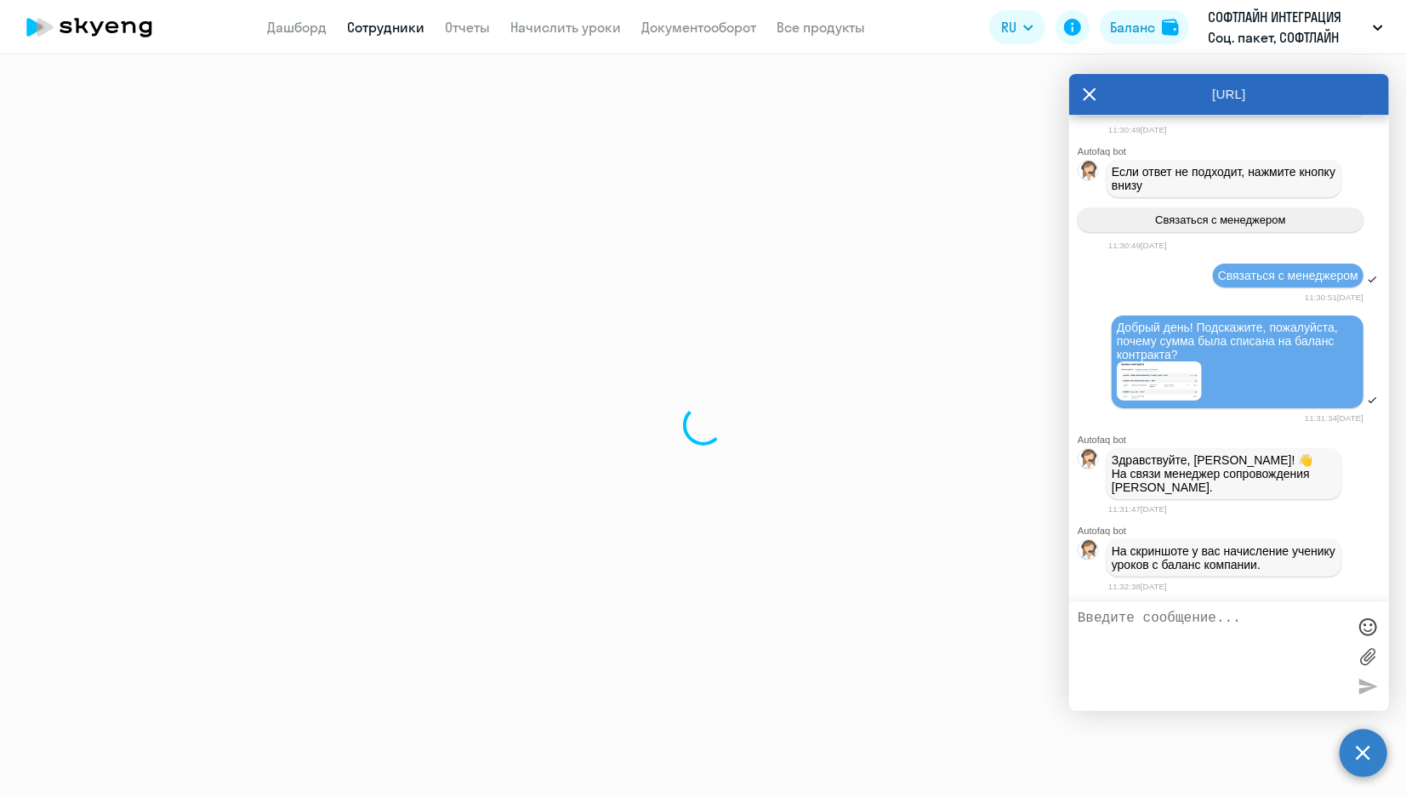
select select "30"
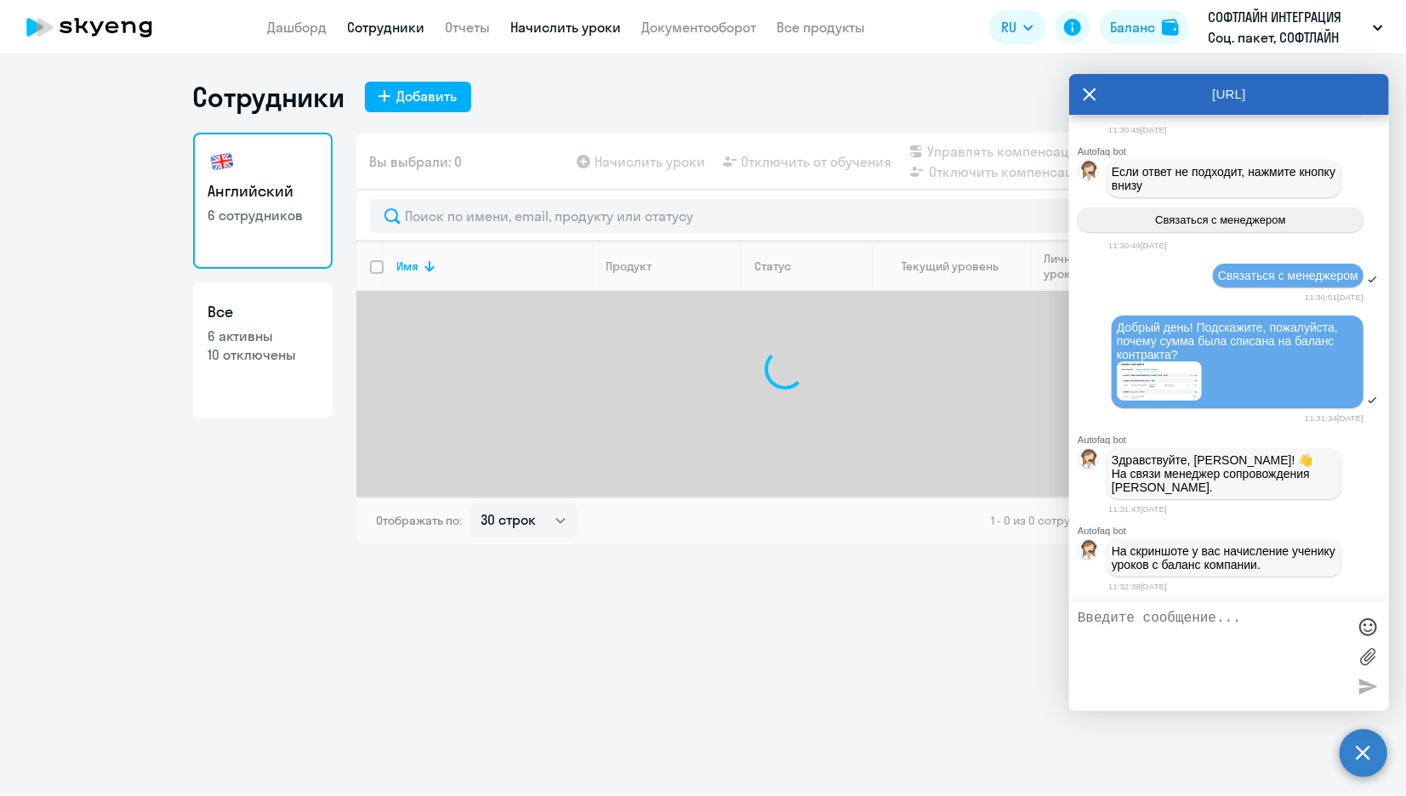
click at [523, 24] on link "Начислить уроки" at bounding box center [566, 27] width 111 height 17
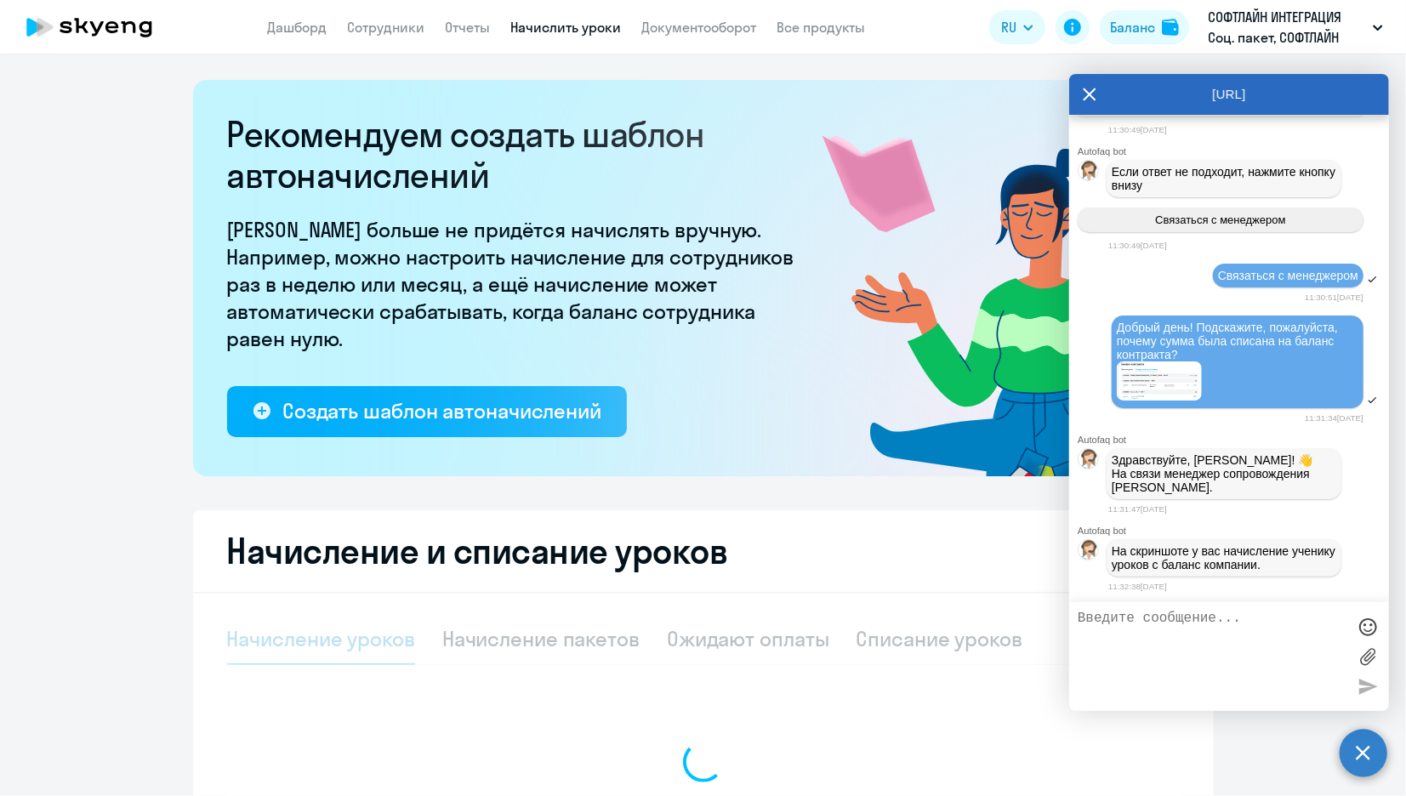
select select "10"
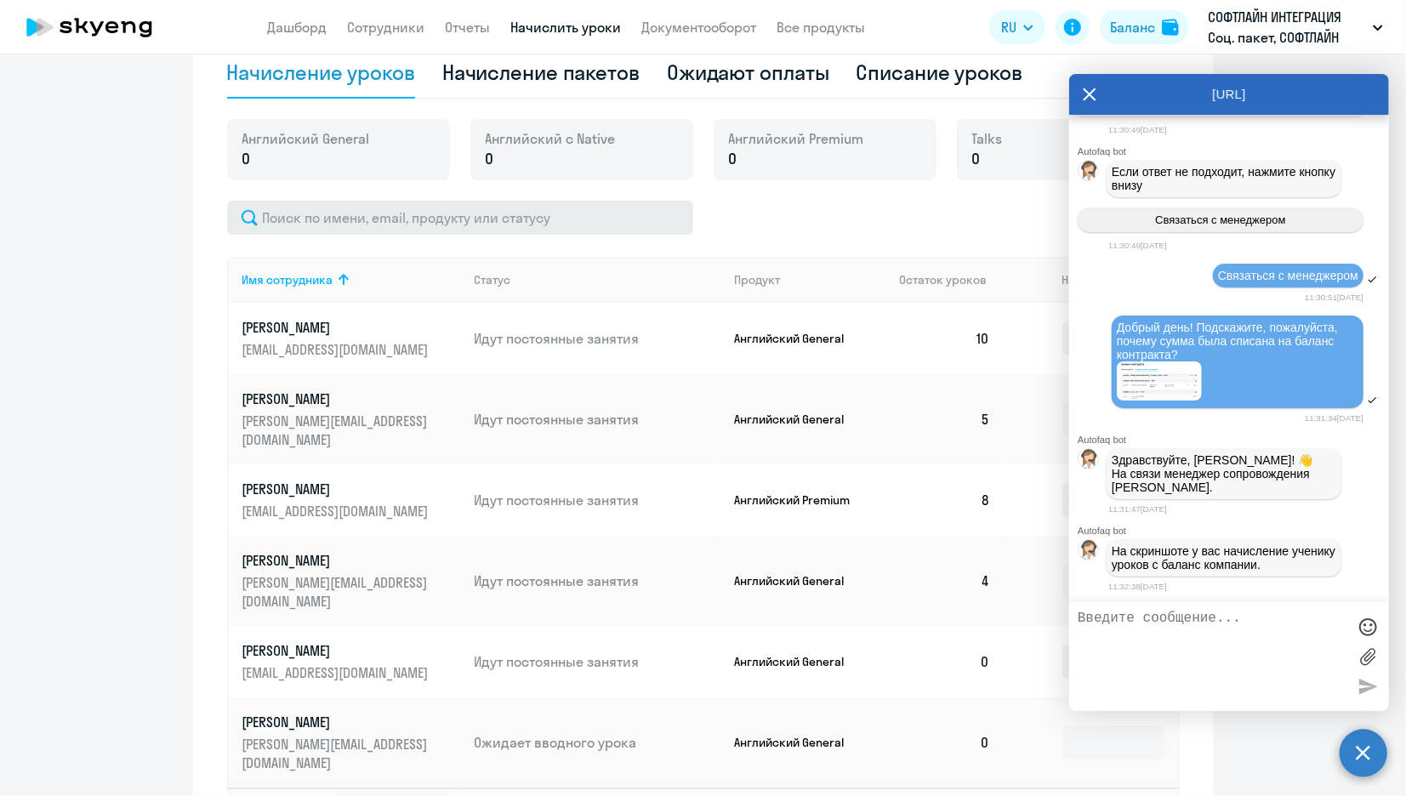
scroll to position [94, 0]
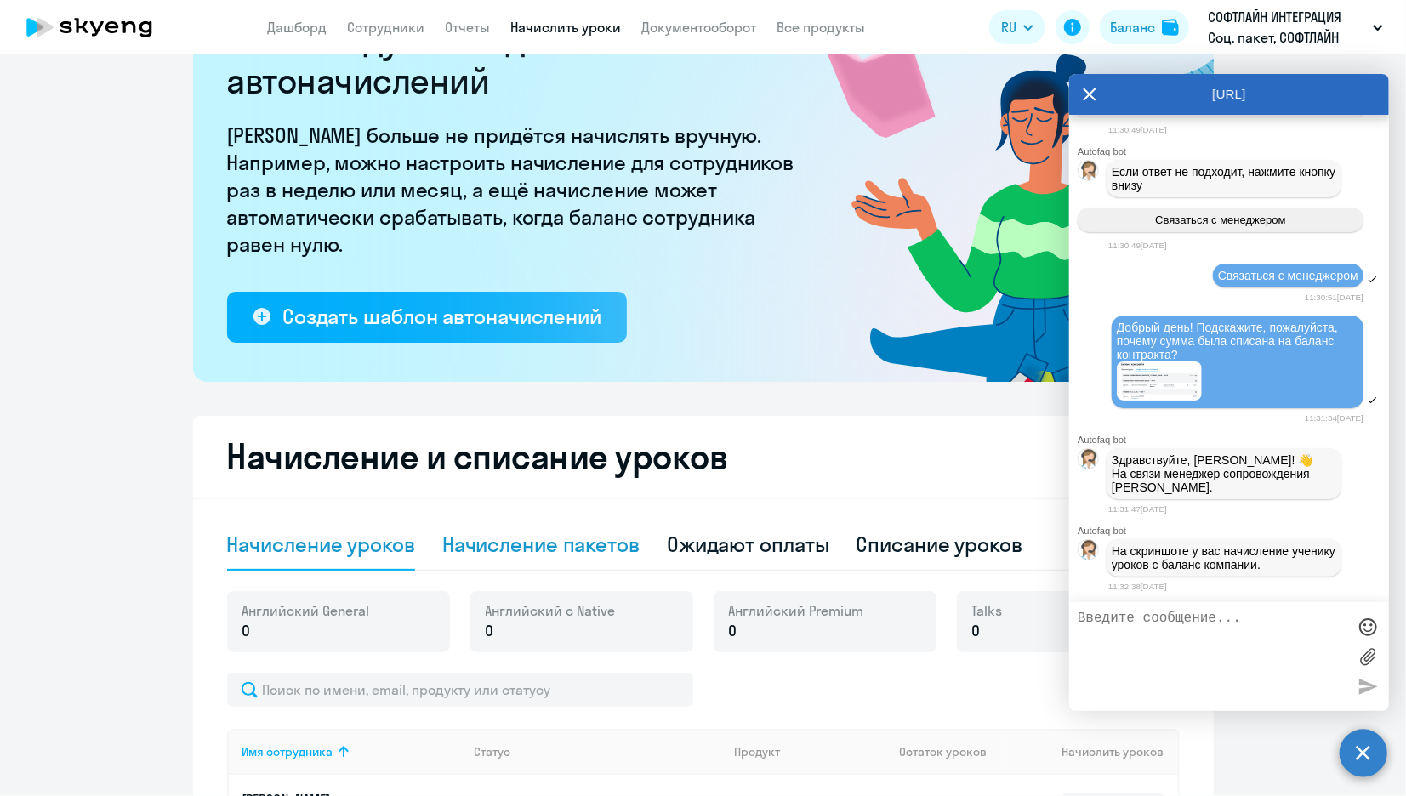
click at [600, 557] on div "Начисление пакетов" at bounding box center [540, 544] width 197 height 27
select select "10"
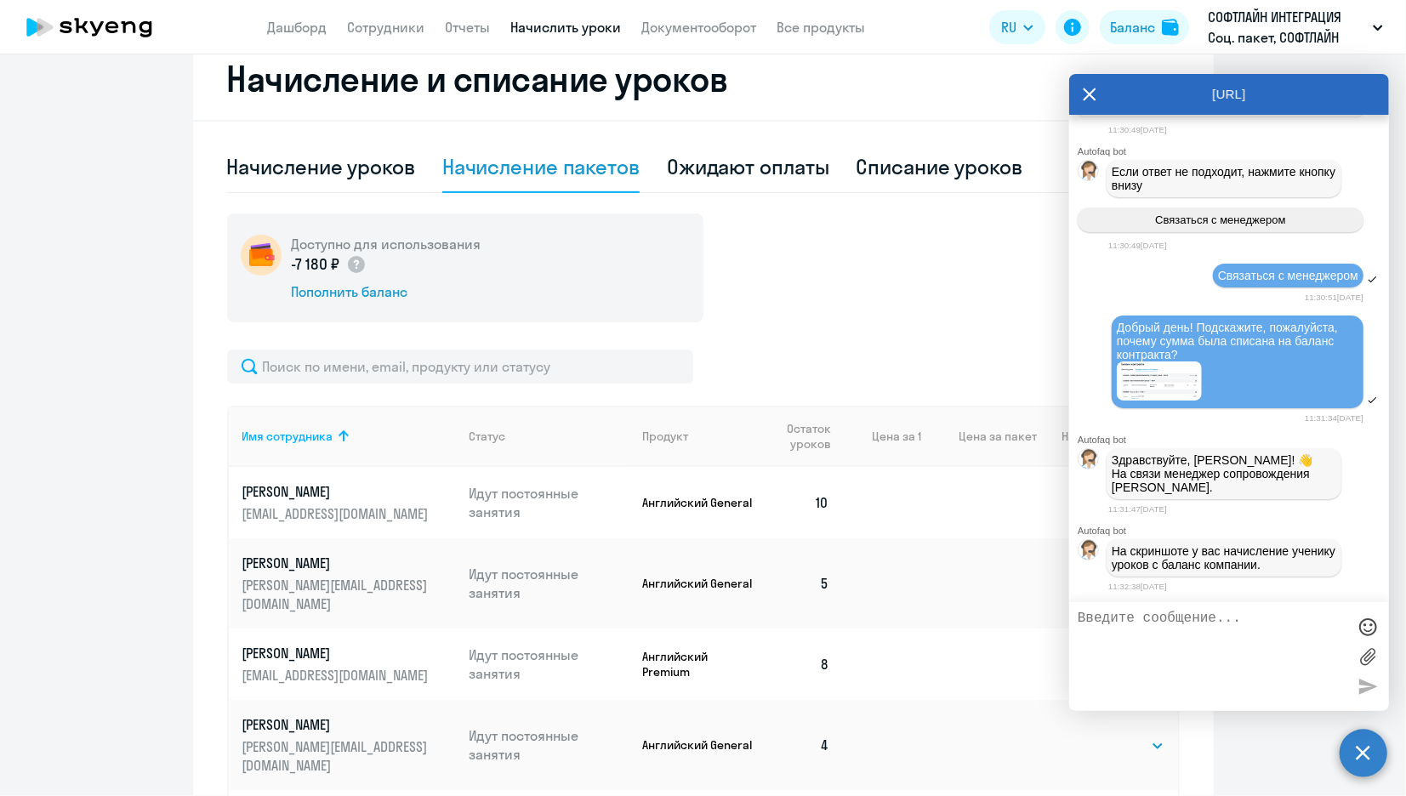
scroll to position [566, 0]
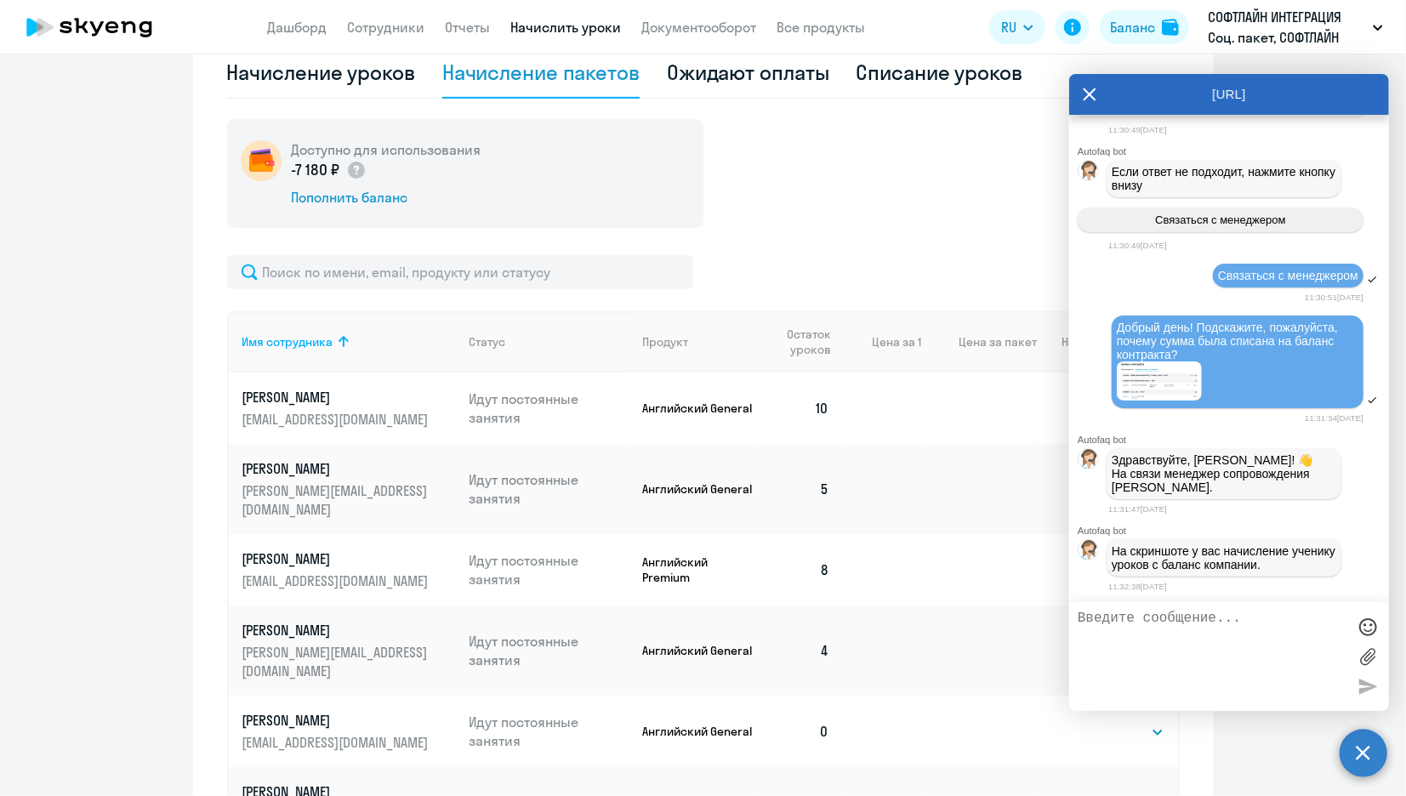
click at [1134, 617] on textarea at bounding box center [1211, 657] width 269 height 92
type textarea "а откуда тогда сейчас эта сумма на балансе?"
paste textarea
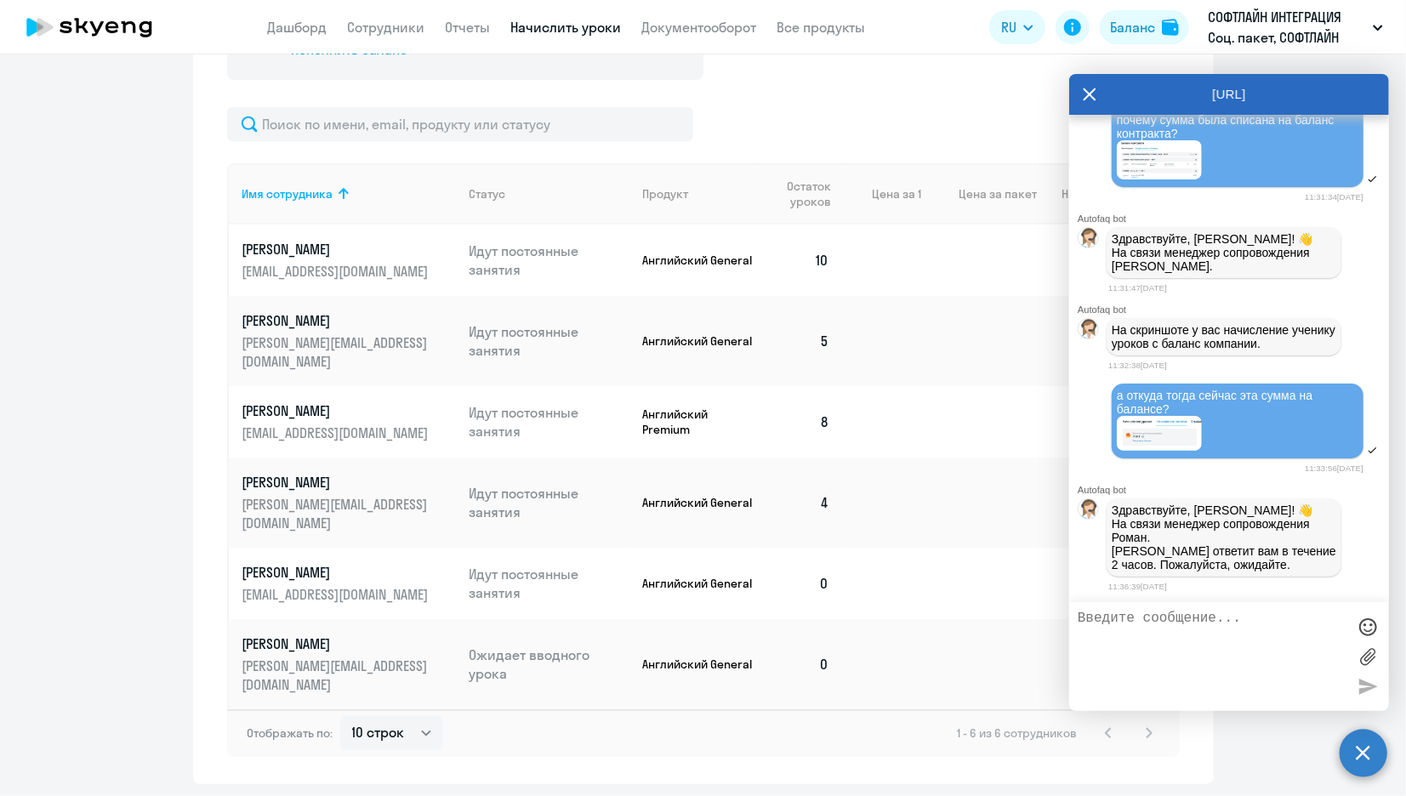
scroll to position [336, 0]
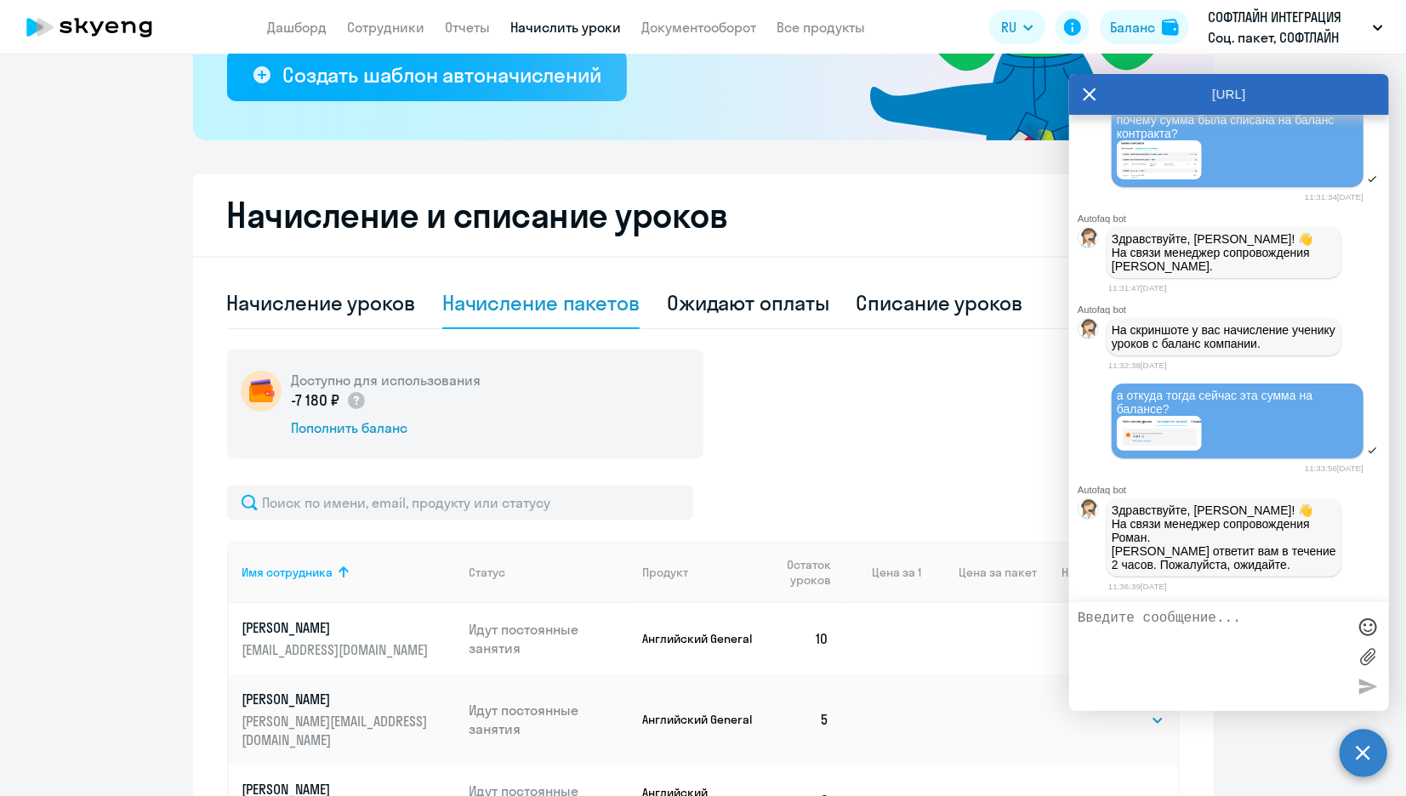
click at [1090, 92] on icon at bounding box center [1089, 94] width 13 height 13
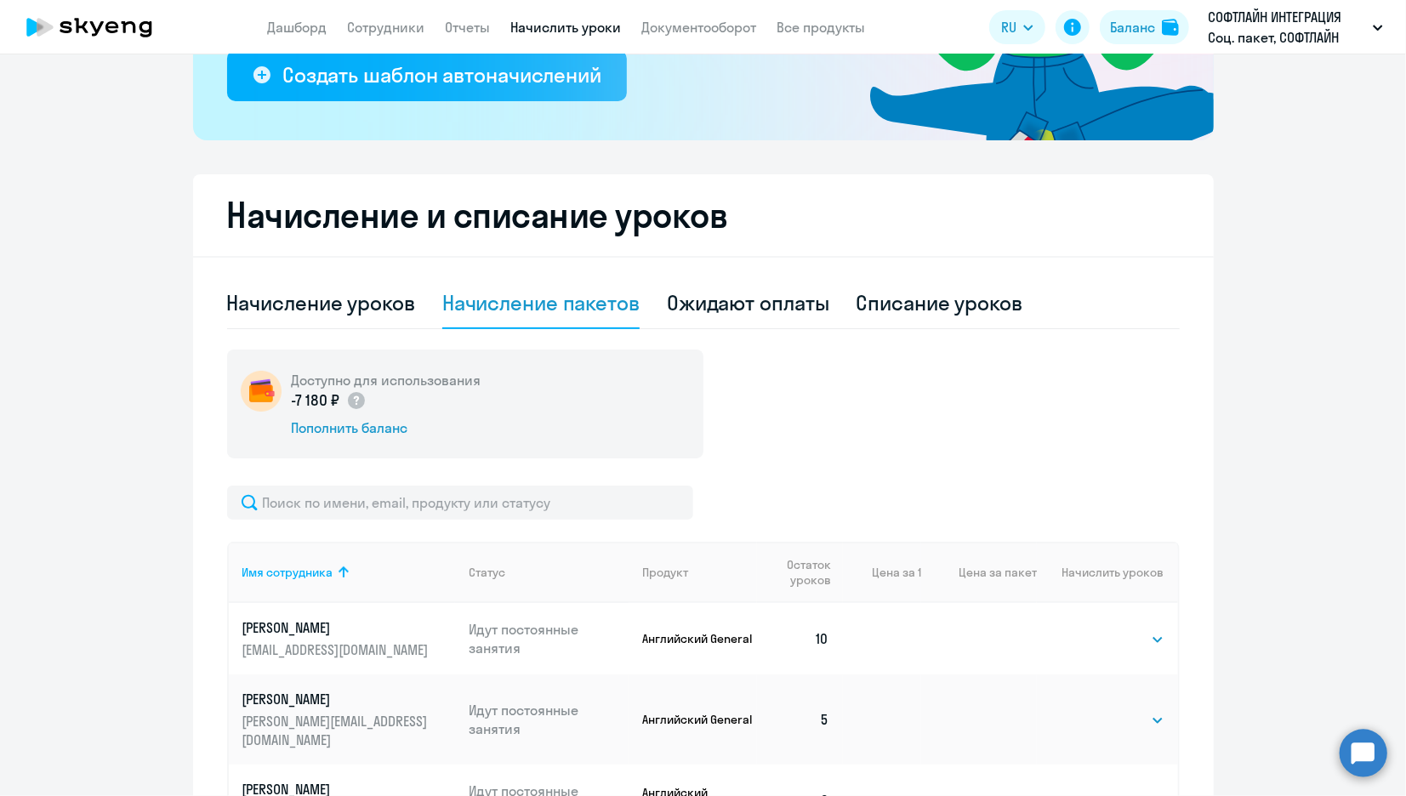
click at [1359, 761] on circle at bounding box center [1363, 753] width 48 height 48
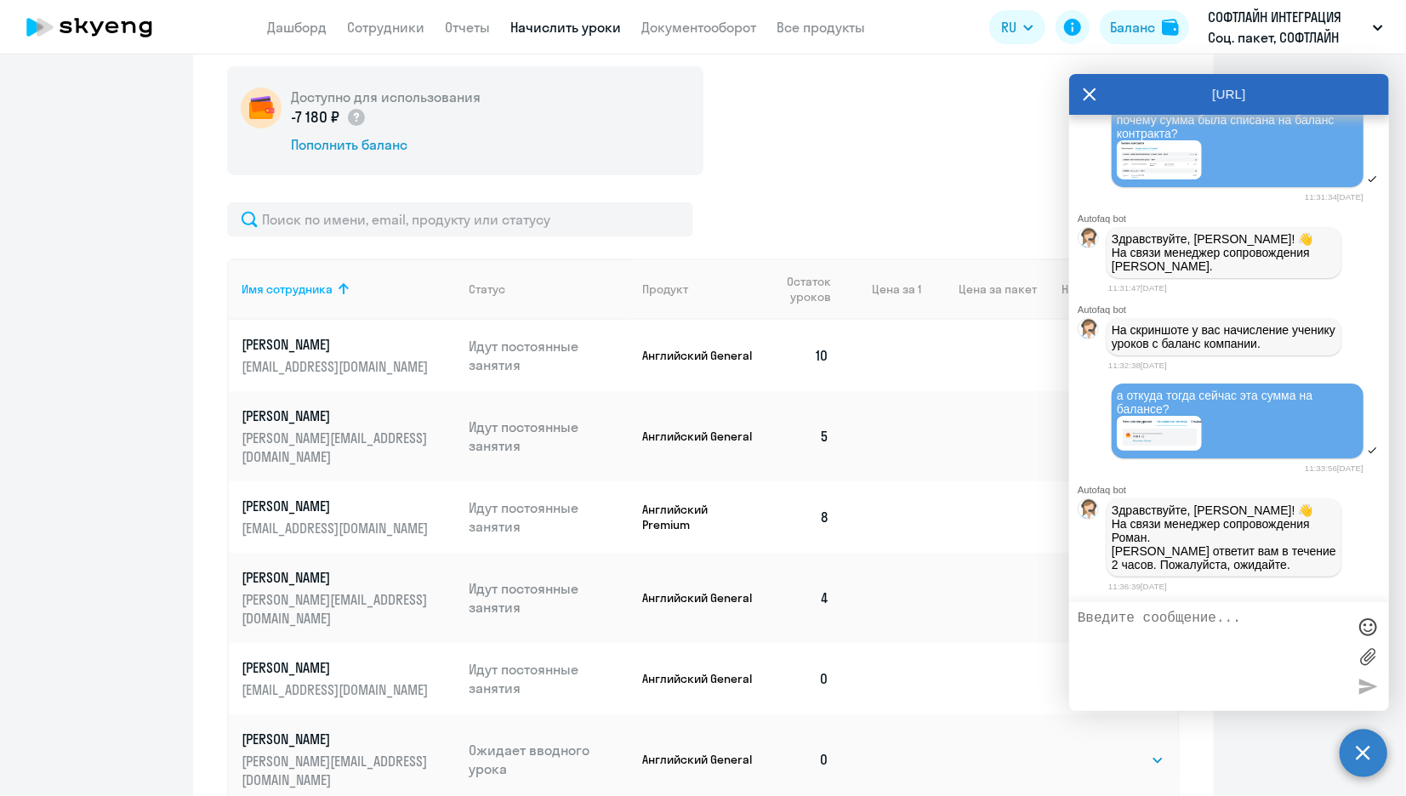
scroll to position [2626, 0]
